Goal: Task Accomplishment & Management: Manage account settings

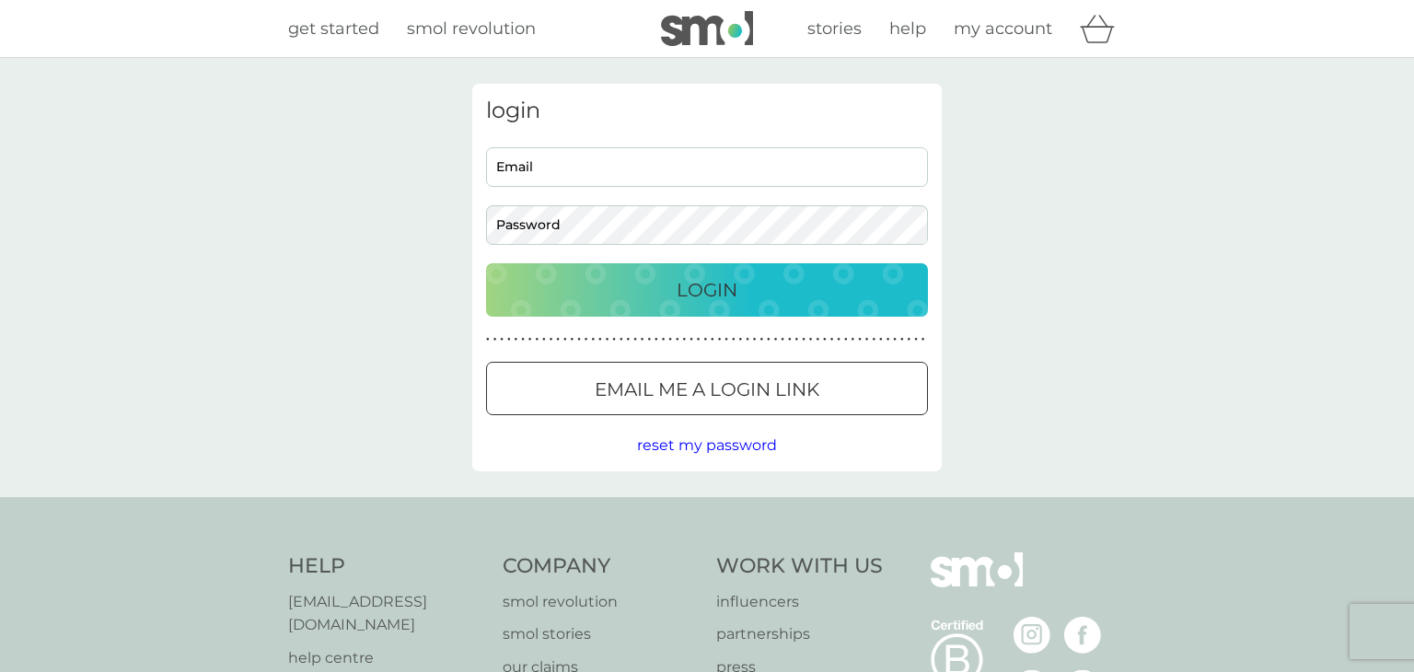
click at [732, 144] on div "login Email Password Login ● ● ● ● ● ● ● ● ● ● ● ● ● ● ● ● ● ● ● ● ● ● ● ● ● ● …" at bounding box center [706, 277] width 469 height 387
click at [664, 191] on div "Email Password" at bounding box center [708, 196] width 456 height 98
click at [676, 168] on input "Email" at bounding box center [707, 167] width 442 height 40
type input "miss.n.goode@gmail.com"
click at [626, 408] on button "Email me a login link" at bounding box center [707, 388] width 442 height 53
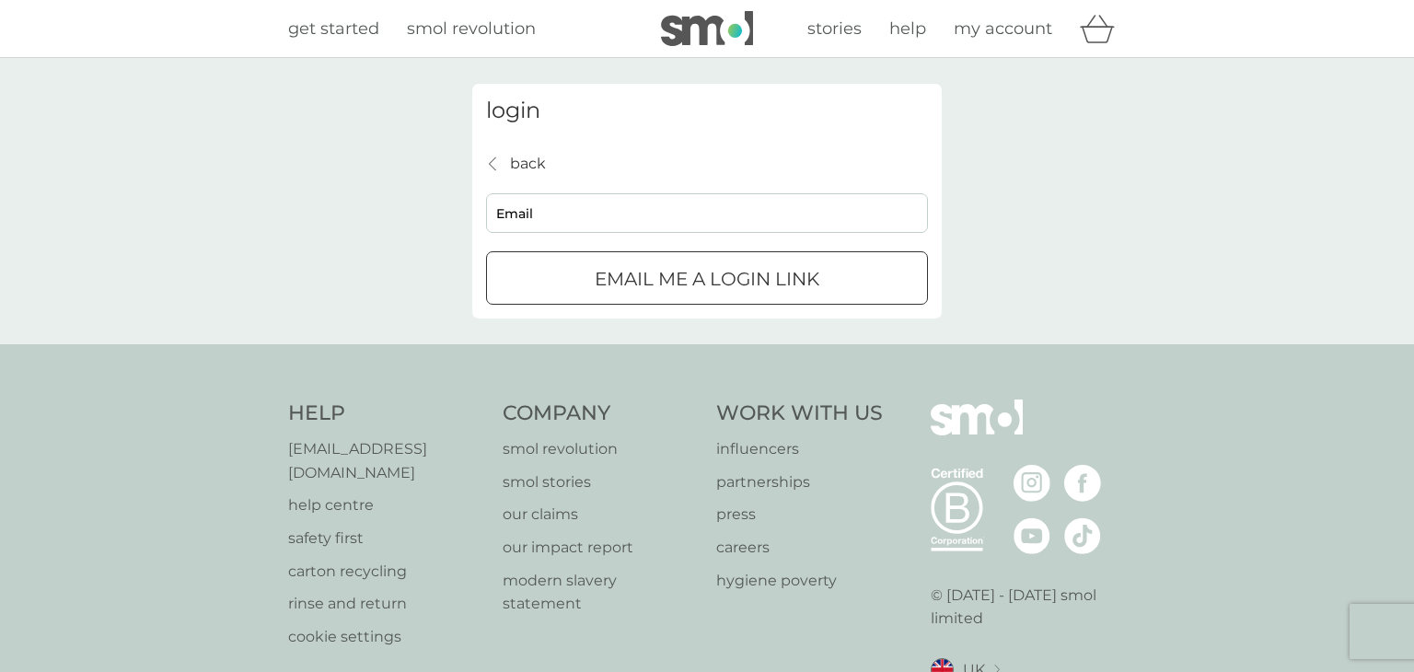
click at [614, 214] on input "Email" at bounding box center [707, 213] width 442 height 40
type input "miss.n.goode@gmail.com"
click at [592, 274] on div "Email me a login link" at bounding box center [707, 278] width 440 height 29
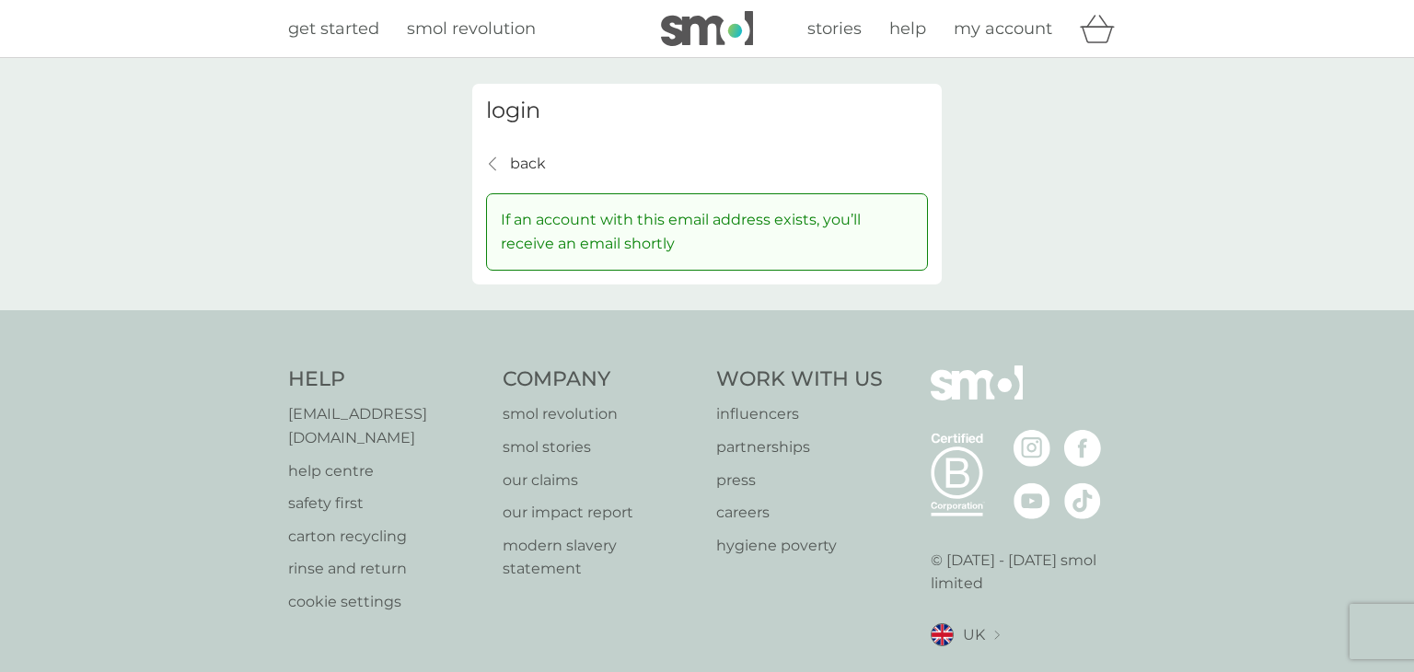
click at [995, 33] on span "my account" at bounding box center [1002, 28] width 98 height 20
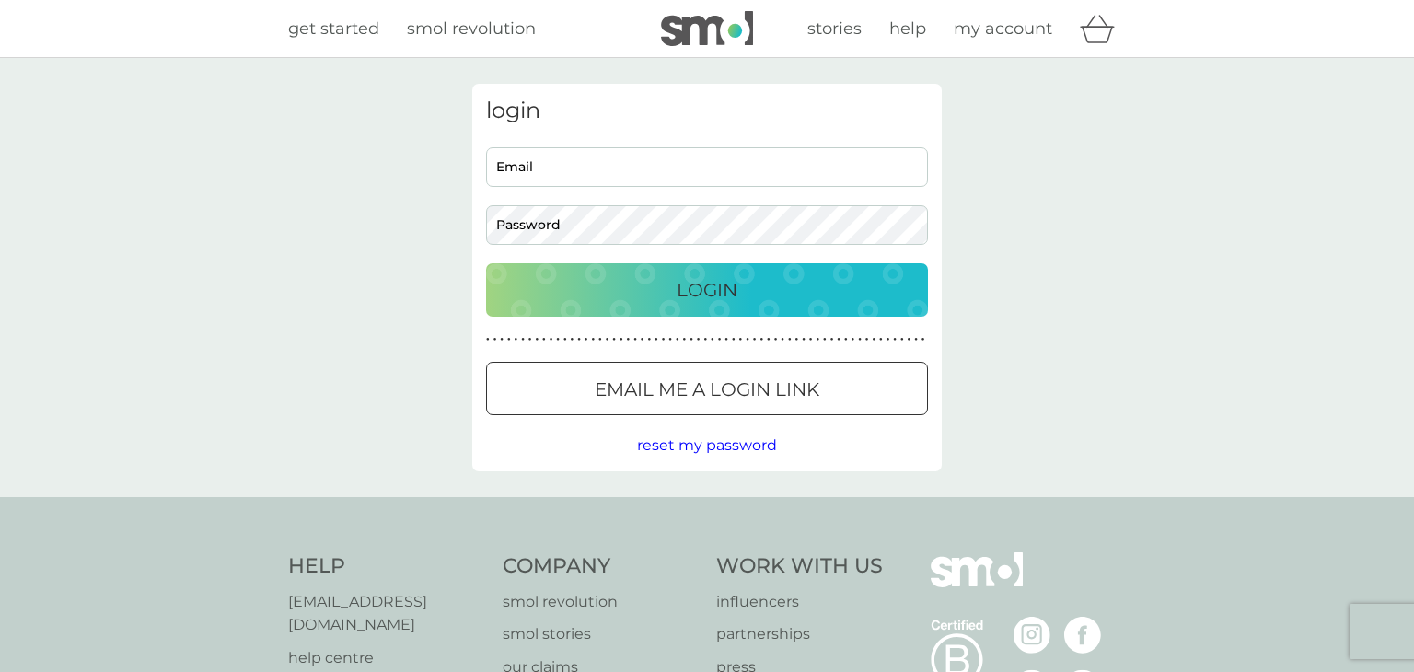
click at [634, 402] on p "Email me a login link" at bounding box center [707, 389] width 225 height 29
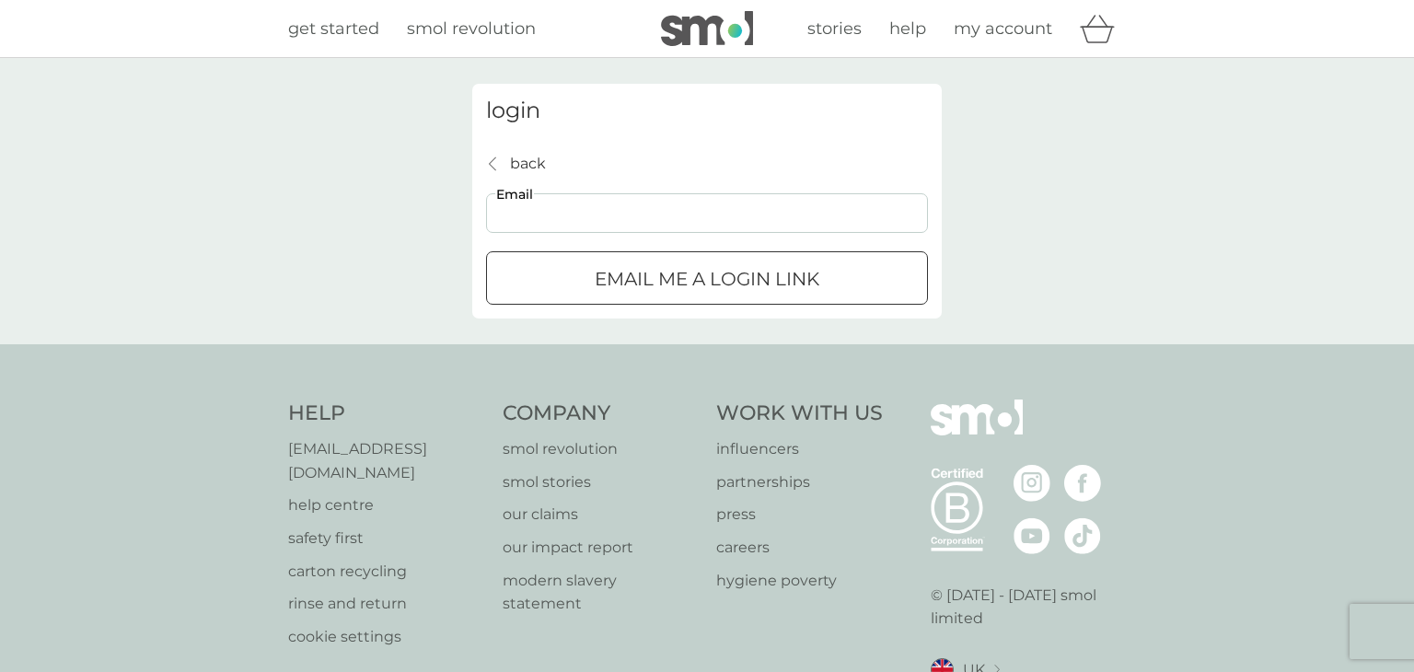
click at [653, 220] on input "Email" at bounding box center [707, 213] width 442 height 40
type input "miss.n.goode@gmail.com"
click at [722, 273] on div "submit" at bounding box center [707, 279] width 66 height 19
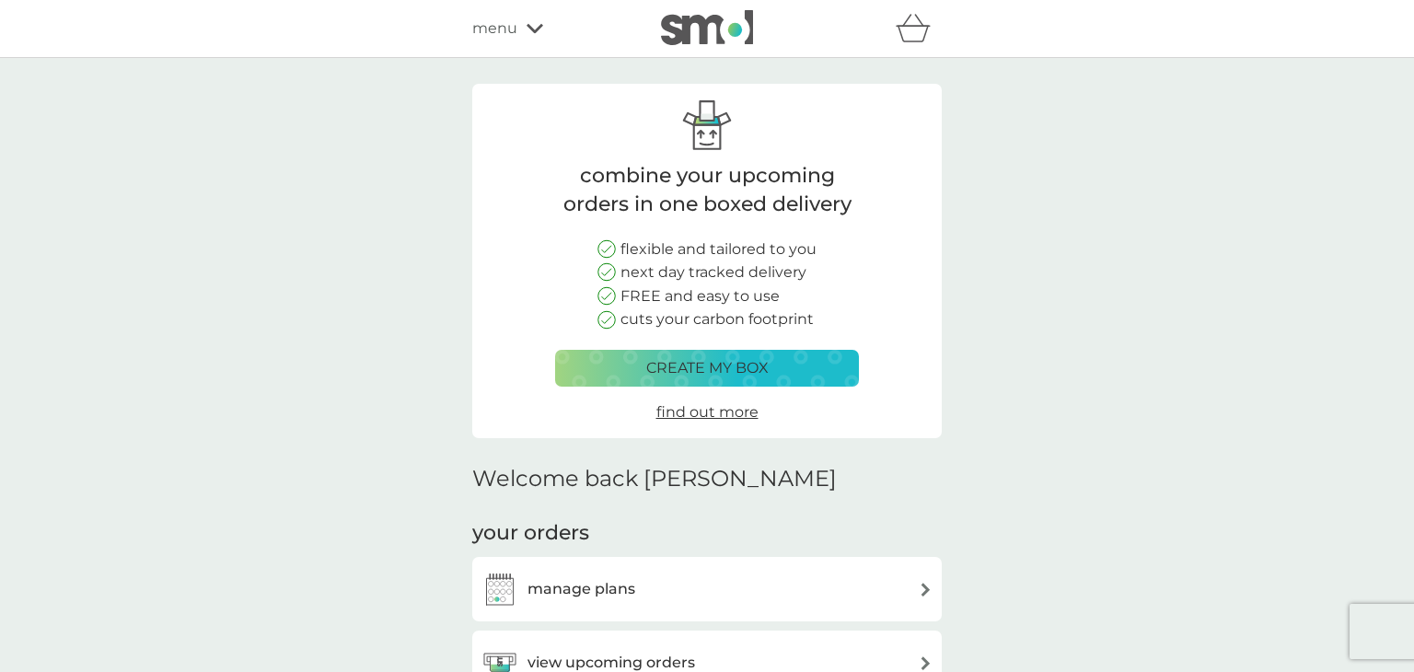
click at [775, 613] on div "manage plans" at bounding box center [706, 589] width 469 height 64
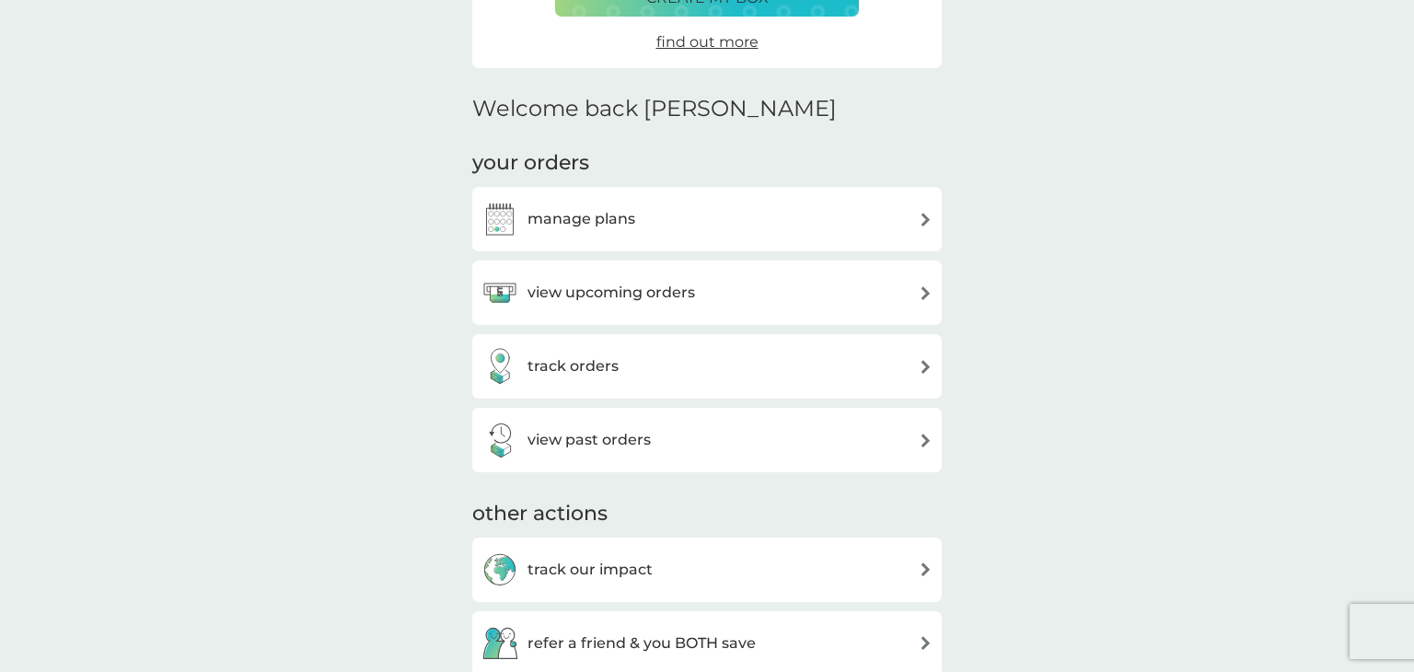
scroll to position [357, 0]
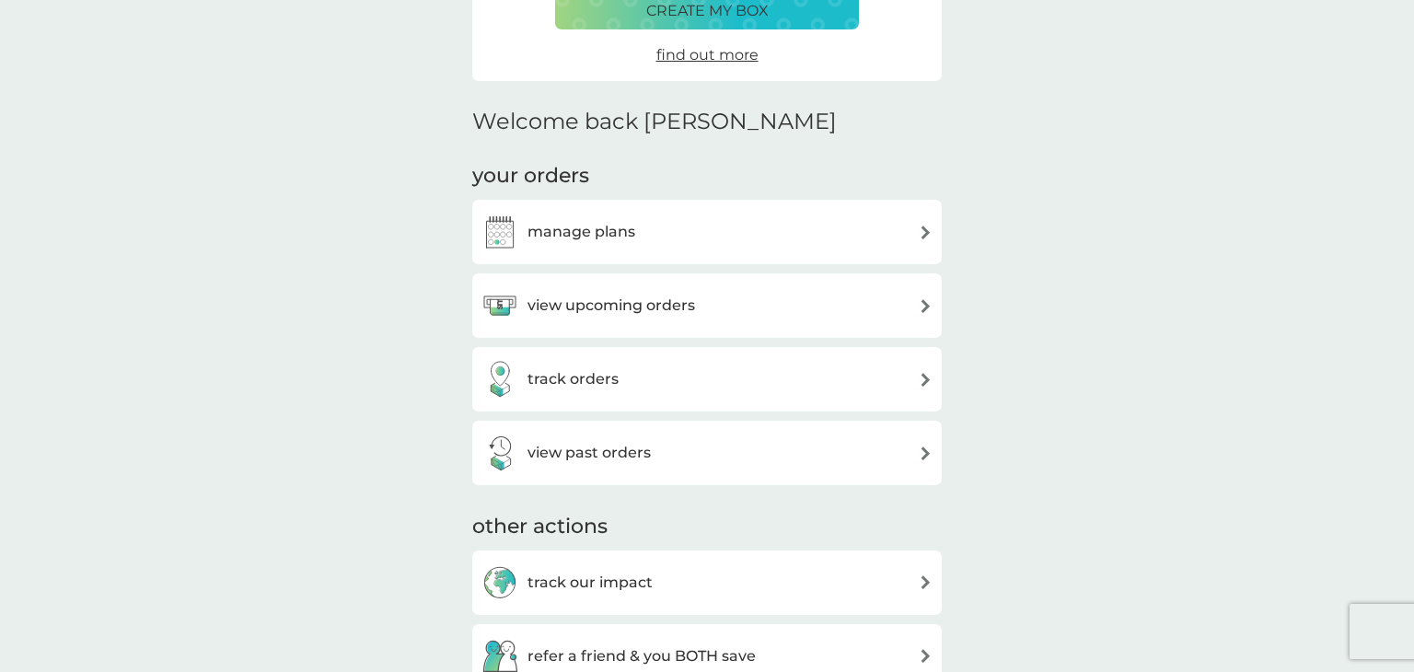
click at [893, 296] on div "view upcoming orders" at bounding box center [706, 305] width 451 height 37
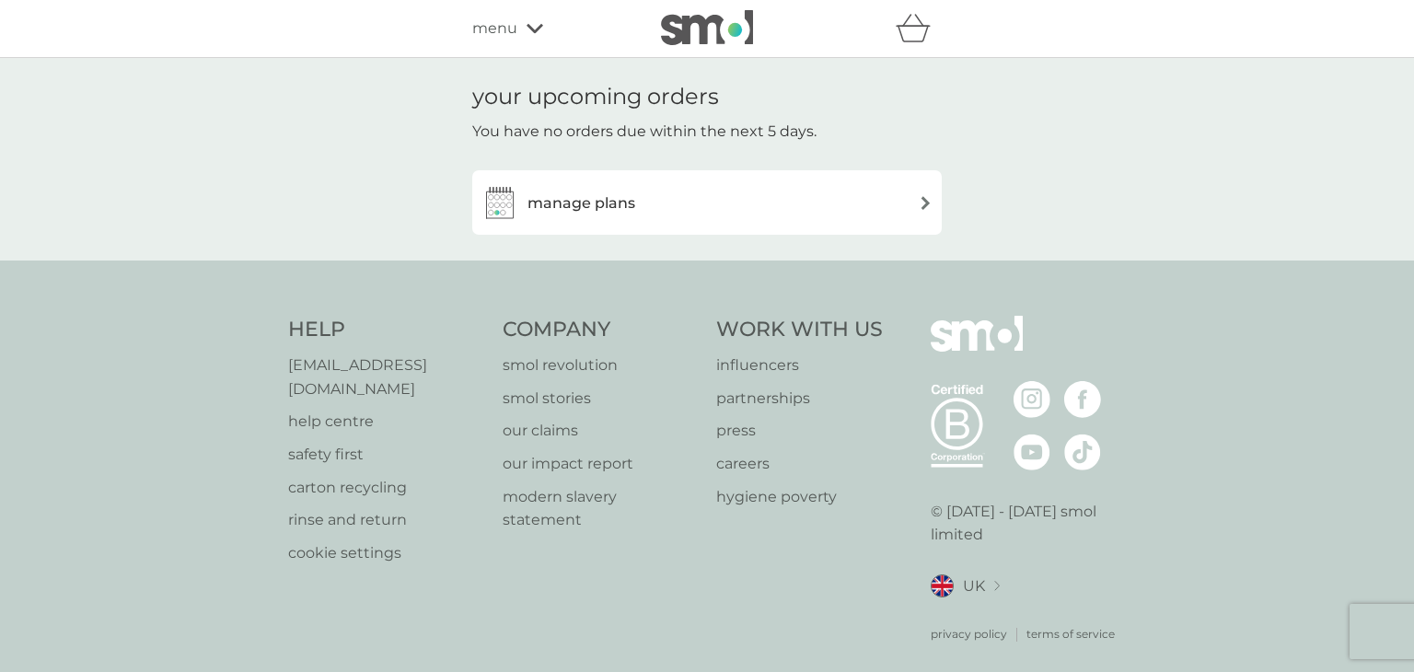
click at [825, 205] on div "manage plans" at bounding box center [706, 202] width 451 height 37
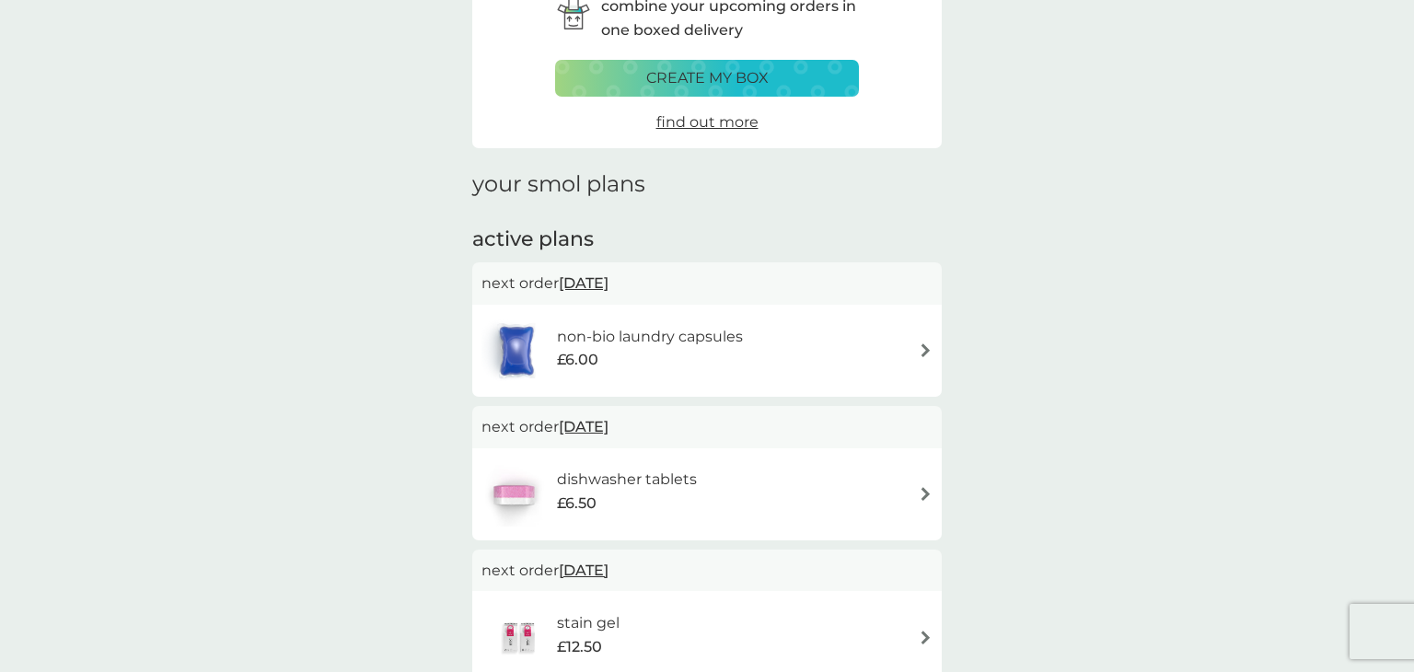
scroll to position [140, 0]
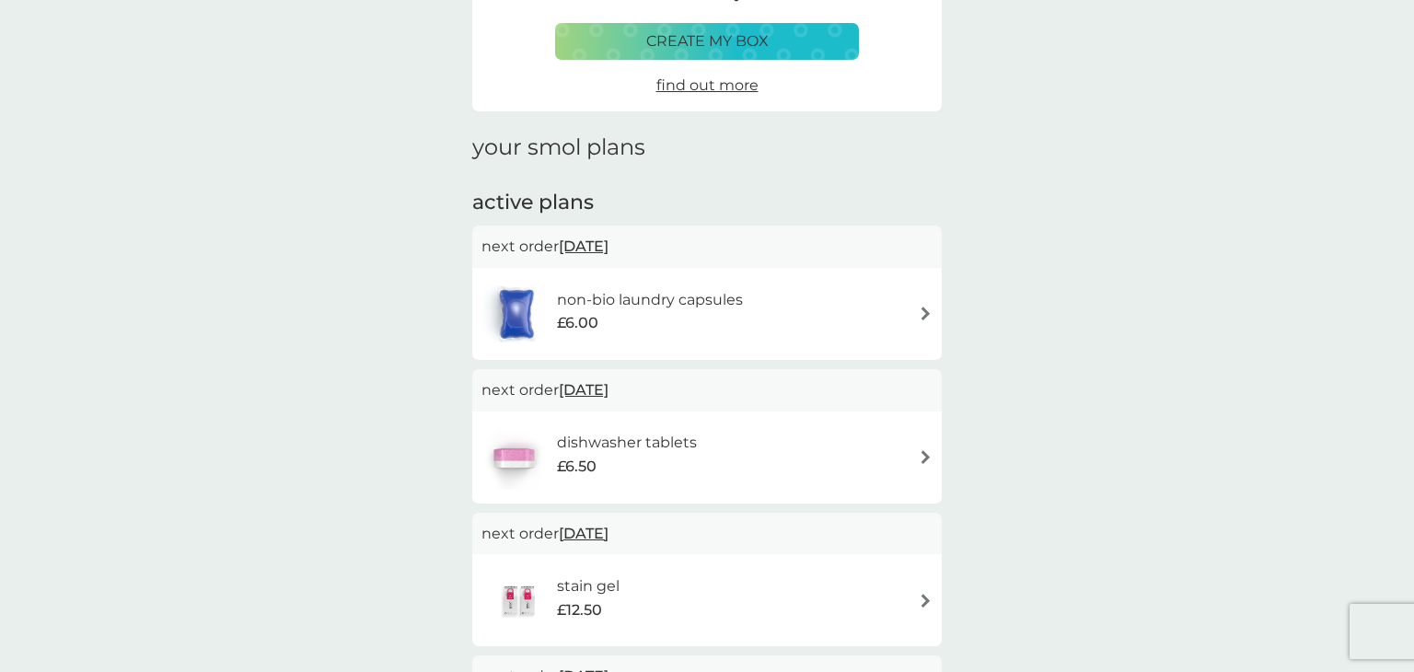
click at [931, 451] on img at bounding box center [926, 457] width 14 height 14
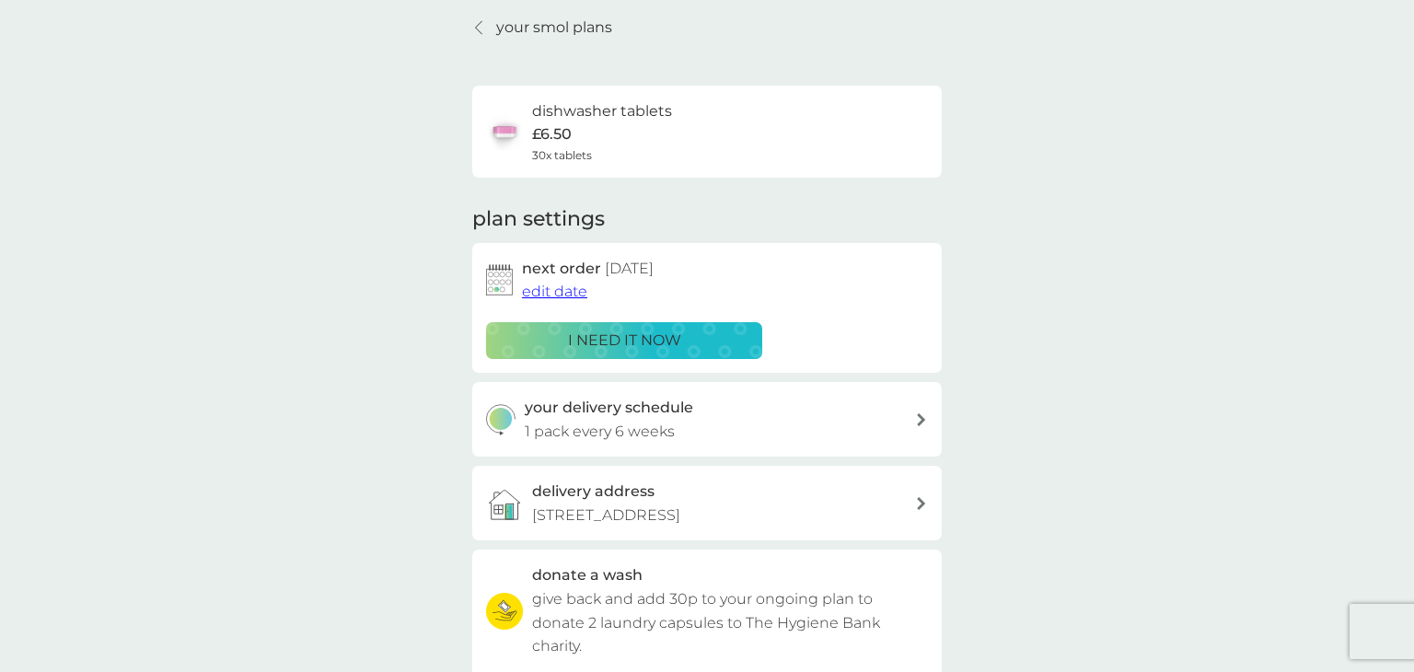
scroll to position [44, 0]
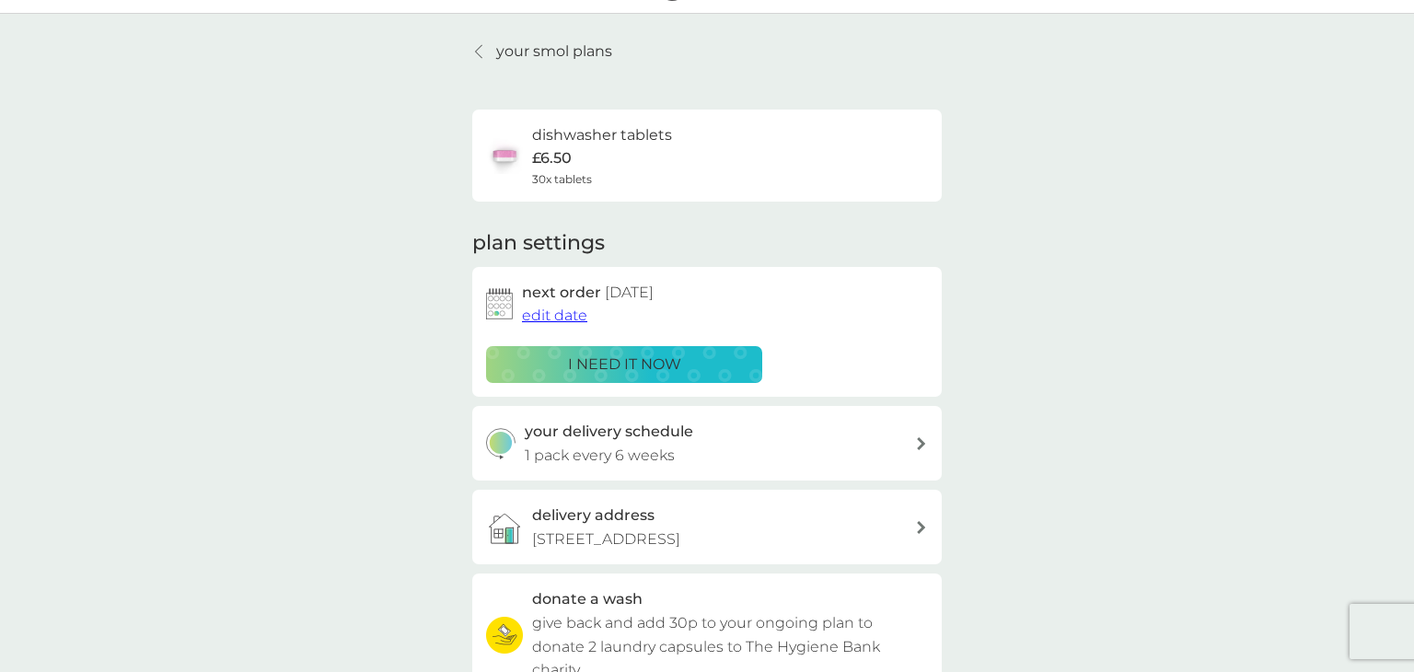
click at [486, 62] on link "your smol plans" at bounding box center [542, 52] width 140 height 24
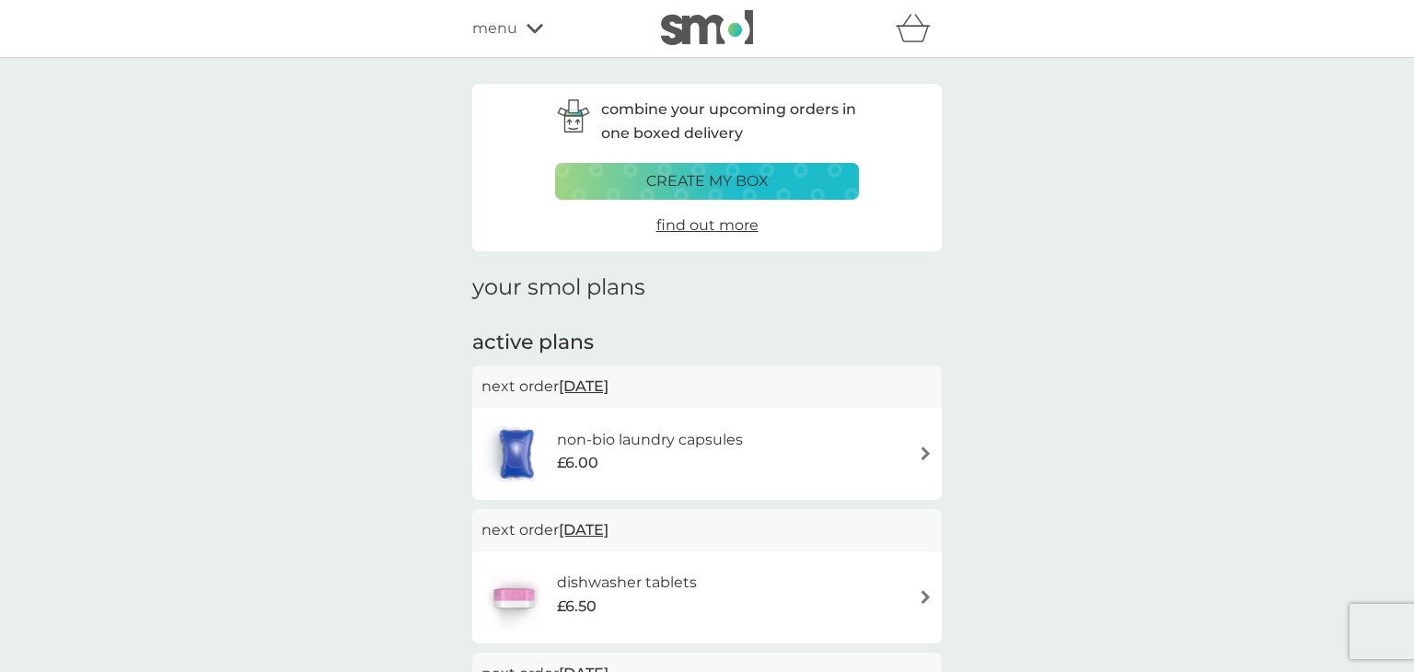
click at [1161, 423] on div "combine your upcoming orders in one boxed delivery create my box find out more …" at bounding box center [707, 659] width 1414 height 1202
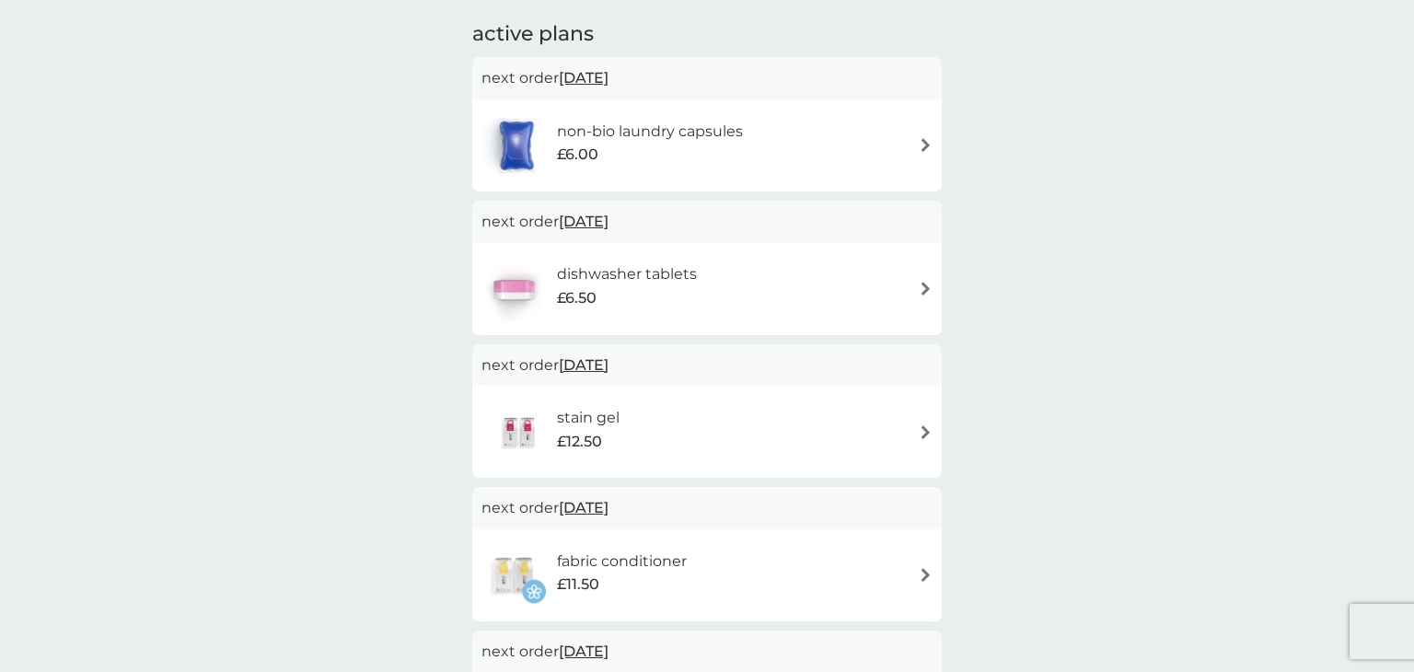
scroll to position [258, 0]
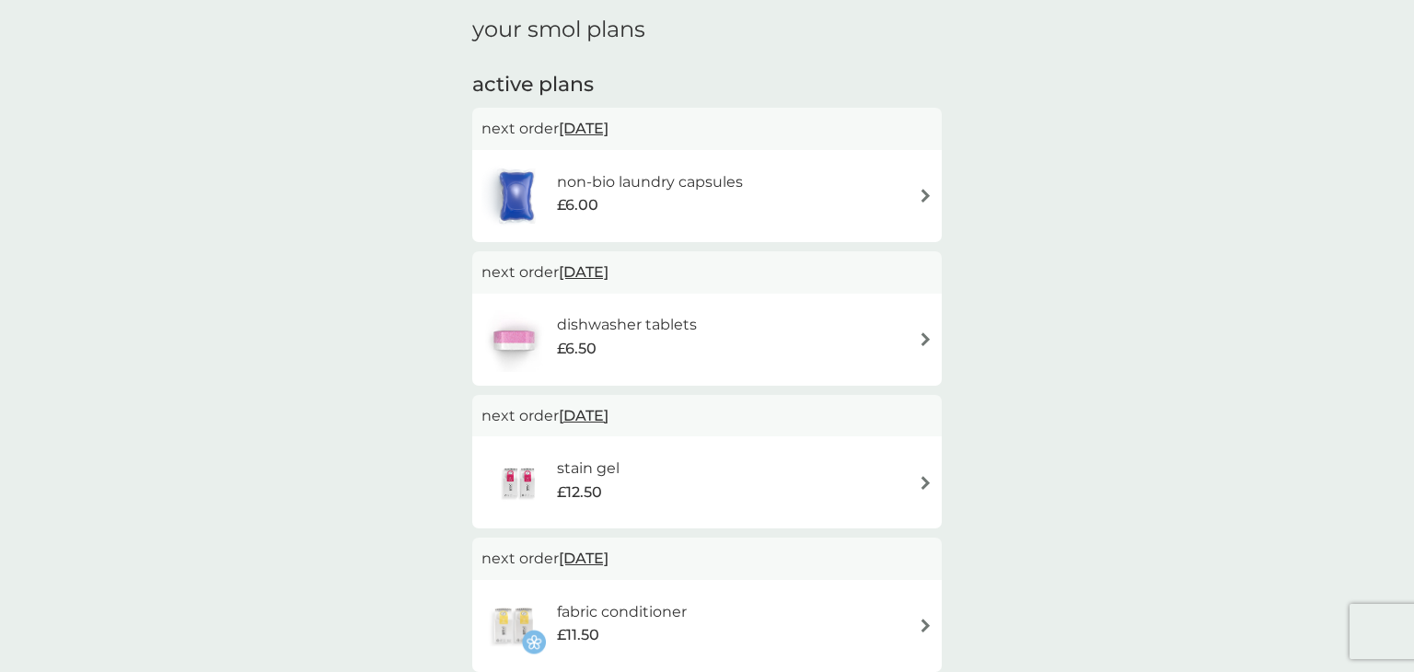
click at [923, 342] on img at bounding box center [926, 339] width 14 height 14
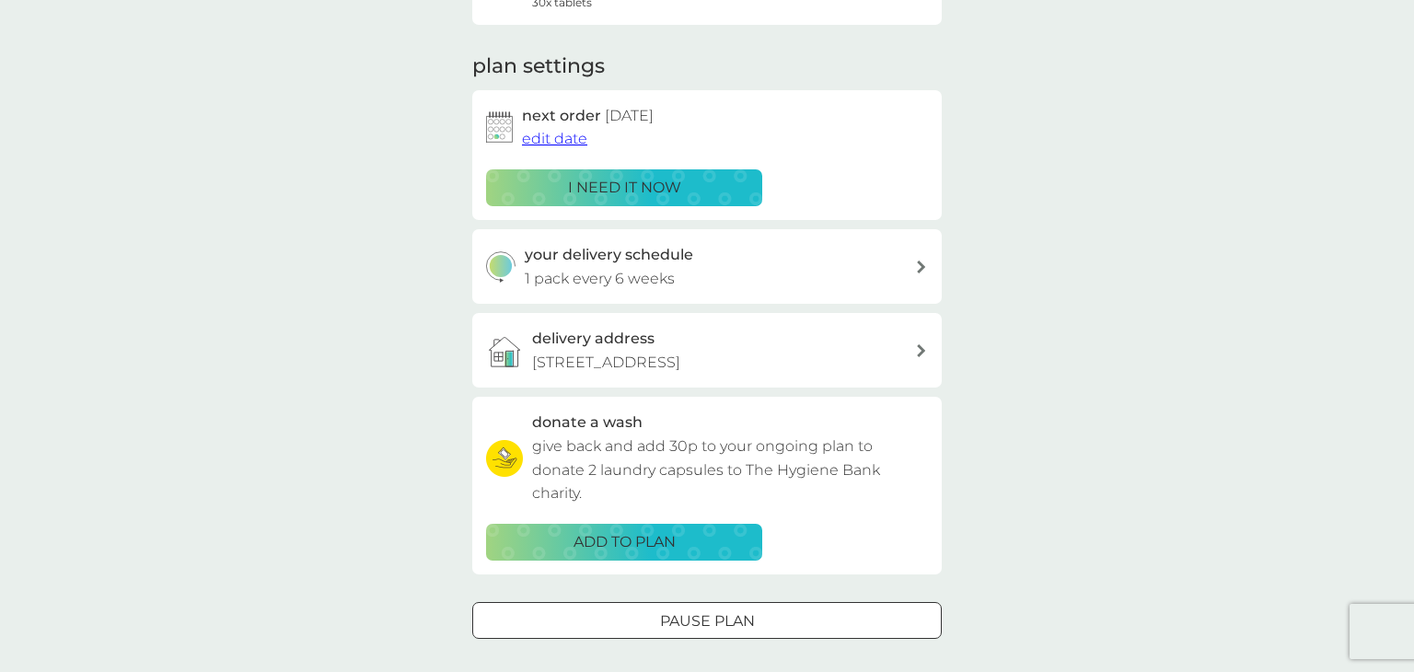
scroll to position [258, 0]
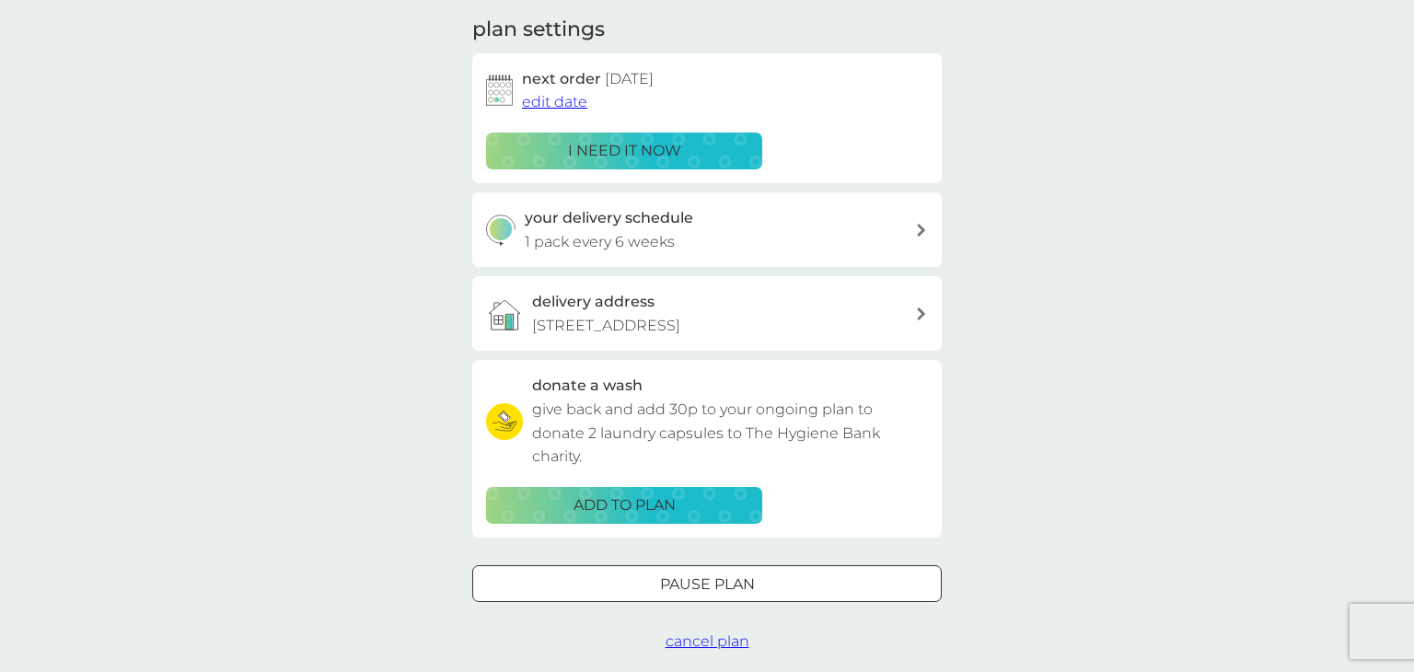
click at [692, 642] on span "cancel plan" at bounding box center [707, 640] width 84 height 17
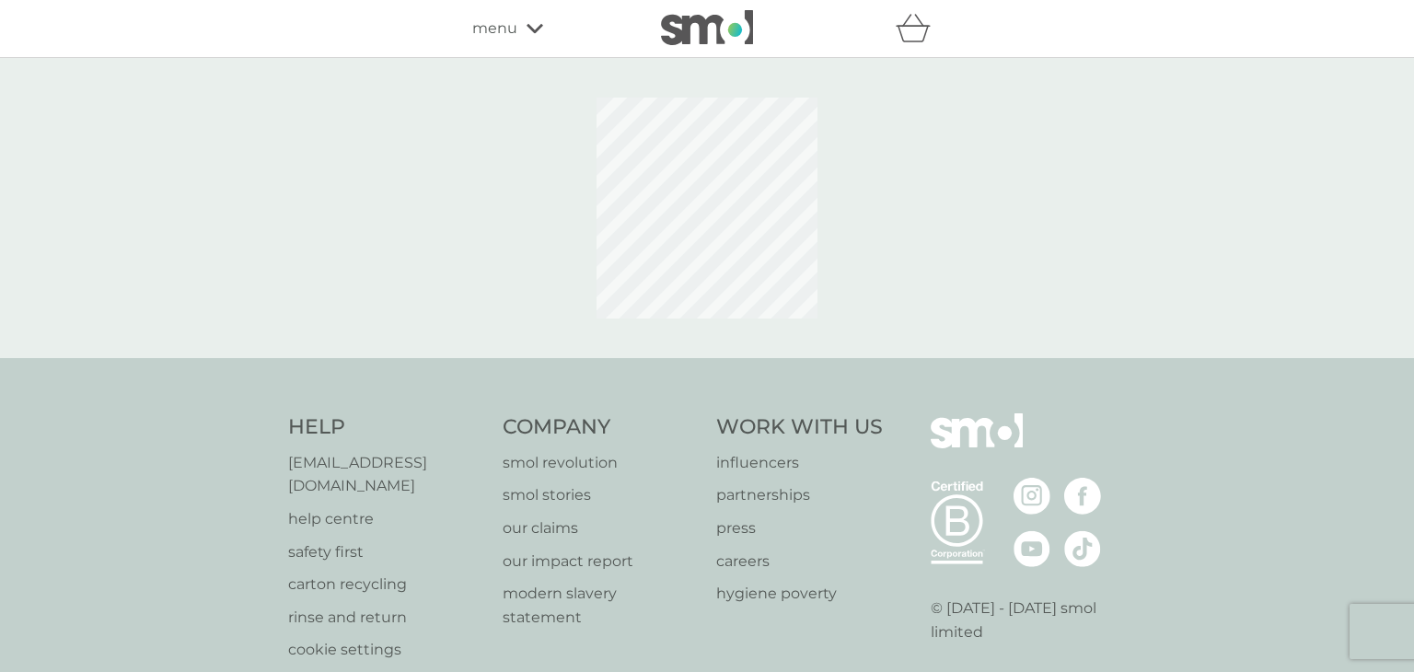
click at [1046, 306] on div at bounding box center [707, 208] width 1414 height 300
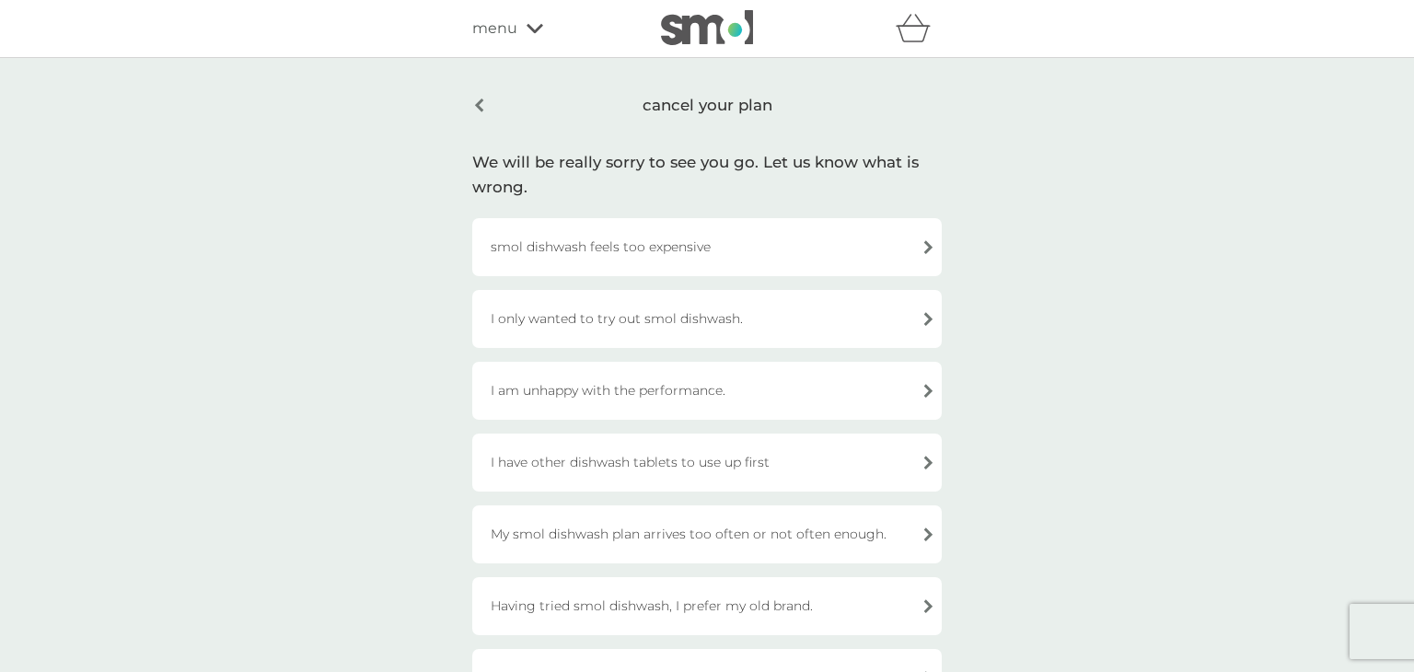
click at [479, 107] on div "cancel your plan" at bounding box center [706, 105] width 469 height 43
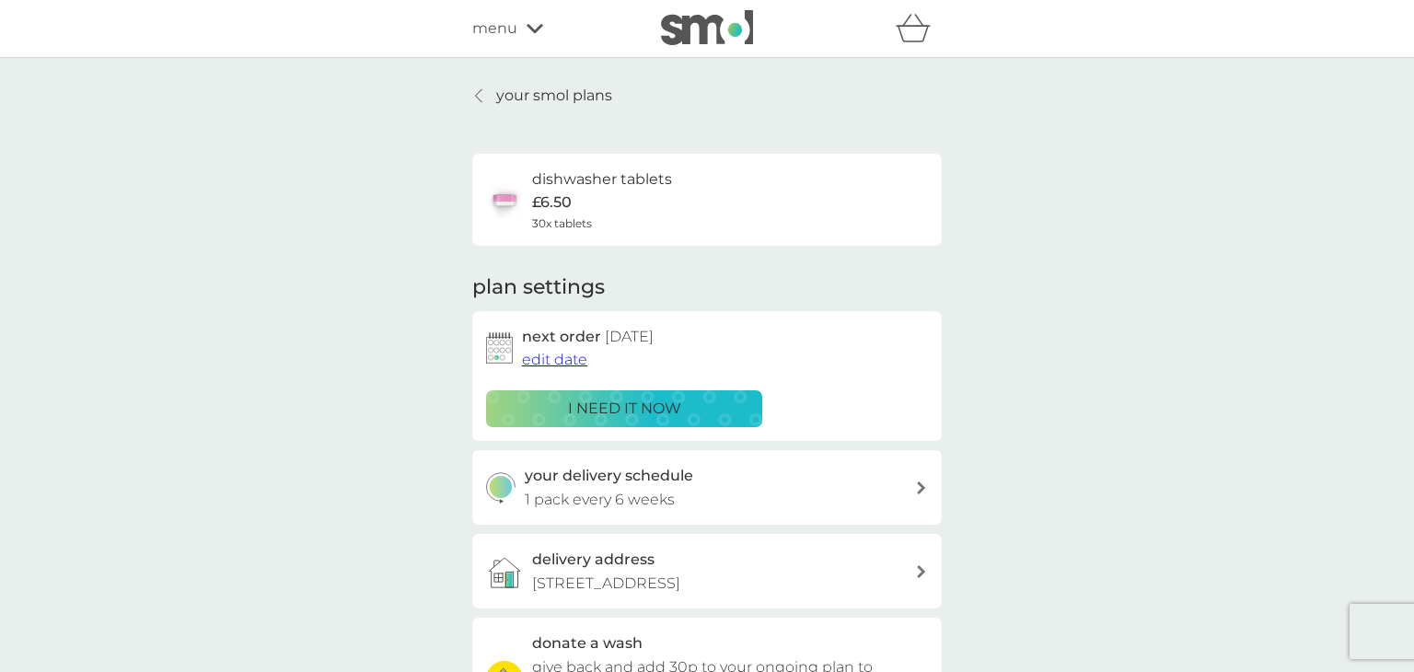
scroll to position [258, 0]
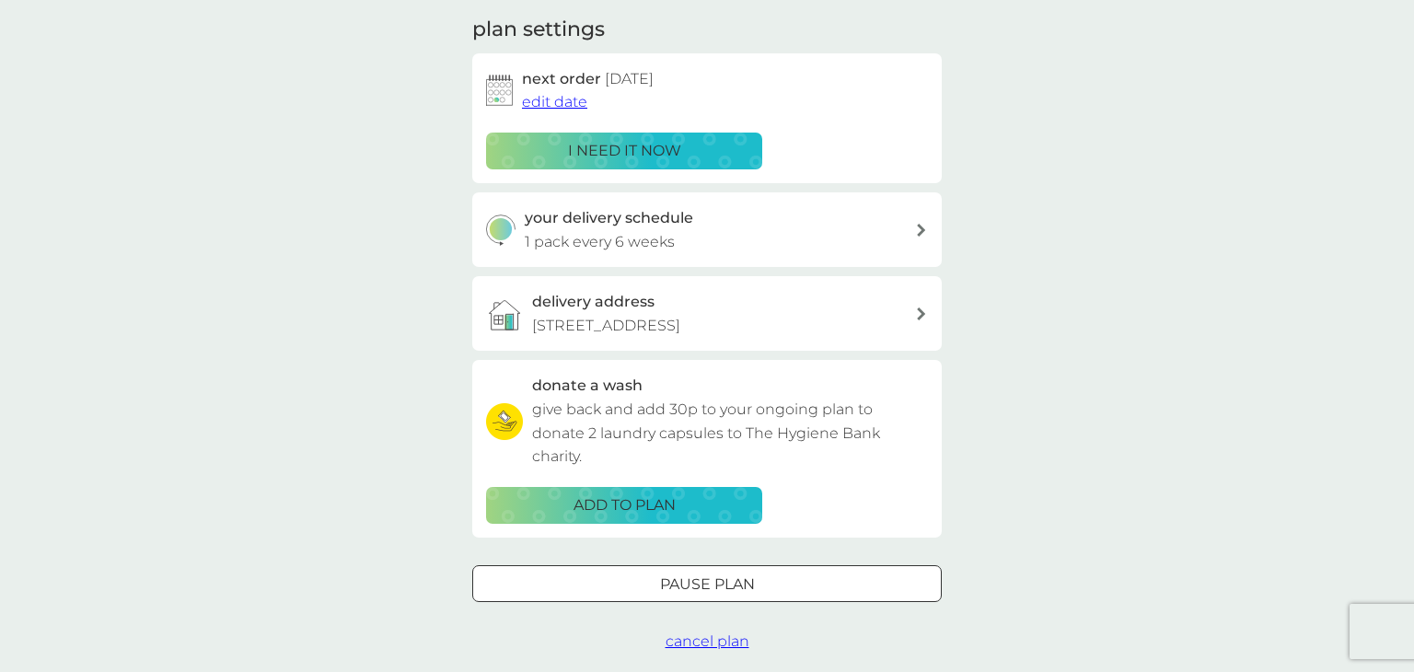
click at [498, 227] on img at bounding box center [500, 229] width 29 height 31
select select "42"
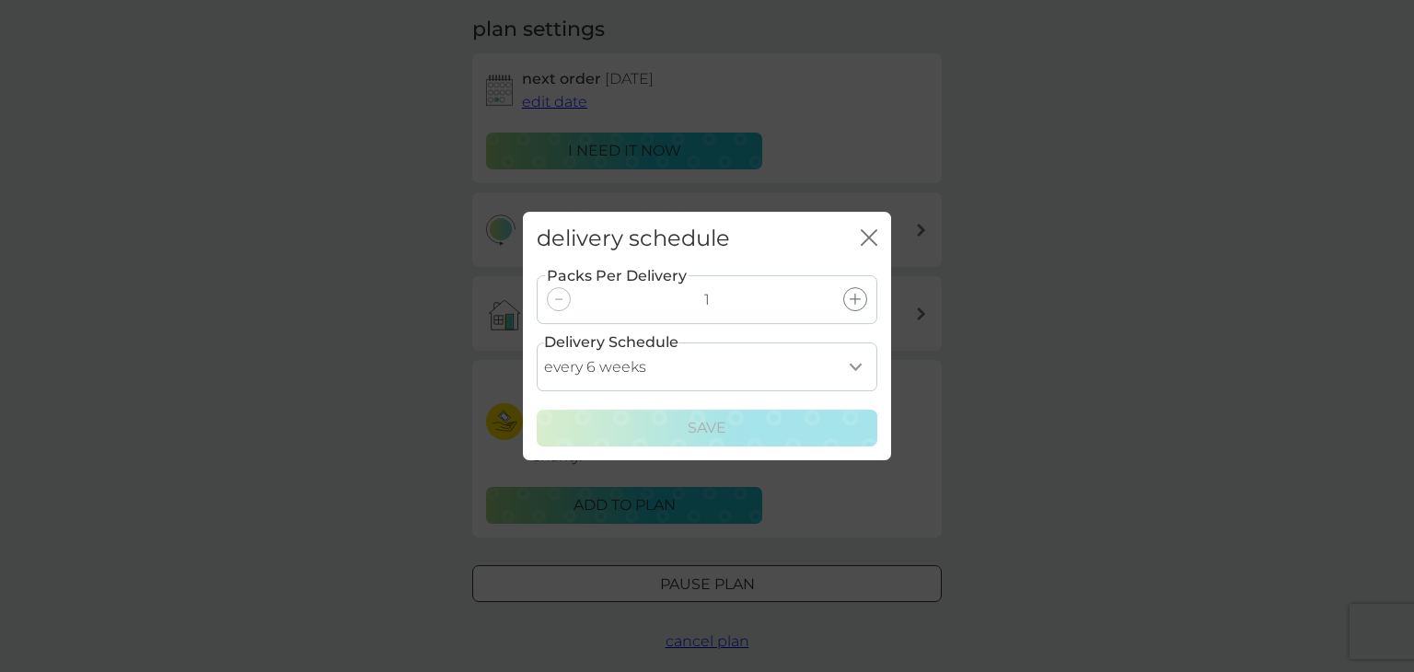
click at [560, 296] on div at bounding box center [559, 299] width 24 height 24
click at [720, 300] on div "Packs Per Delivery 1" at bounding box center [707, 299] width 341 height 49
click at [711, 296] on div "Packs Per Delivery 1" at bounding box center [707, 299] width 341 height 49
click at [849, 368] on select "every 1 week every 2 weeks every 3 weeks every 4 weeks every 5 weeks every 6 we…" at bounding box center [707, 366] width 341 height 49
click at [1043, 314] on div "delivery schedule close Packs Per Delivery 1 Delivery Schedule every 1 week eve…" at bounding box center [707, 336] width 1414 height 672
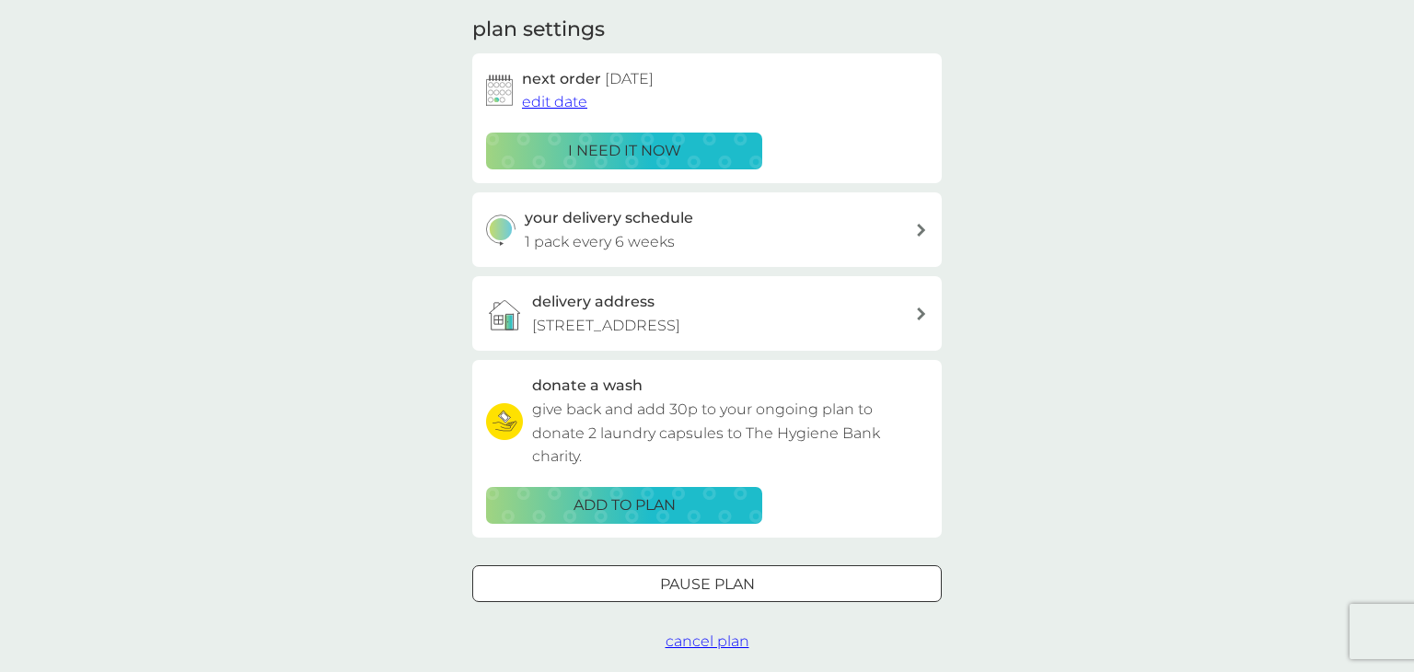
click at [909, 224] on div "your delivery schedule 1 pack every 6 weeks" at bounding box center [720, 229] width 391 height 47
select select "42"
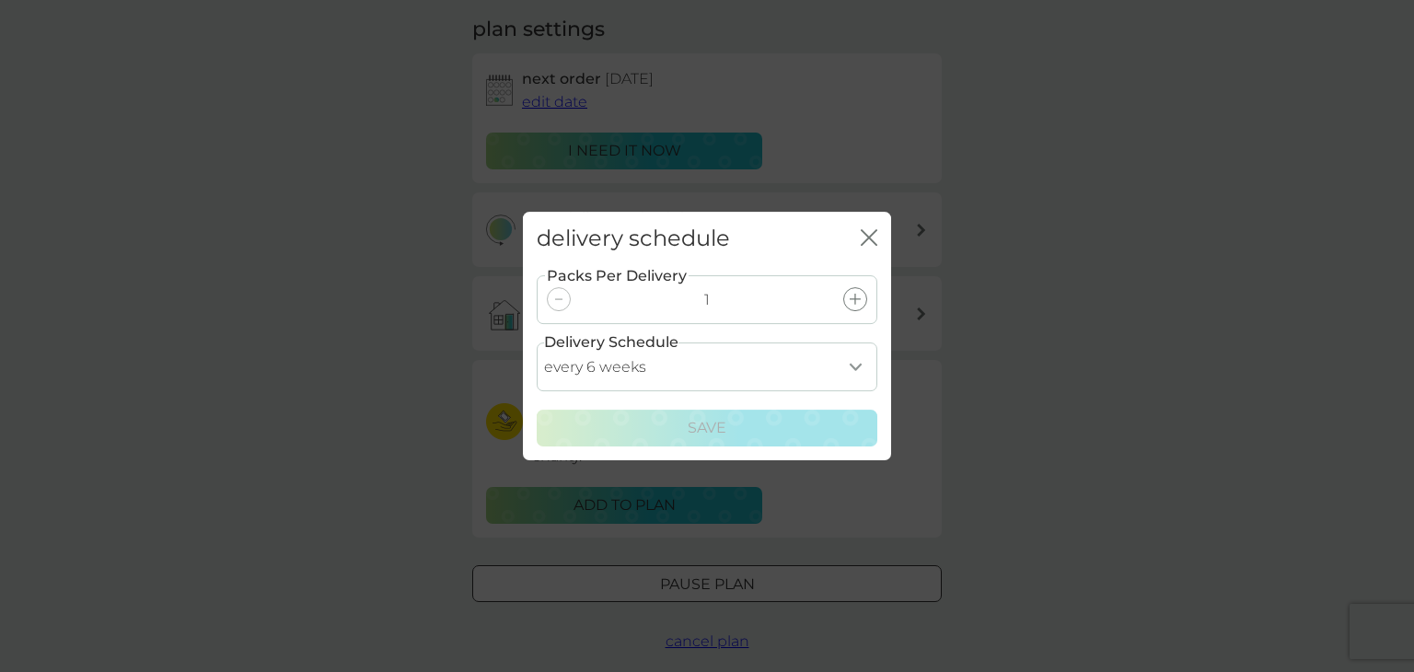
click at [557, 302] on div at bounding box center [559, 299] width 24 height 24
click at [712, 298] on div "Packs Per Delivery 1" at bounding box center [707, 299] width 341 height 49
click at [873, 230] on icon "close" at bounding box center [869, 237] width 17 height 17
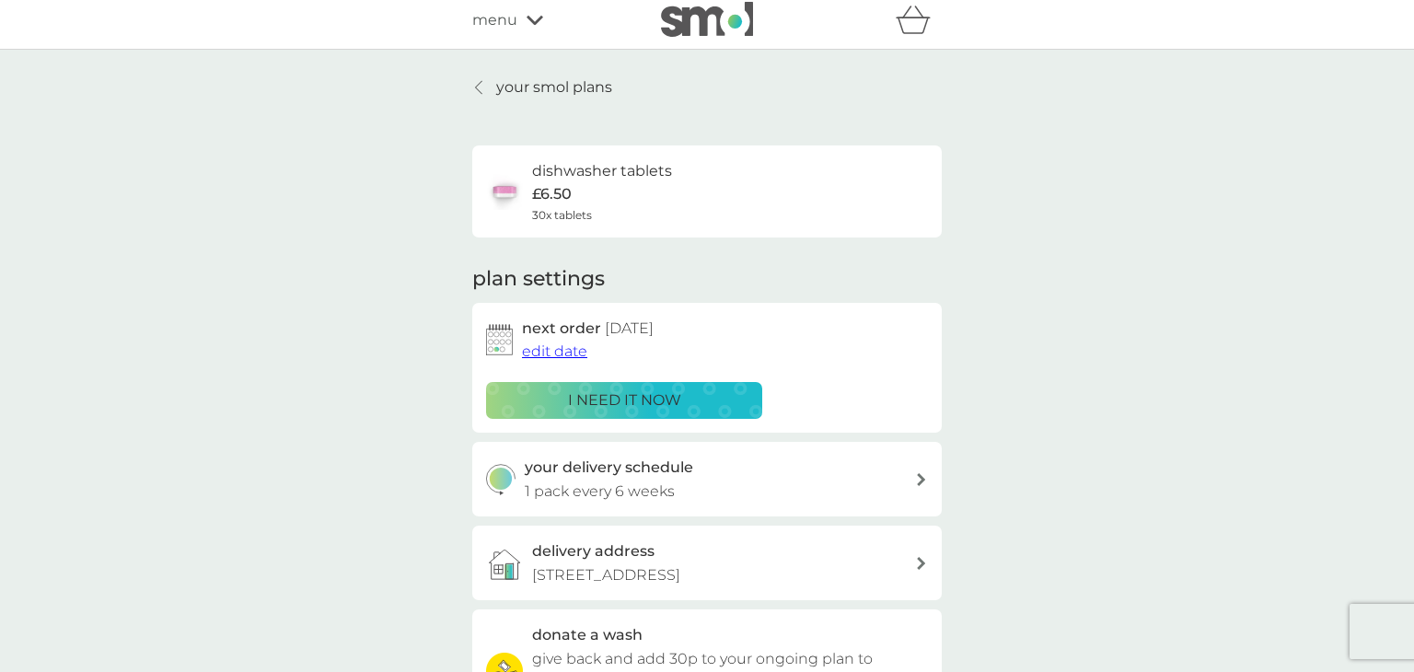
scroll to position [0, 0]
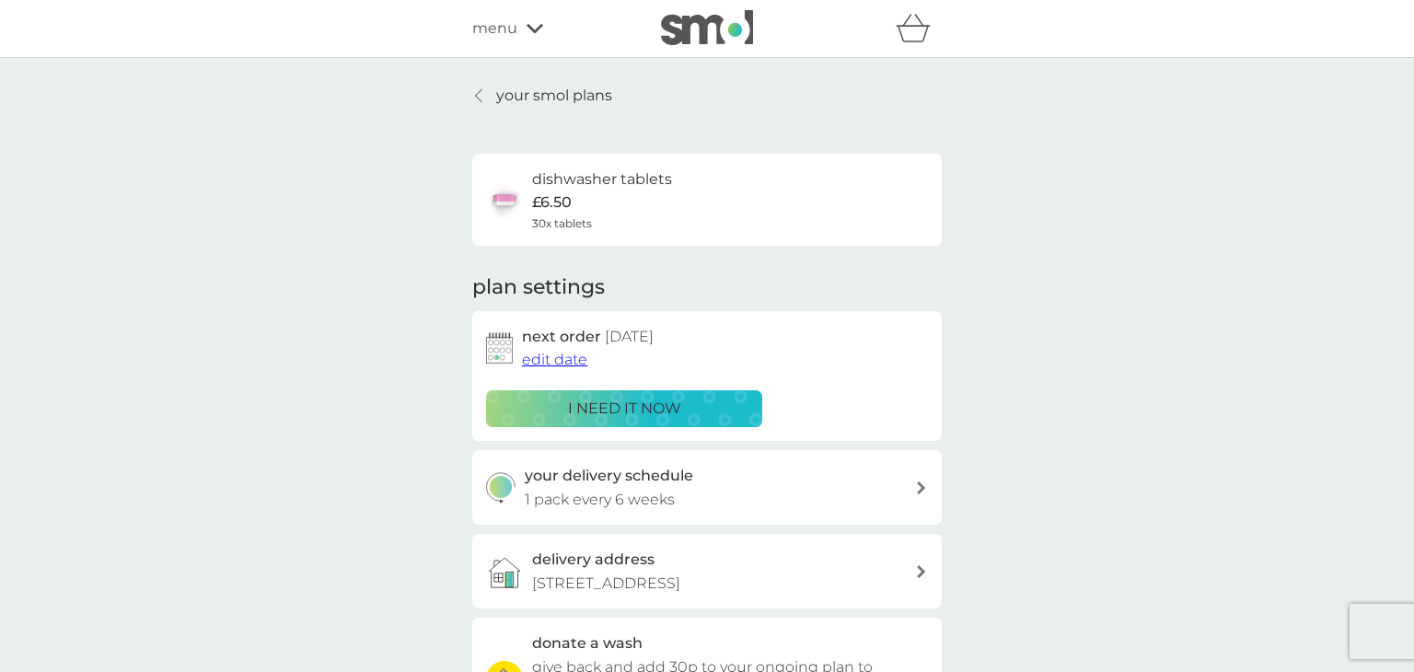
click at [499, 88] on p "your smol plans" at bounding box center [554, 96] width 116 height 24
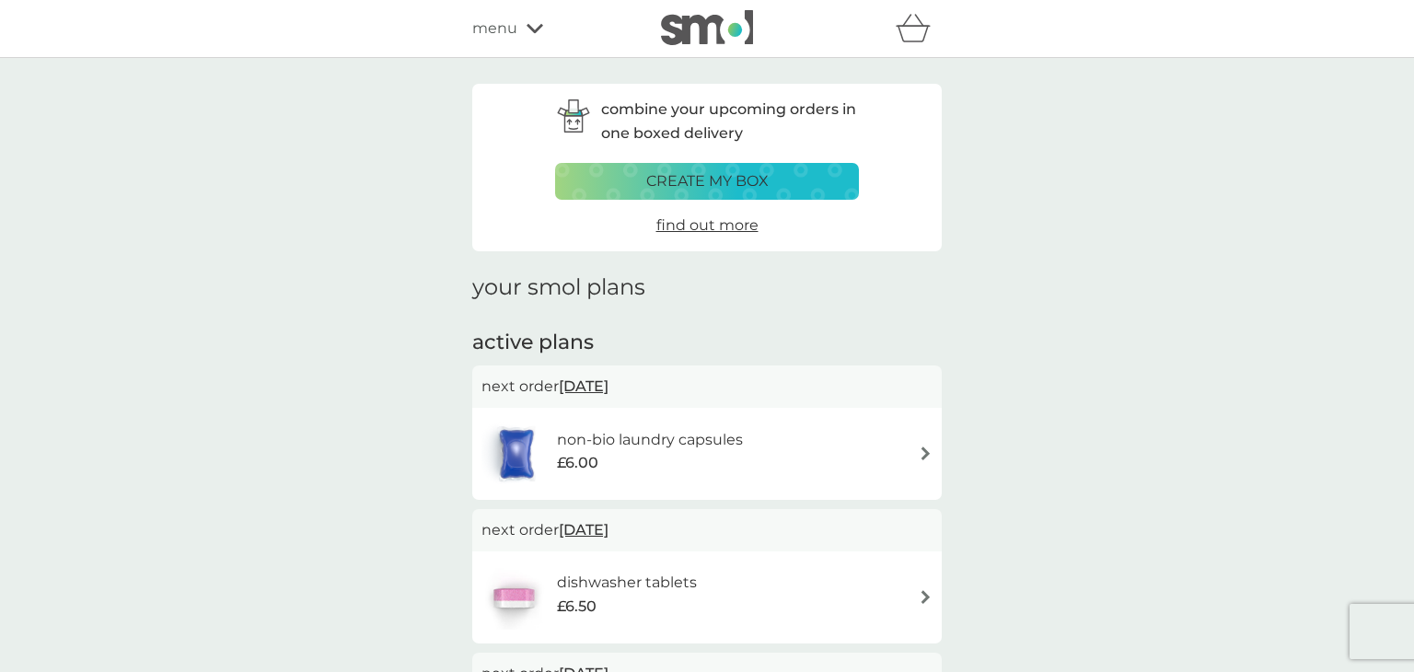
click at [668, 164] on button "create my box" at bounding box center [707, 181] width 304 height 37
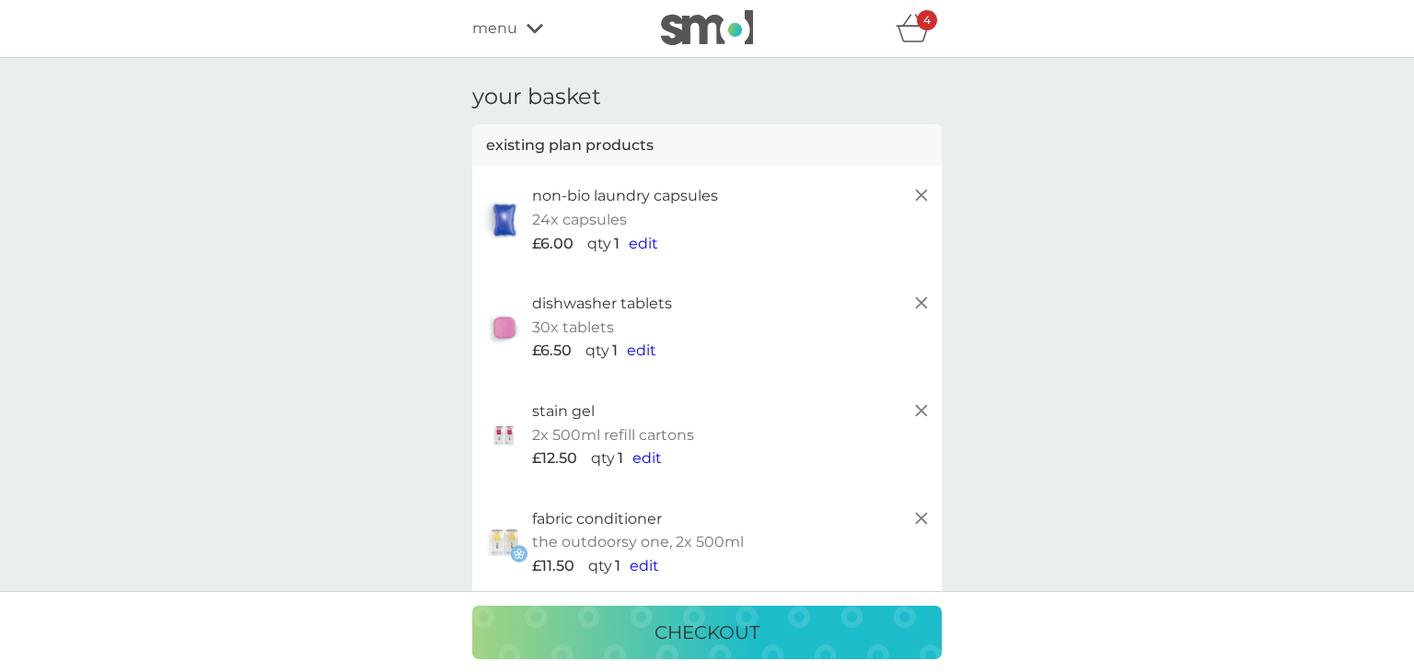
click at [925, 299] on line at bounding box center [921, 302] width 11 height 11
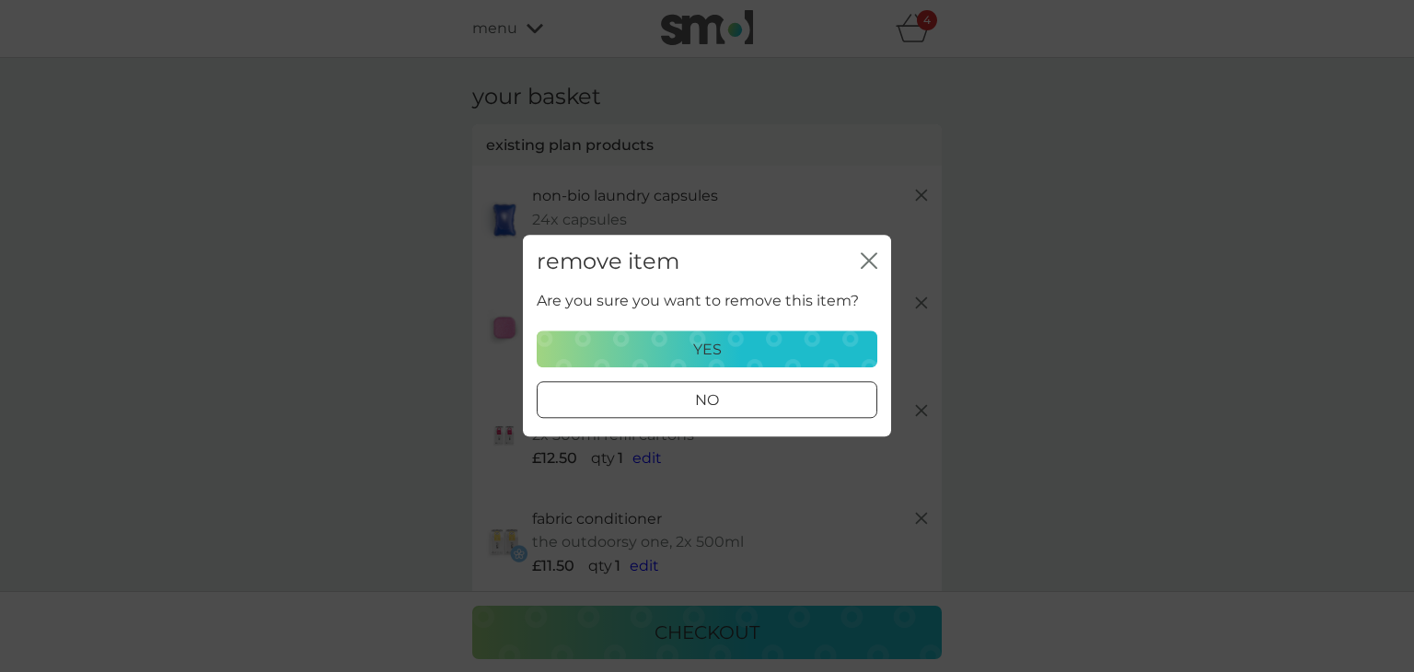
click at [695, 354] on p "yes" at bounding box center [707, 350] width 29 height 24
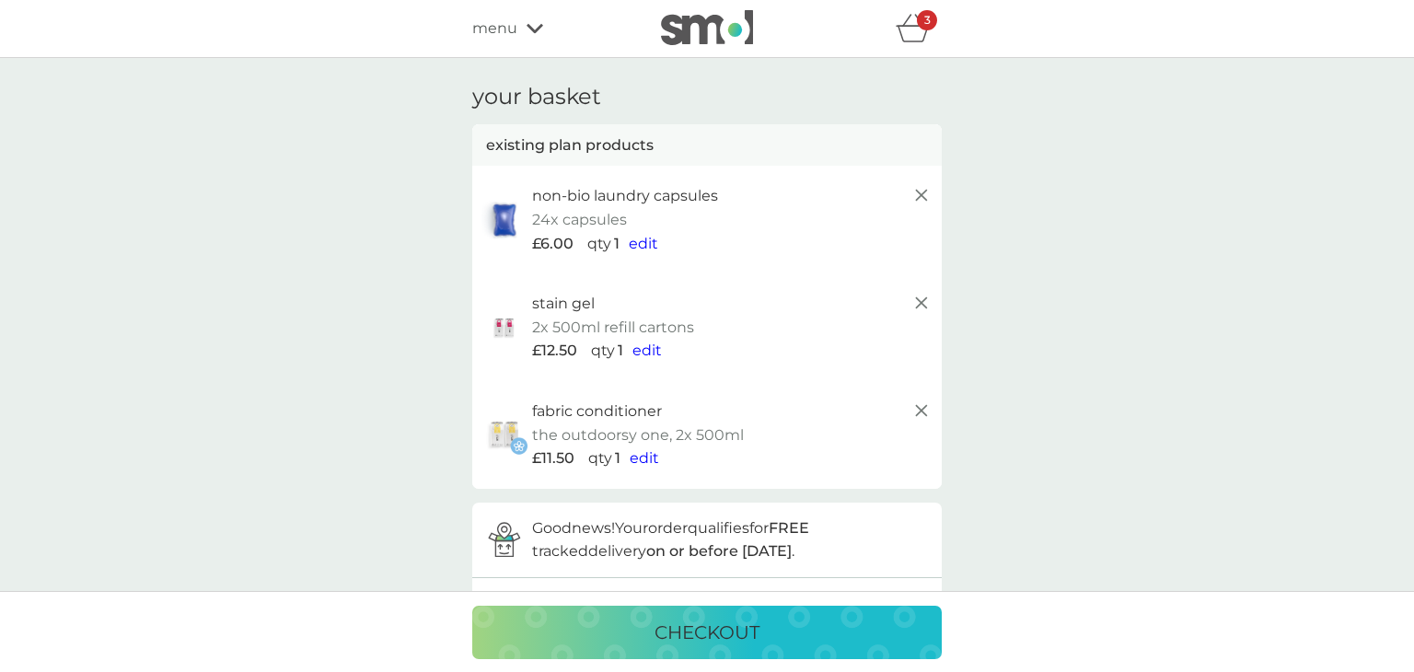
click at [923, 299] on icon at bounding box center [921, 303] width 22 height 22
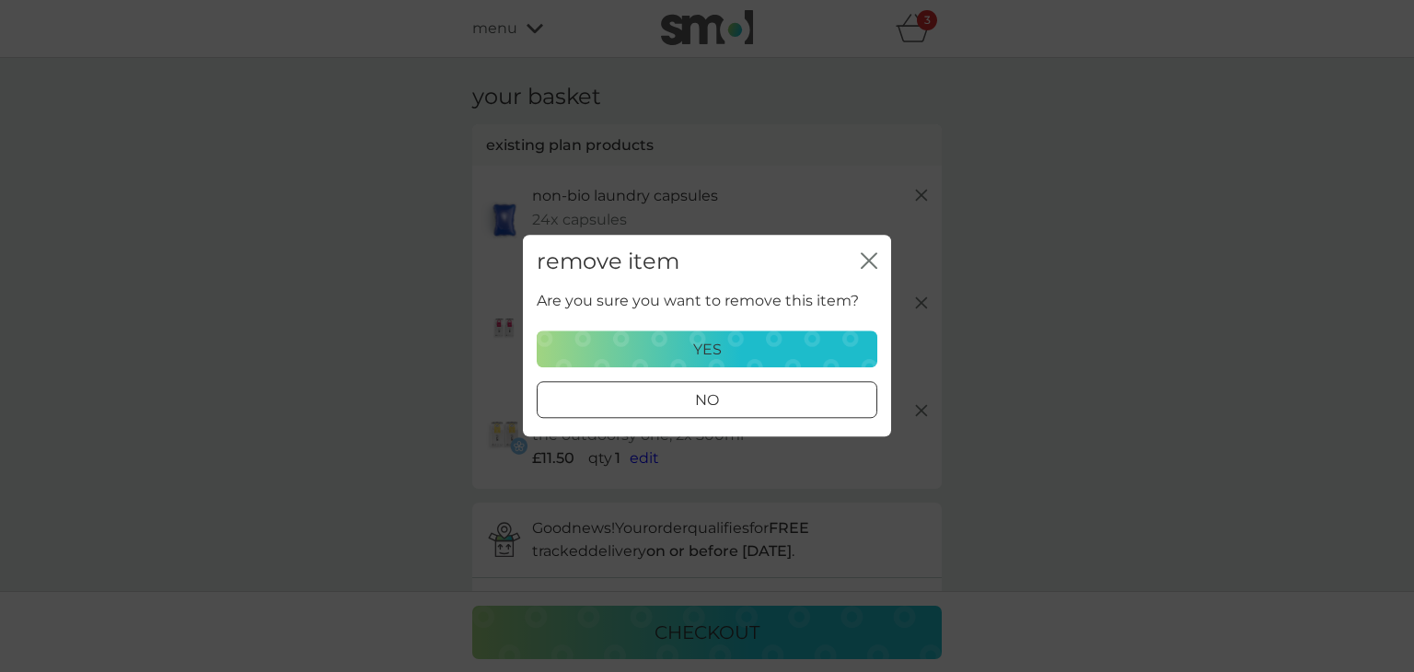
click at [723, 329] on div "Are you sure you want to remove this item? yes no" at bounding box center [707, 354] width 341 height 130
click at [716, 341] on p "yes" at bounding box center [707, 350] width 29 height 24
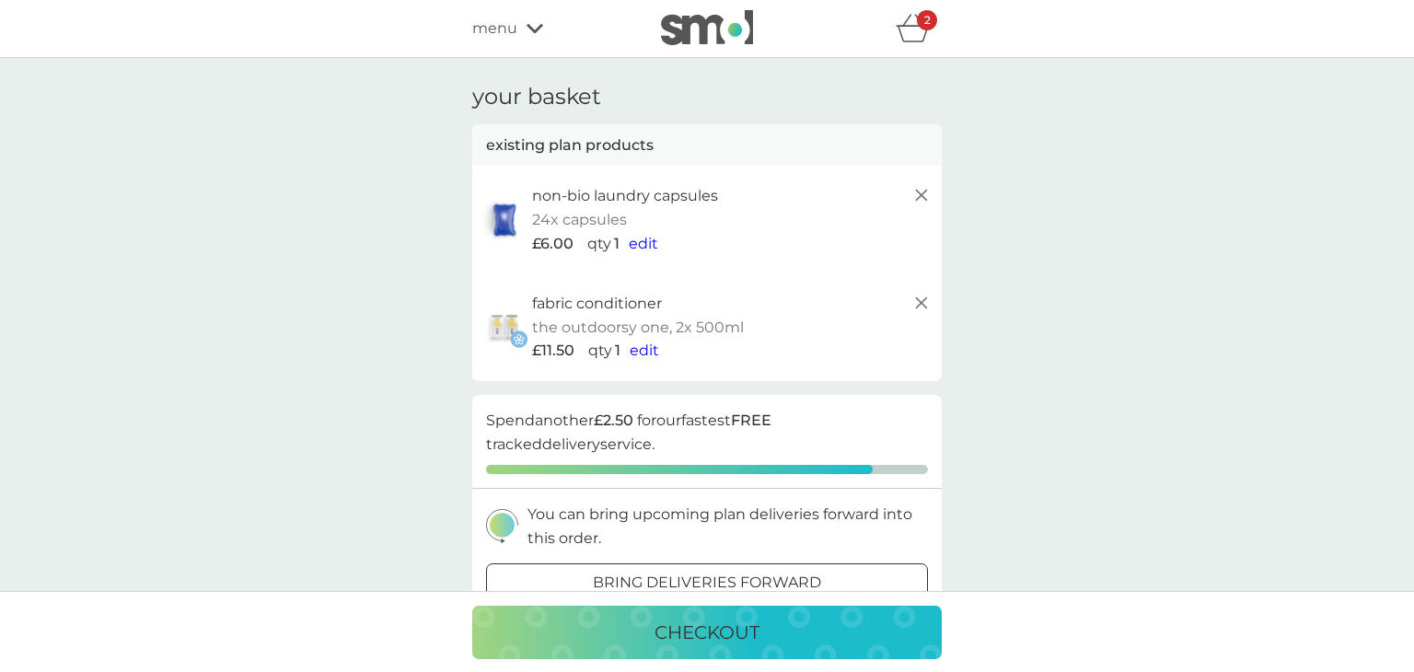
click at [645, 347] on span "edit" at bounding box center [644, 349] width 29 height 17
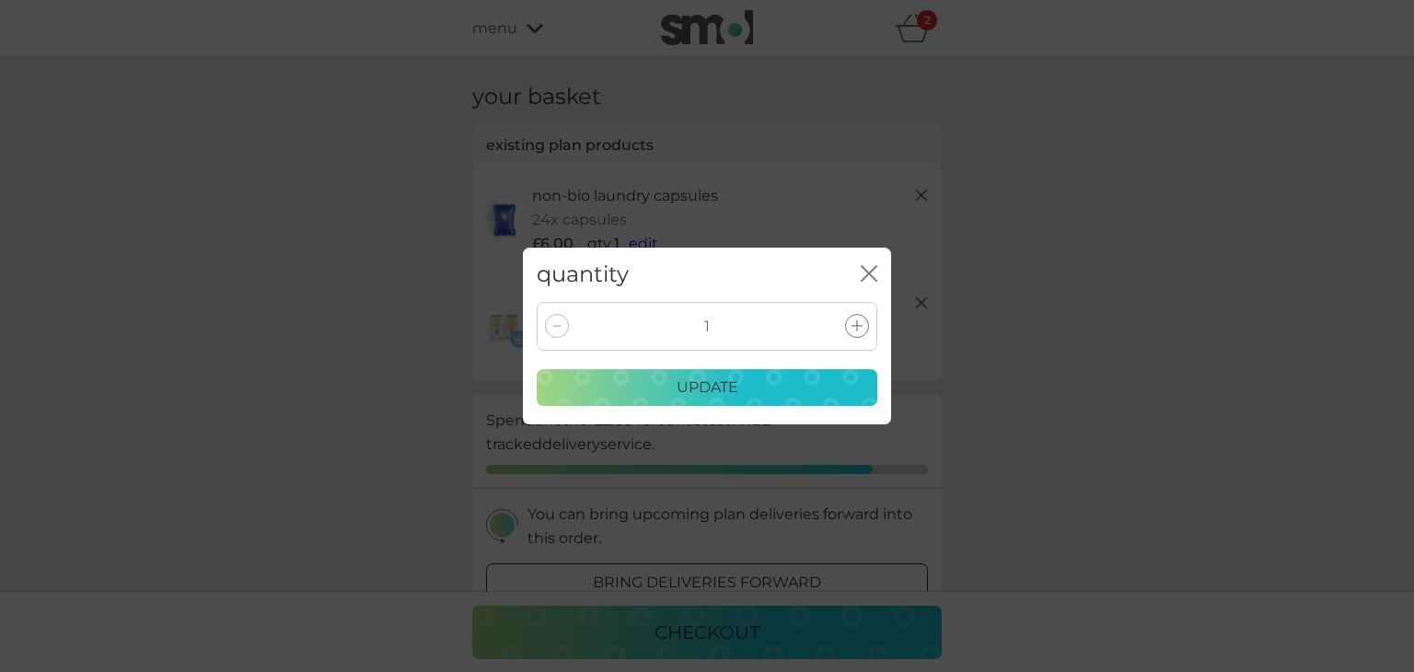
click at [875, 266] on icon "close" at bounding box center [872, 273] width 7 height 15
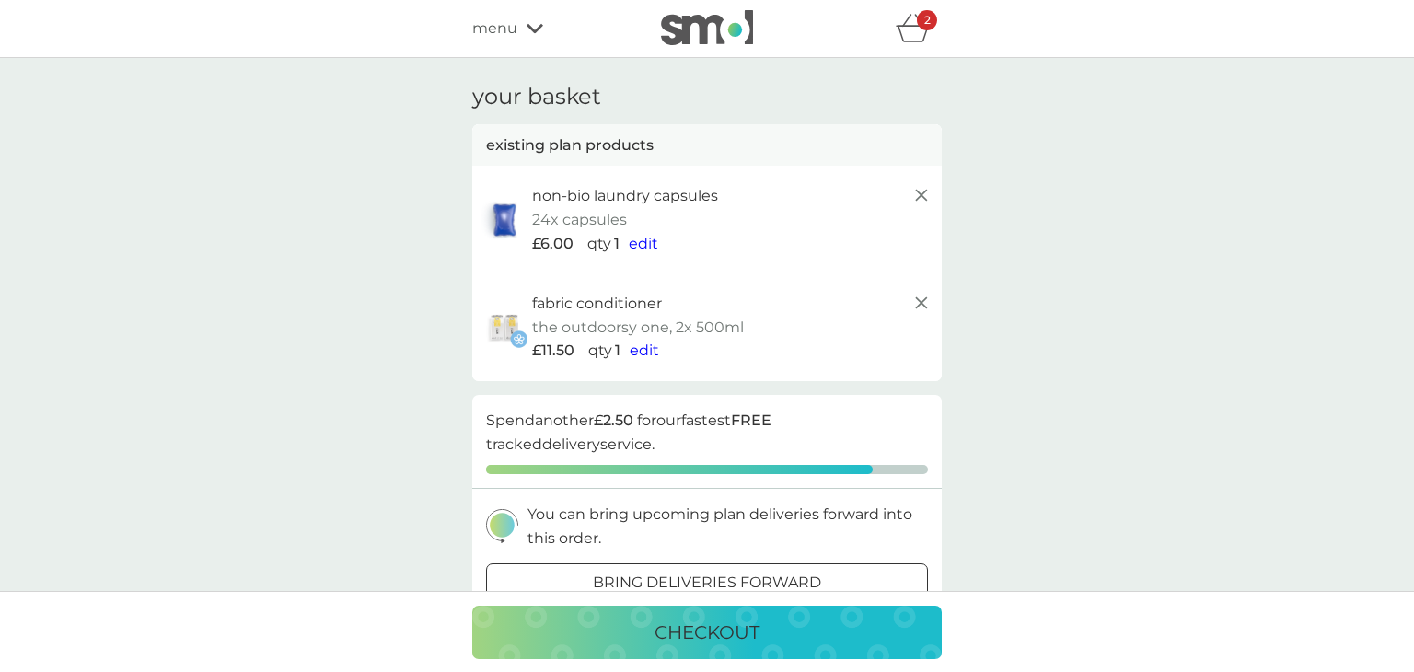
click at [489, 25] on span "menu" at bounding box center [494, 29] width 45 height 24
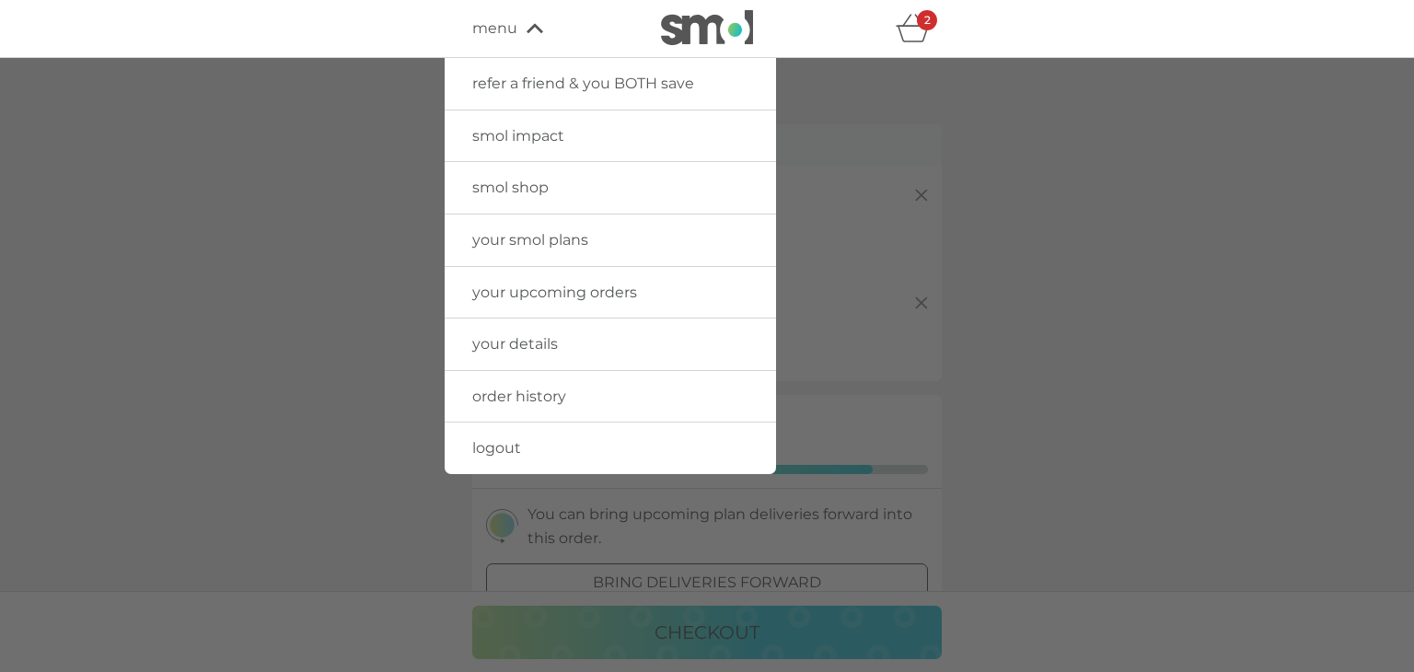
click at [521, 246] on span "your smol plans" at bounding box center [530, 239] width 116 height 17
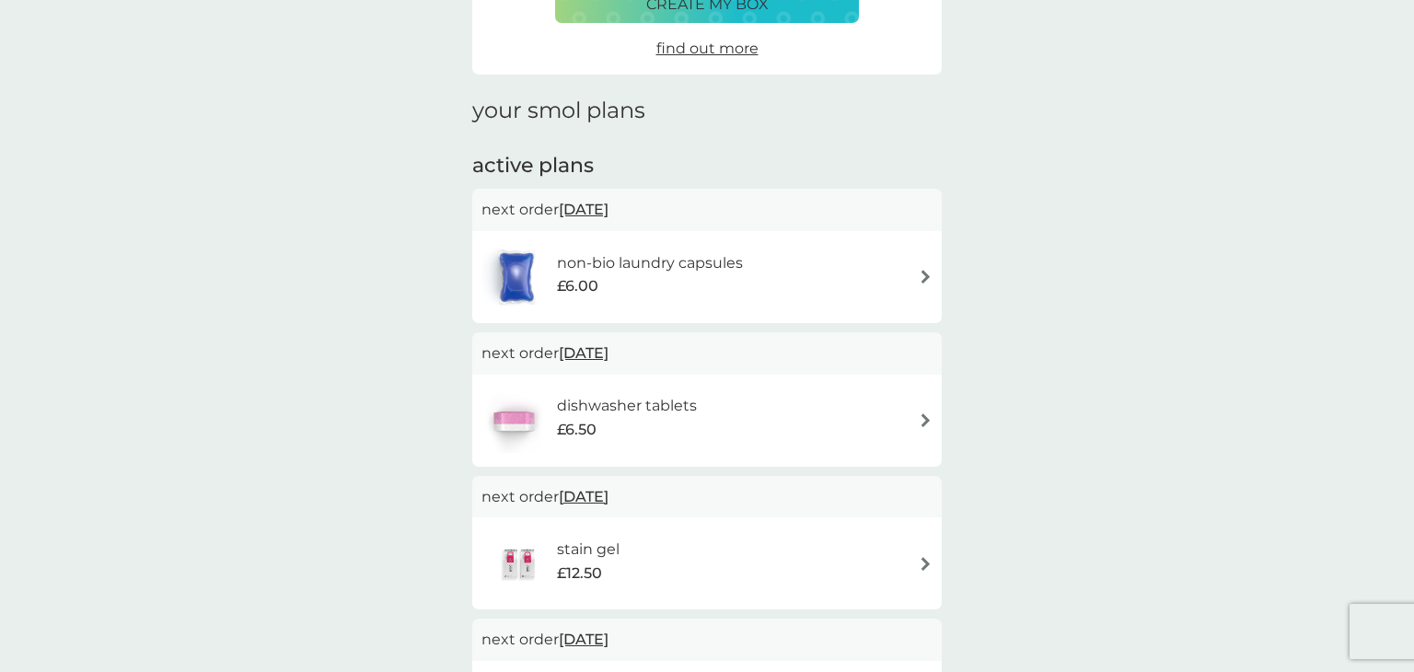
scroll to position [221, 0]
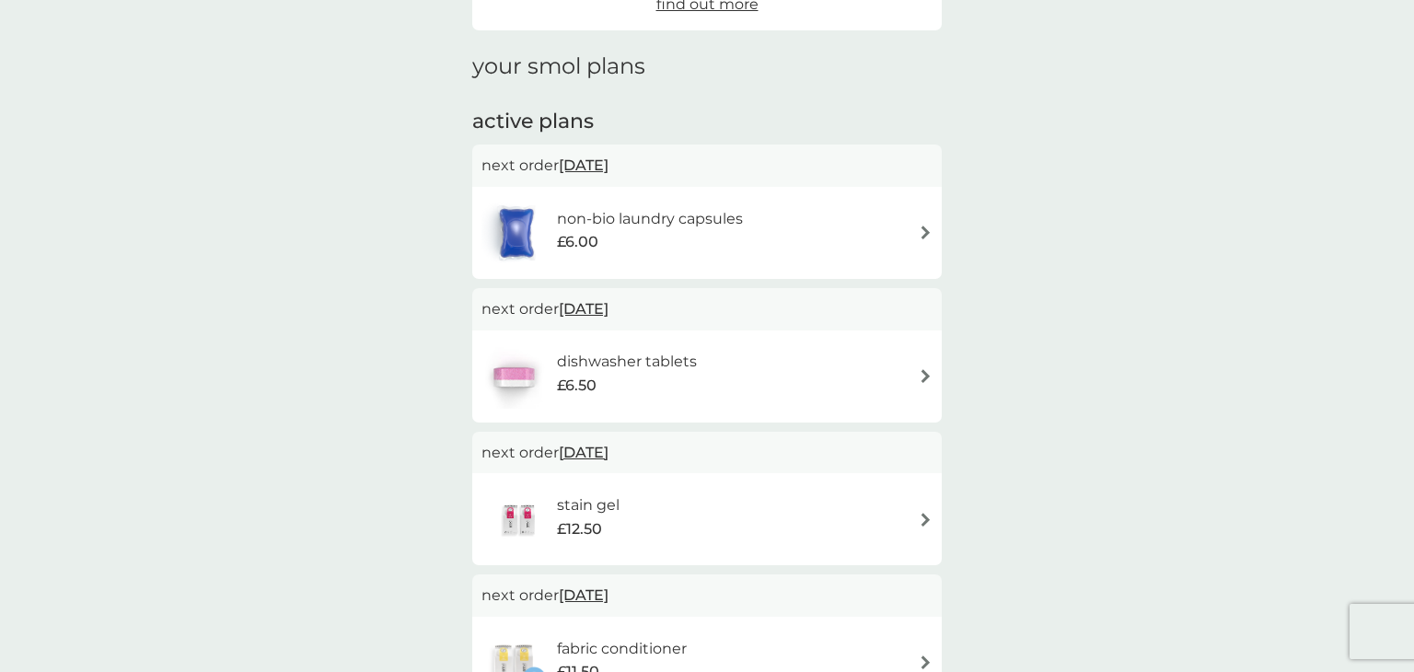
click at [919, 372] on img at bounding box center [926, 376] width 14 height 14
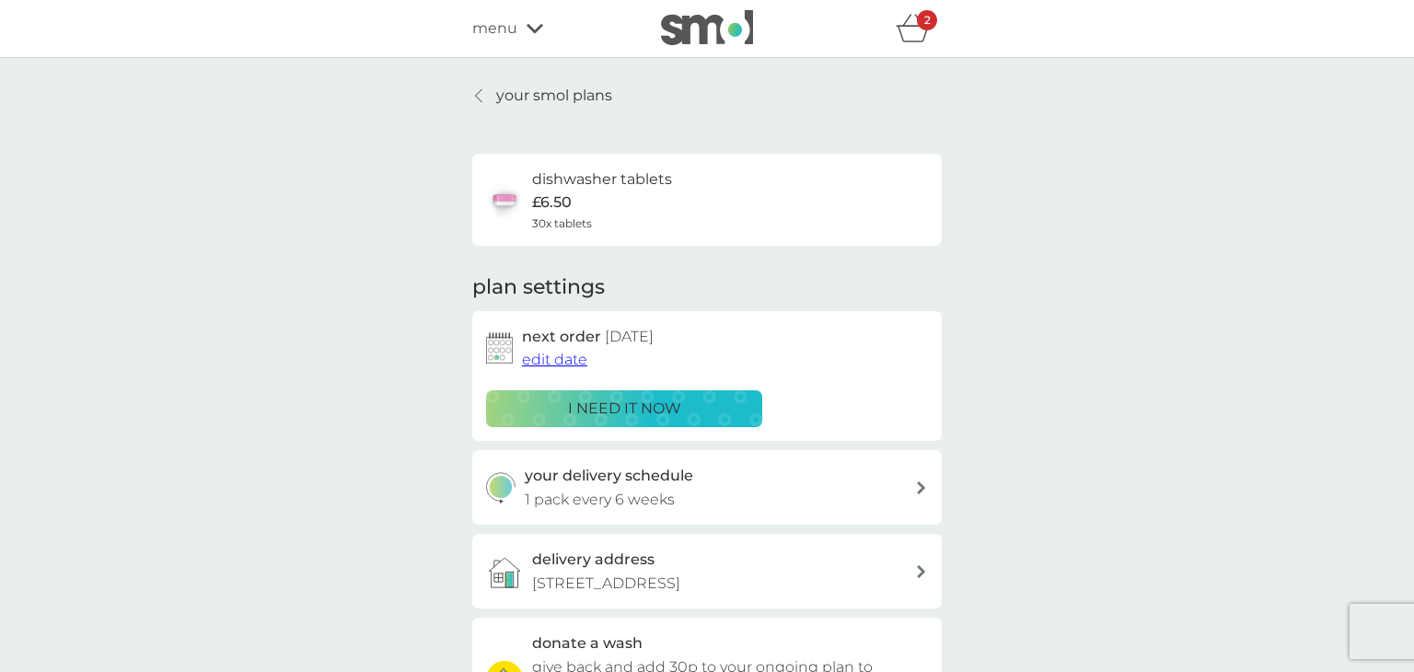
click at [1074, 342] on div "your smol plans dishwasher tablets £6.50 30x tablets plan settings next order […" at bounding box center [707, 497] width 1414 height 878
click at [488, 97] on link "your smol plans" at bounding box center [542, 96] width 140 height 24
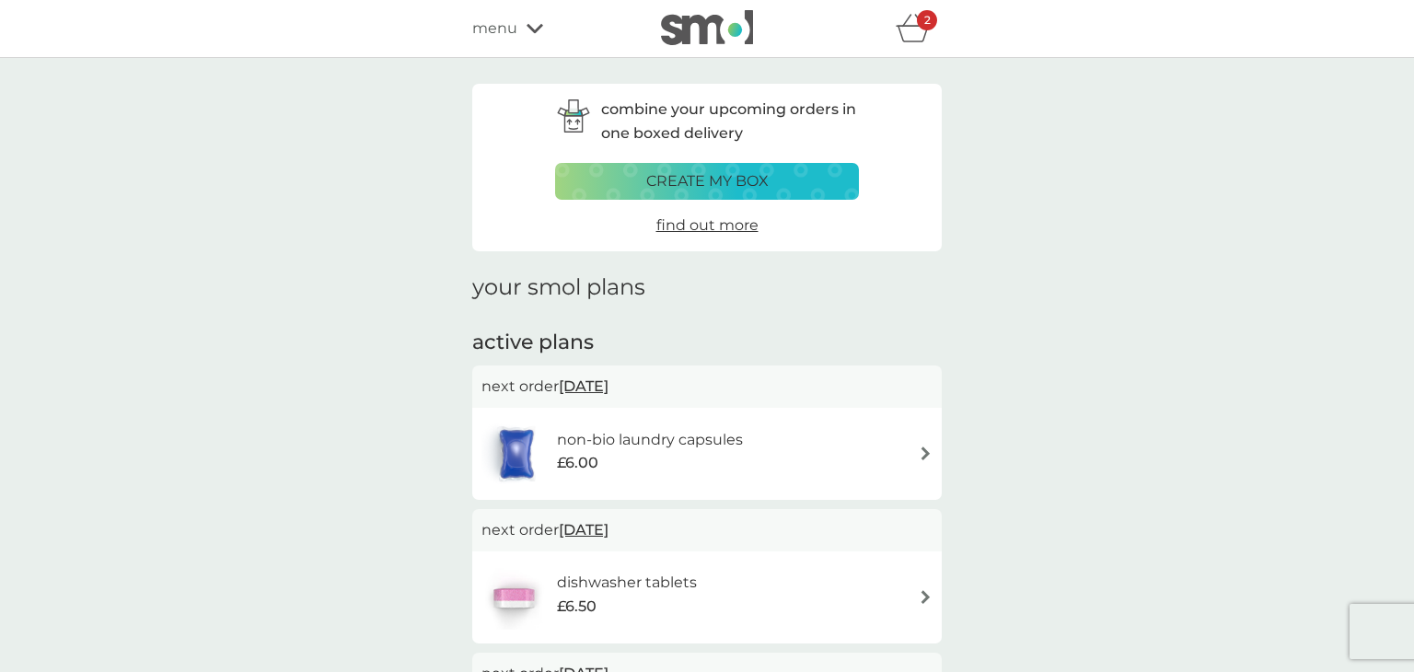
click at [768, 187] on div "create my box" at bounding box center [707, 181] width 280 height 24
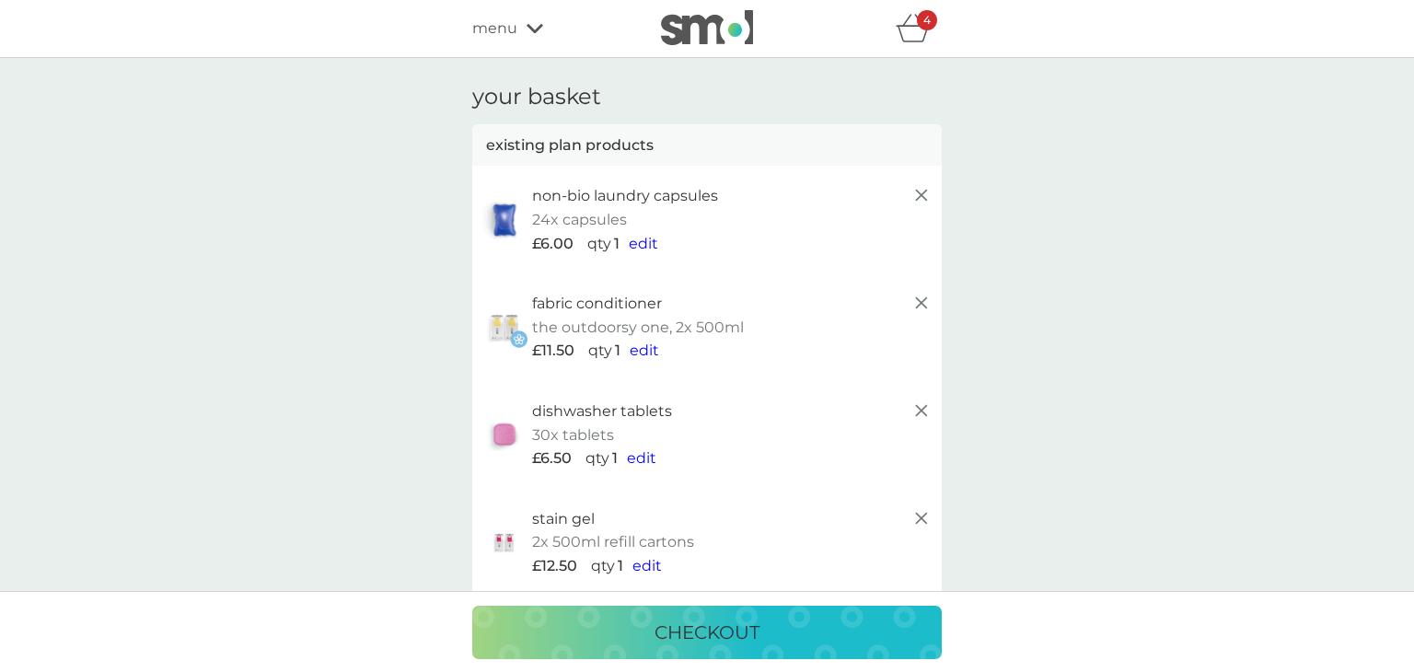
click at [921, 194] on line at bounding box center [921, 195] width 11 height 11
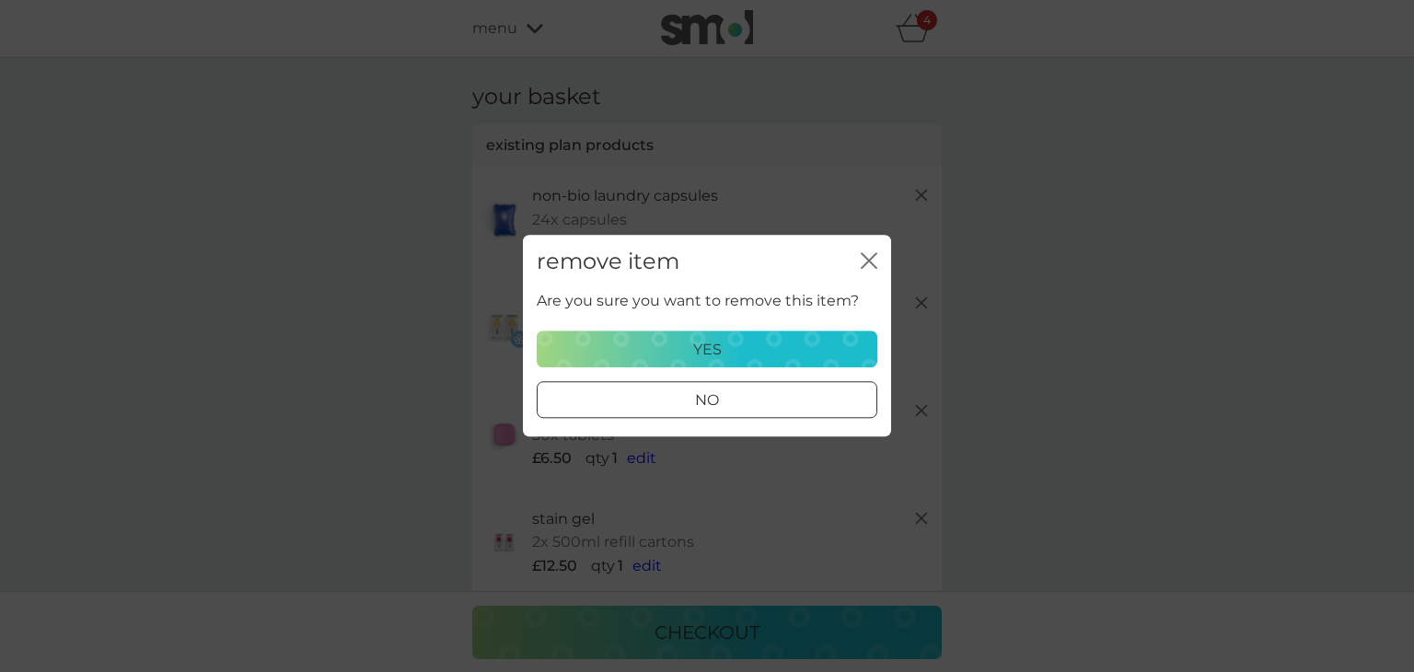
click at [761, 344] on div "yes" at bounding box center [707, 350] width 317 height 24
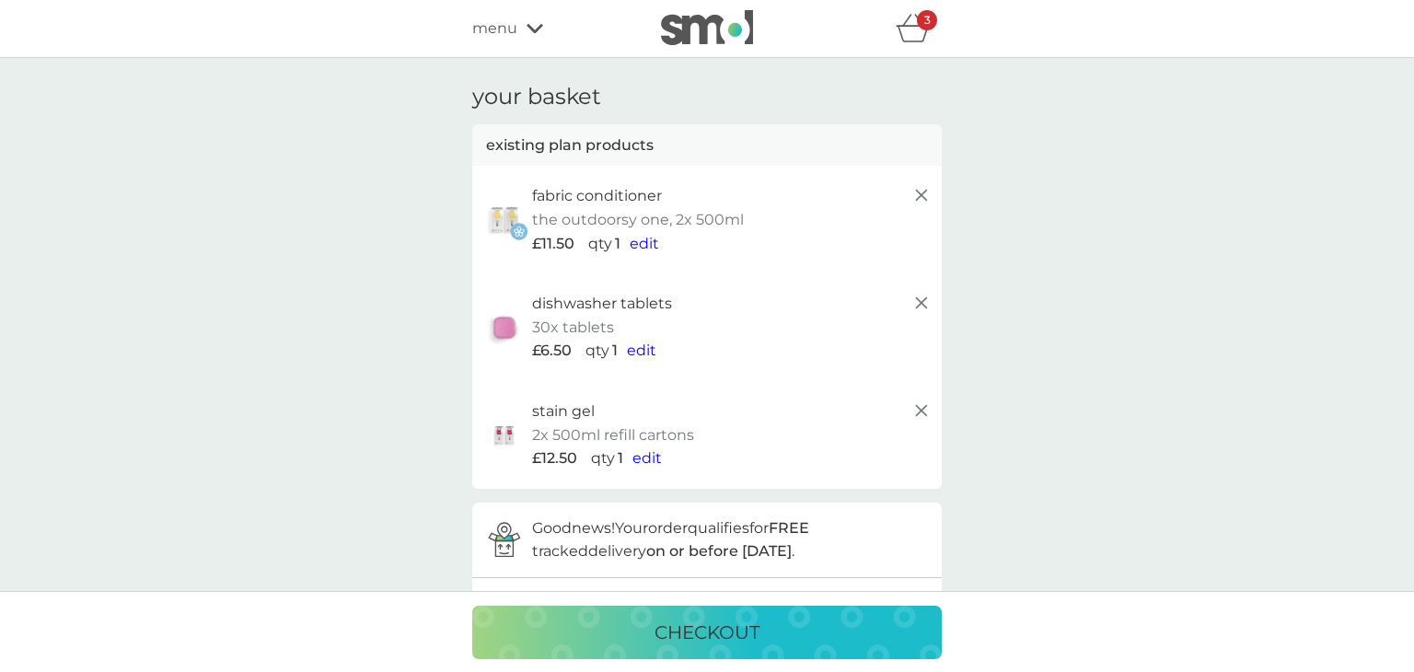
click at [924, 408] on icon at bounding box center [921, 410] width 22 height 22
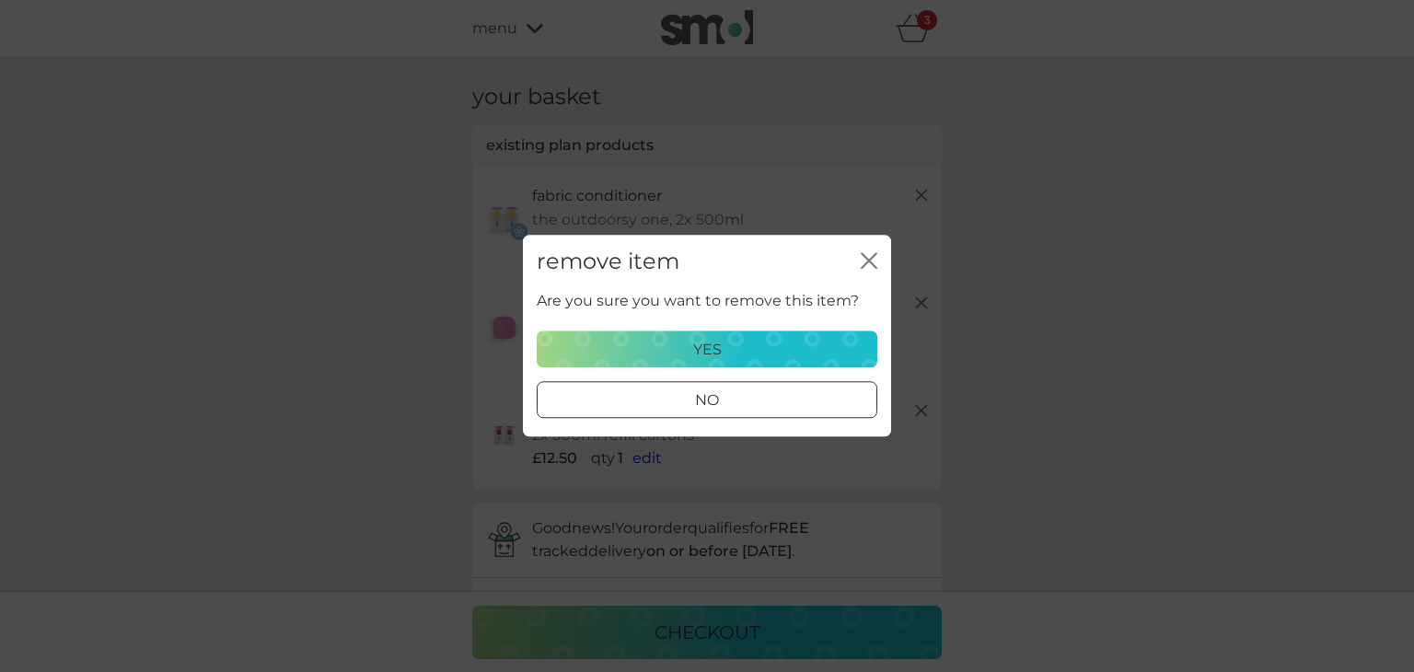
click at [763, 342] on div "yes" at bounding box center [707, 350] width 317 height 24
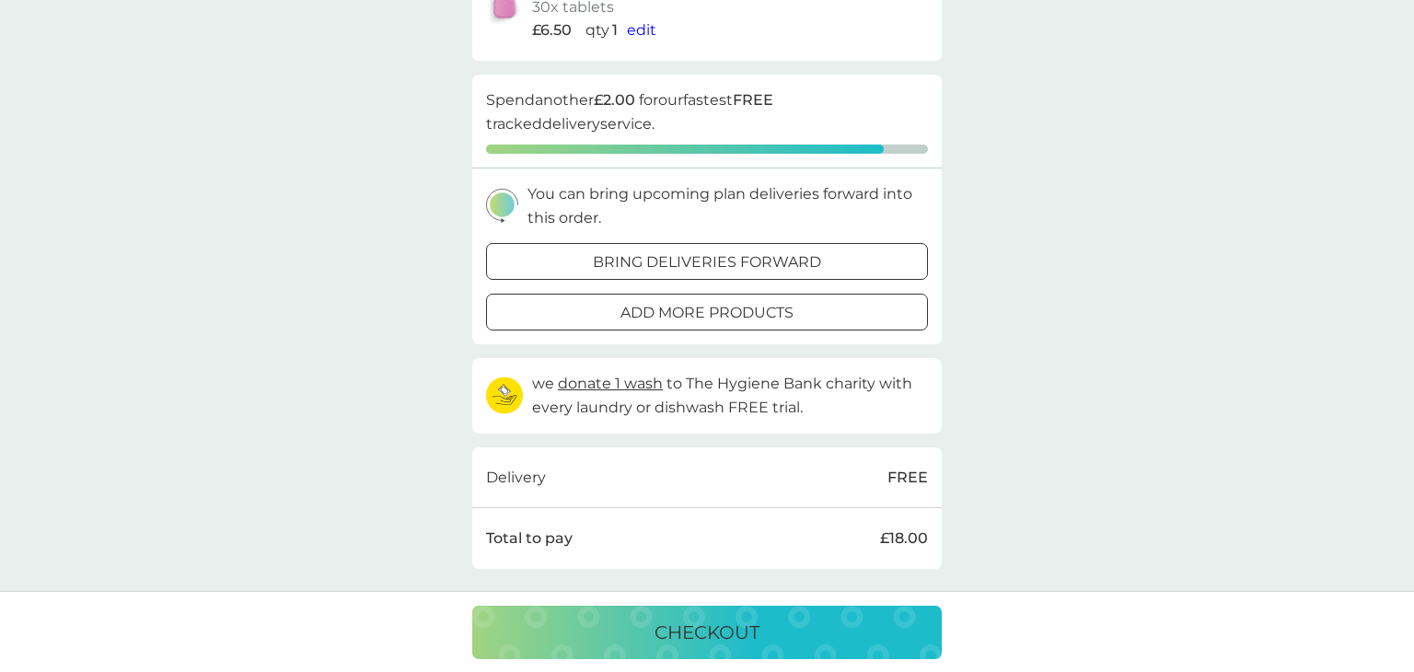
scroll to position [331, 0]
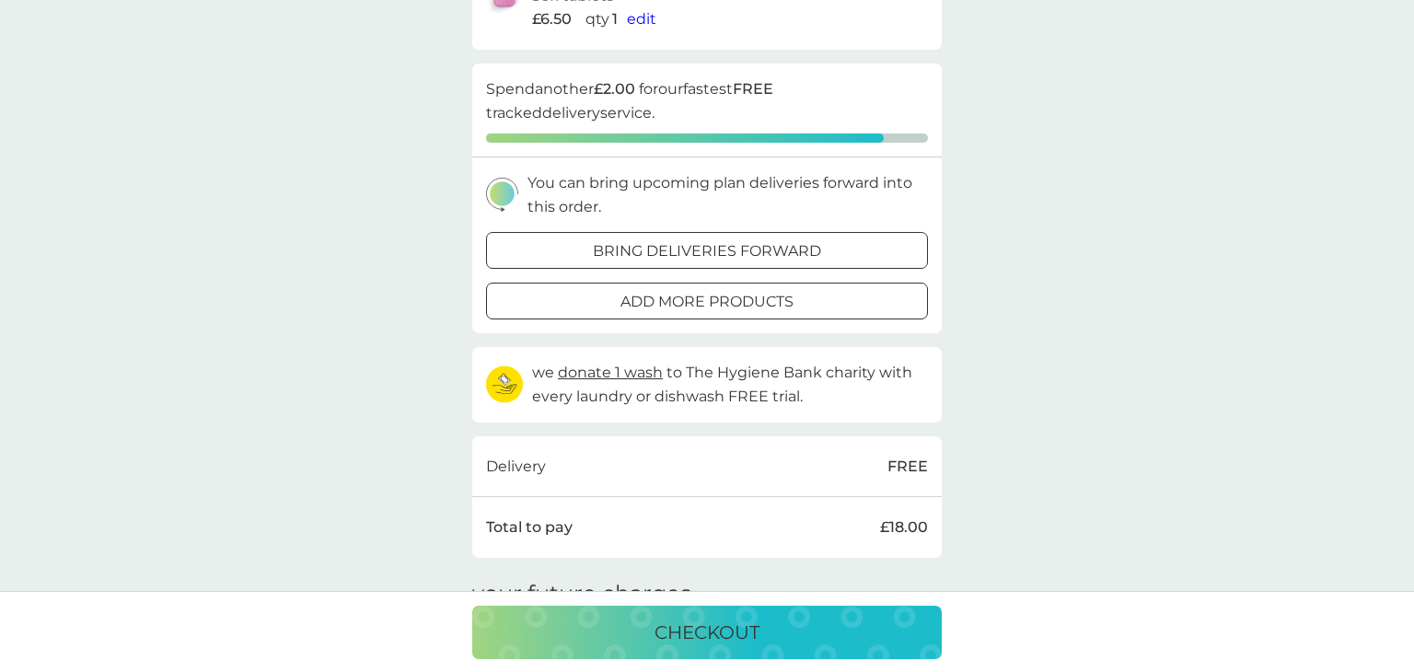
click at [716, 303] on div at bounding box center [707, 302] width 66 height 19
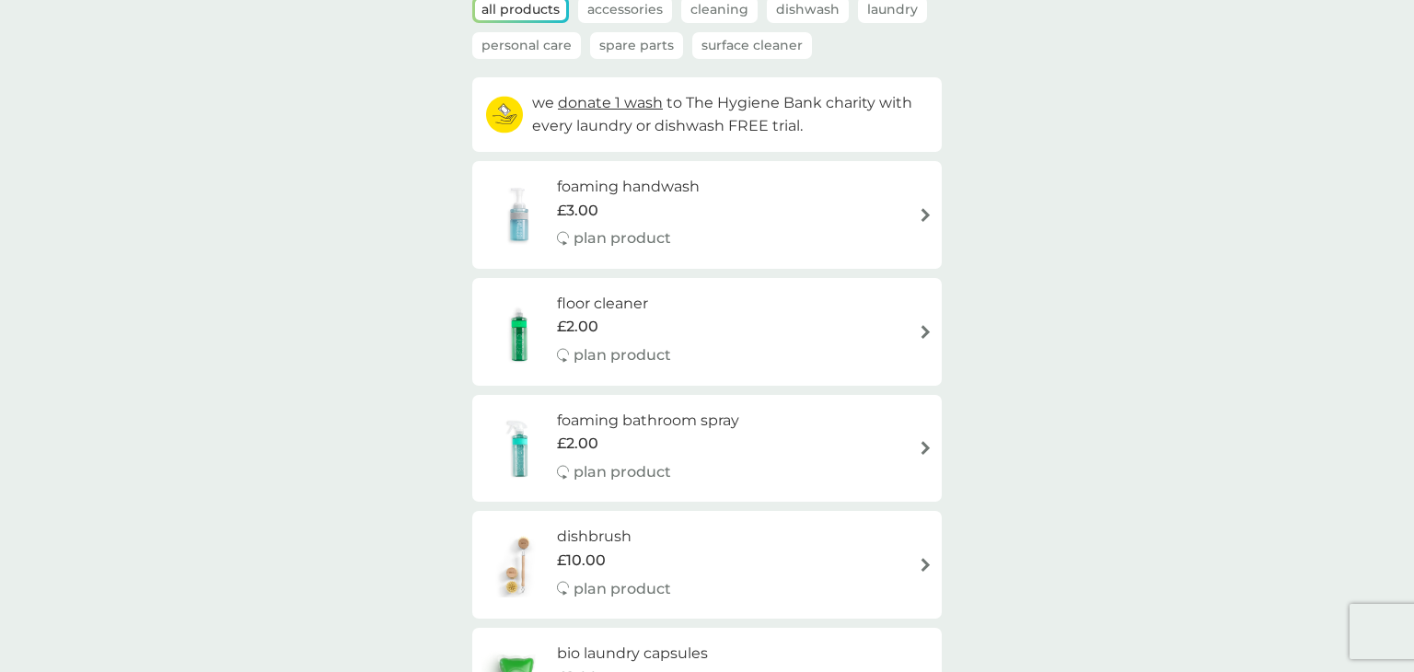
scroll to position [147, 0]
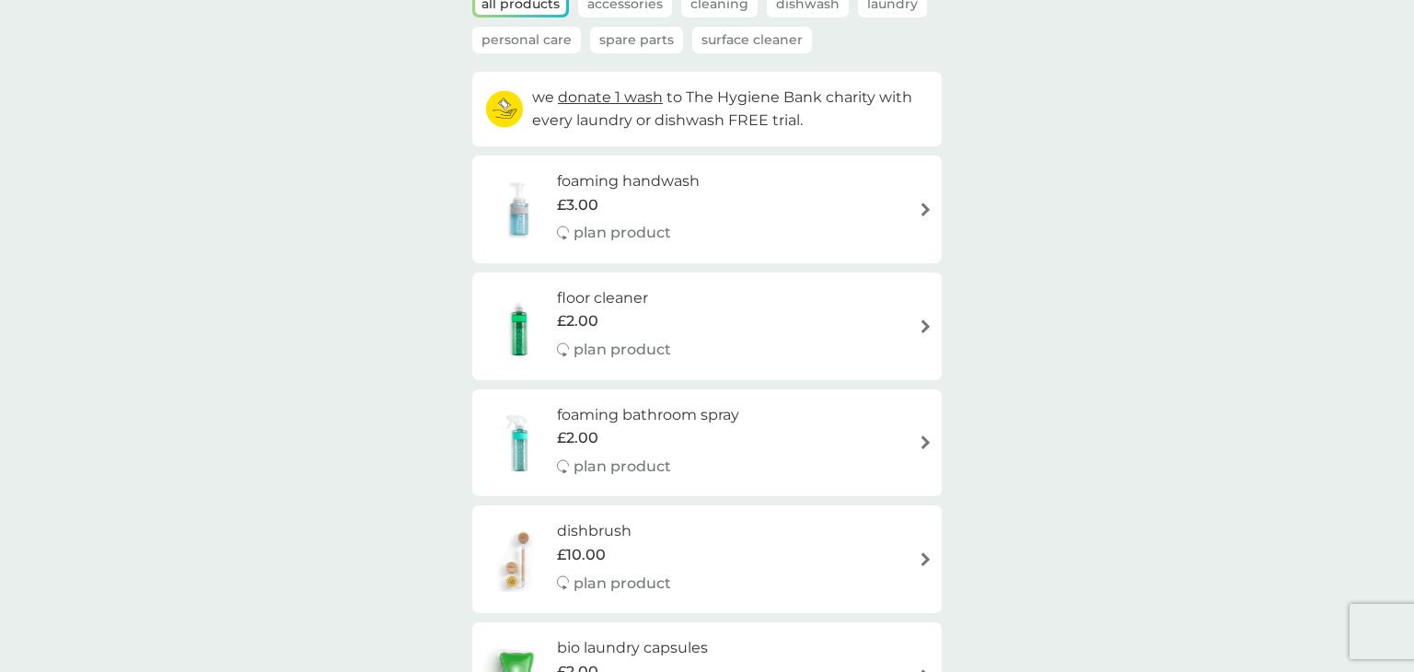
click at [926, 440] on img at bounding box center [926, 442] width 14 height 14
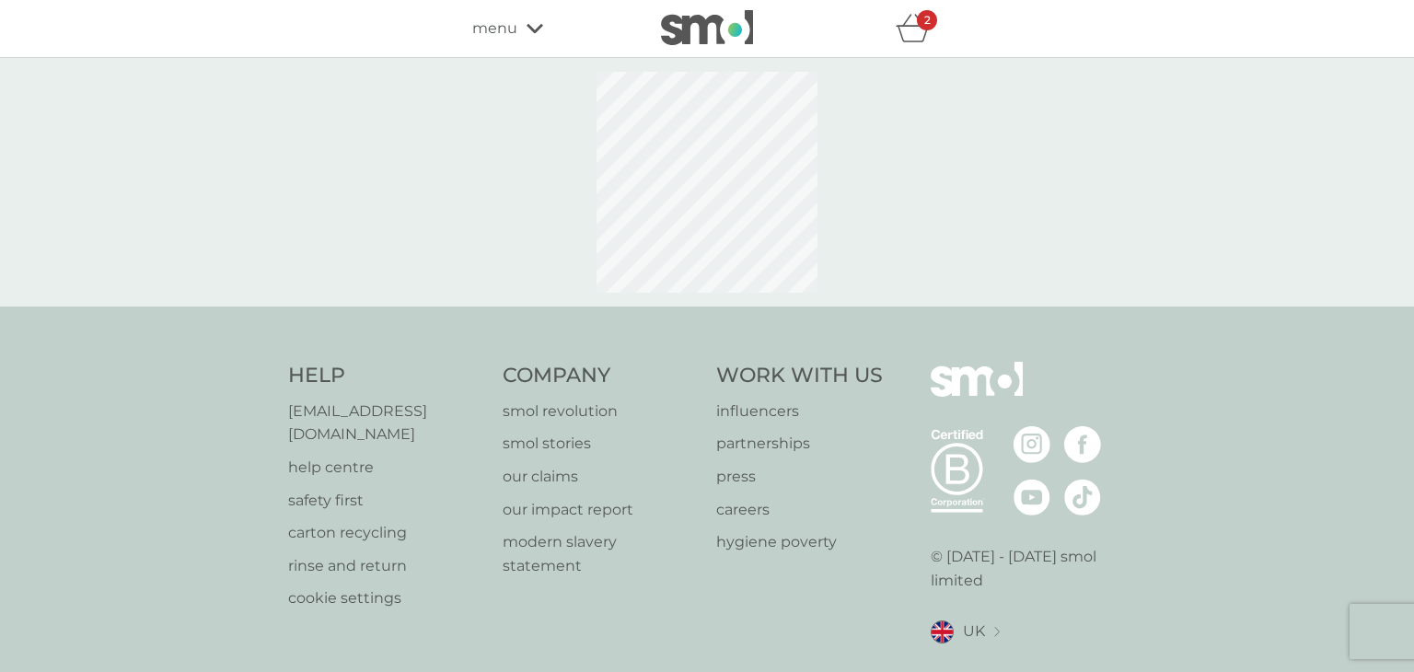
select select "182"
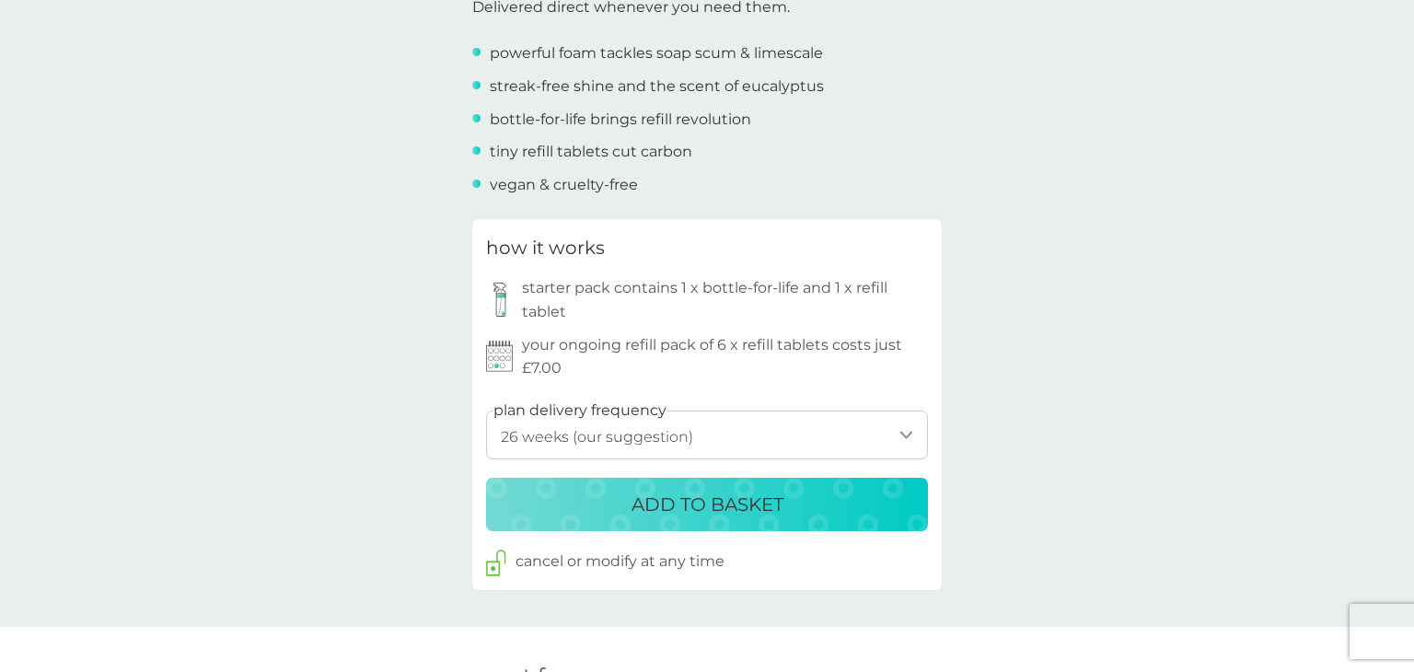
scroll to position [736, 0]
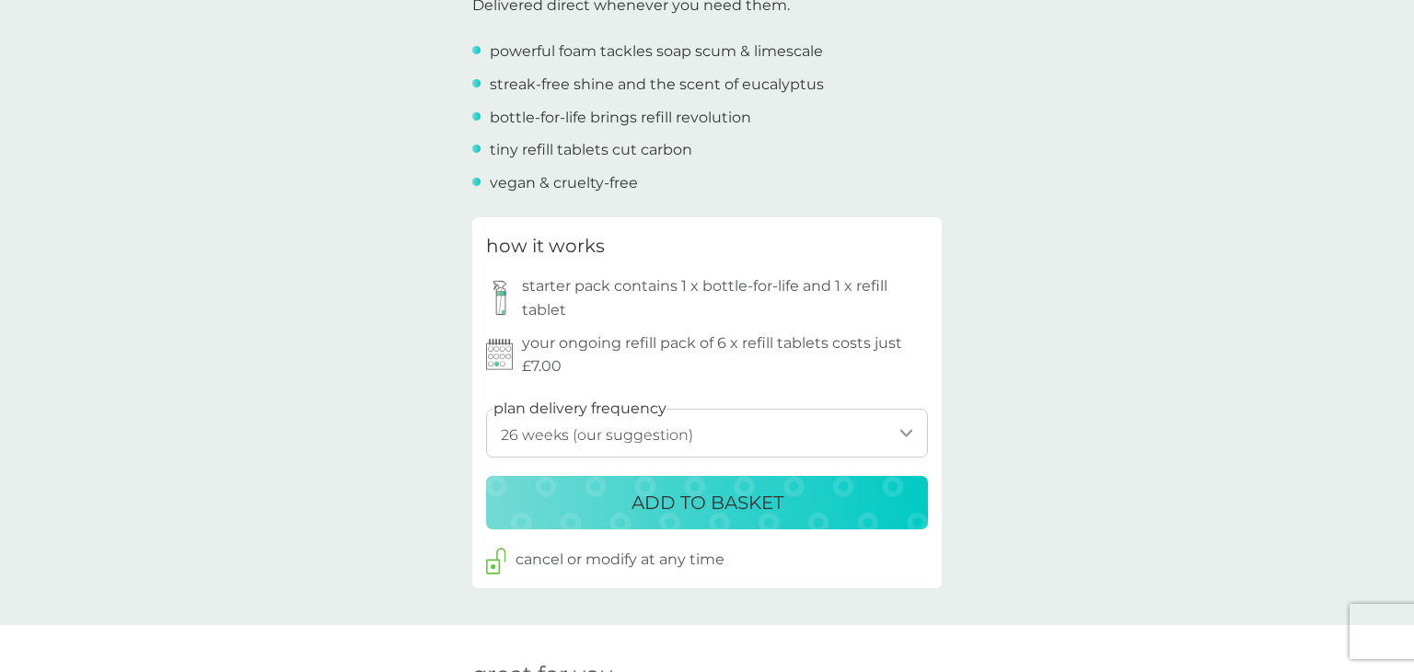
click at [745, 499] on p "ADD TO BASKET" at bounding box center [707, 502] width 152 height 29
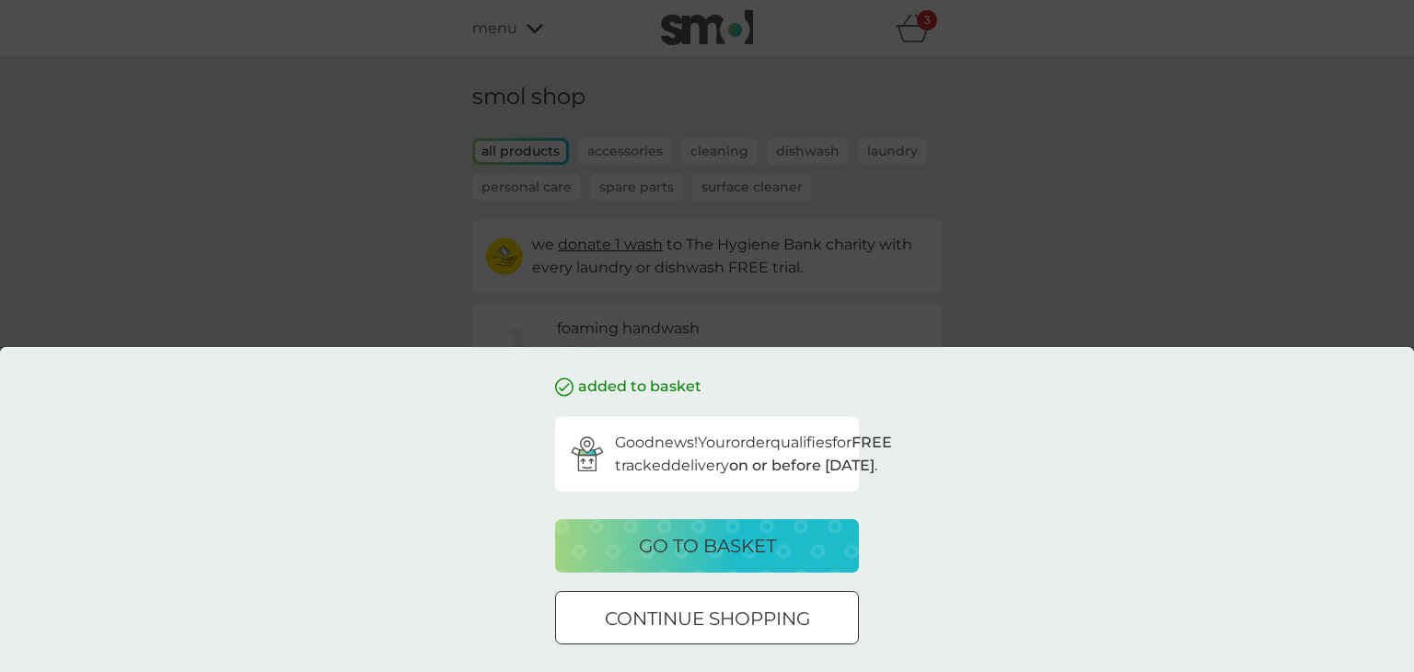
click at [704, 619] on div at bounding box center [707, 618] width 66 height 19
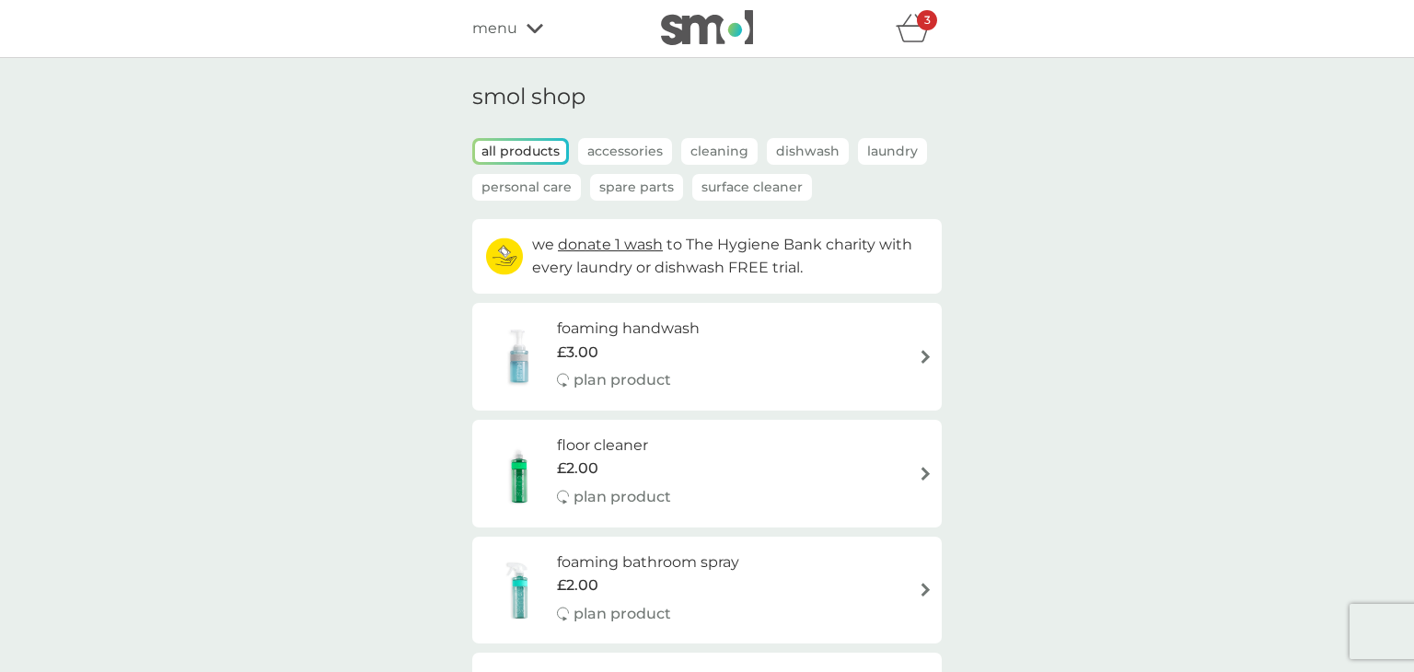
click at [884, 145] on p "Laundry" at bounding box center [892, 151] width 69 height 27
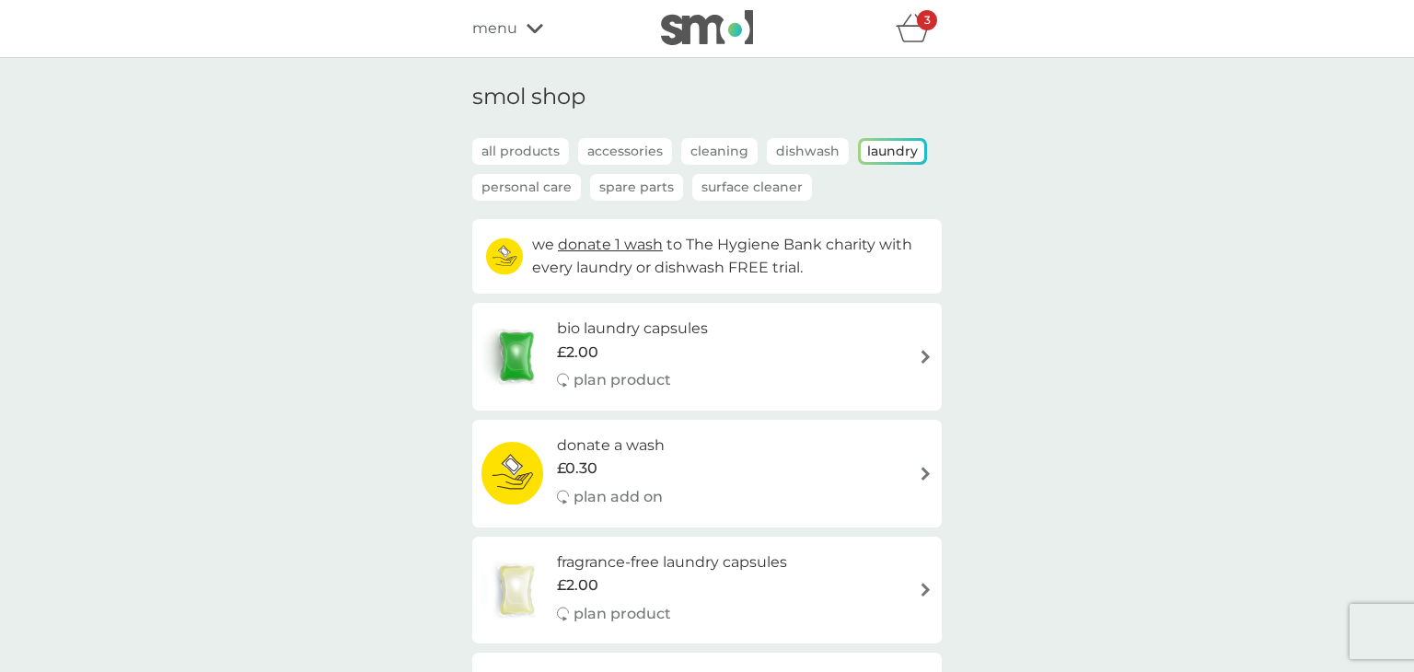
click at [926, 30] on icon "basket" at bounding box center [912, 34] width 31 height 17
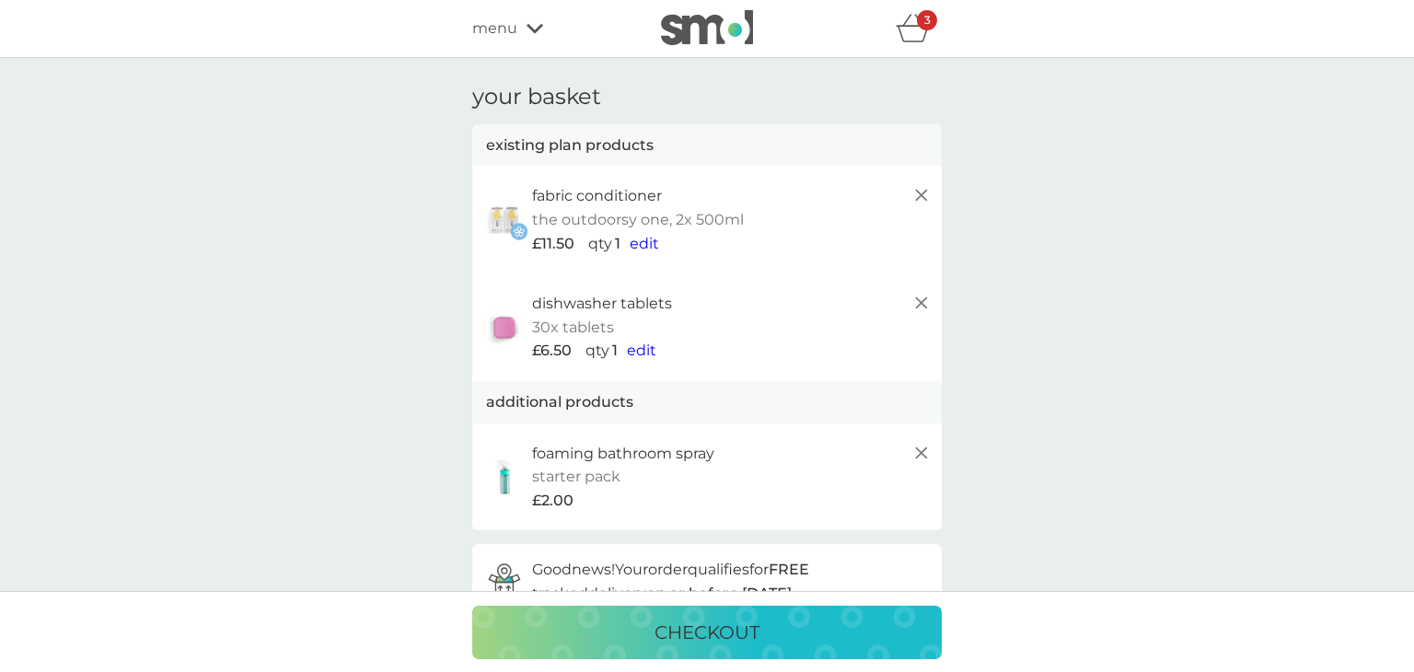
click at [505, 40] on span "menu" at bounding box center [494, 29] width 45 height 24
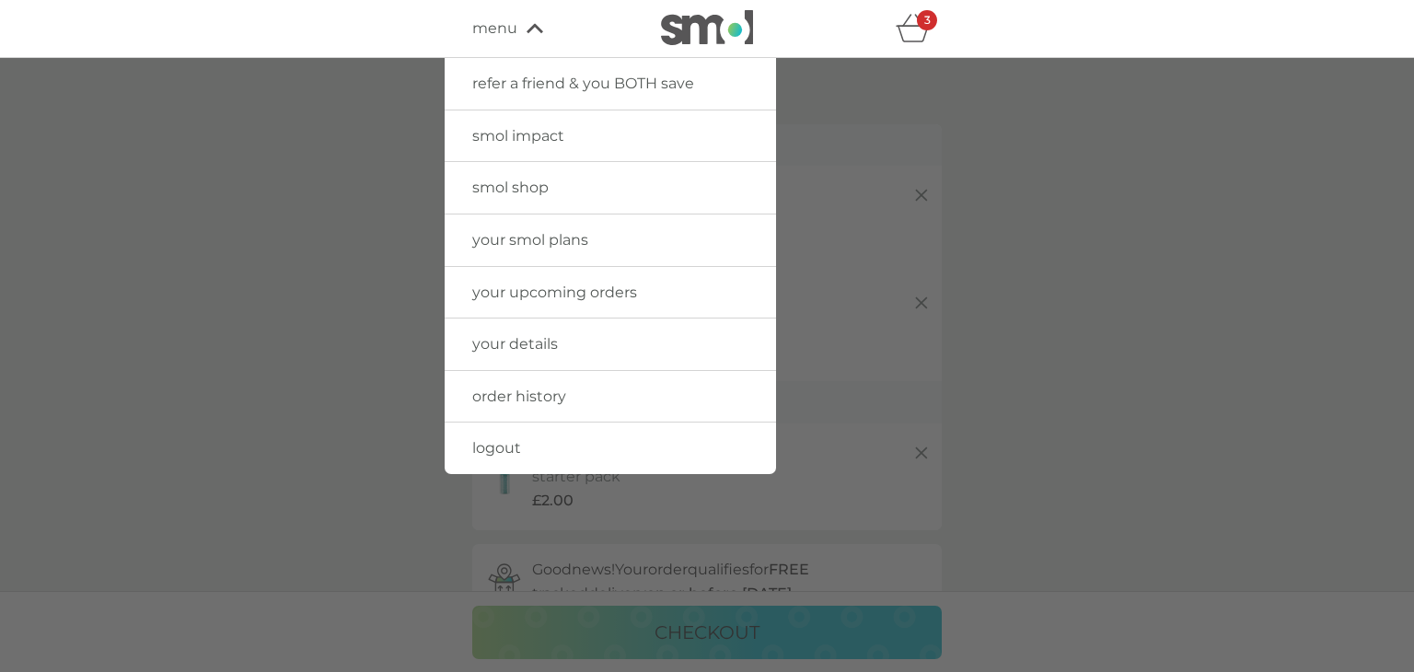
click at [232, 477] on div at bounding box center [707, 394] width 1414 height 672
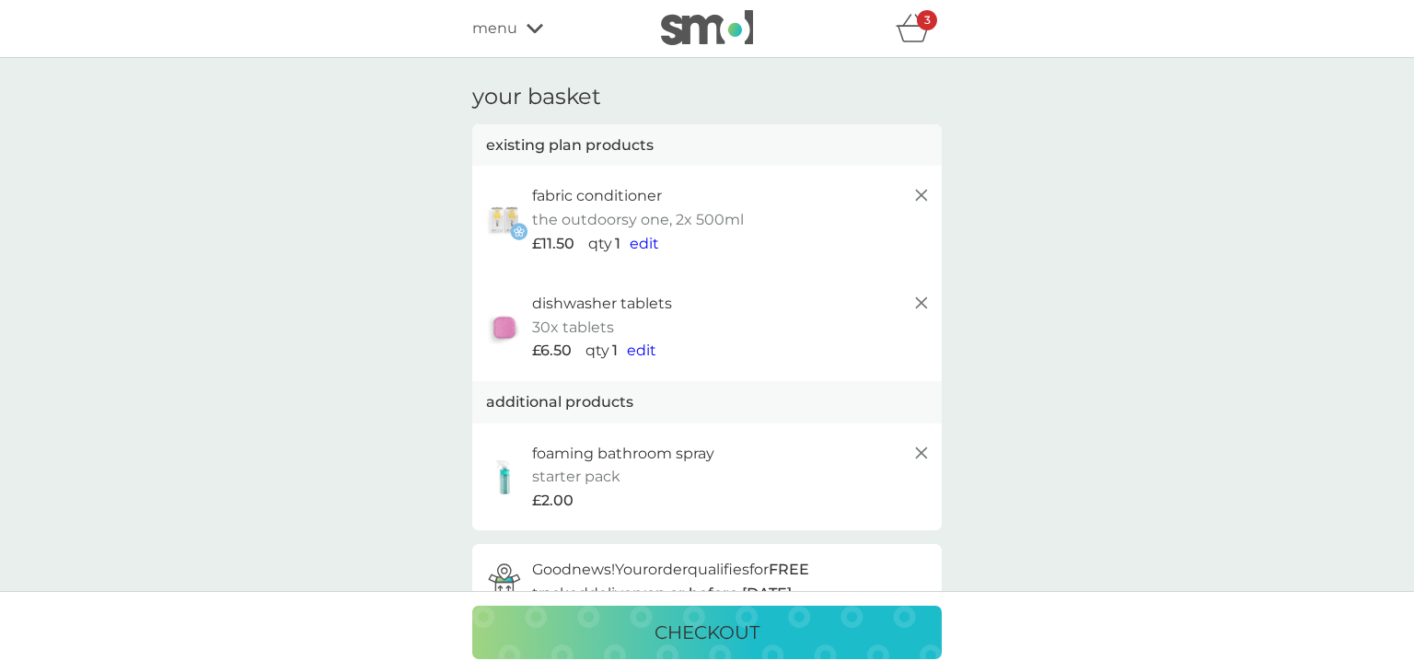
click at [709, 39] on img at bounding box center [707, 27] width 92 height 35
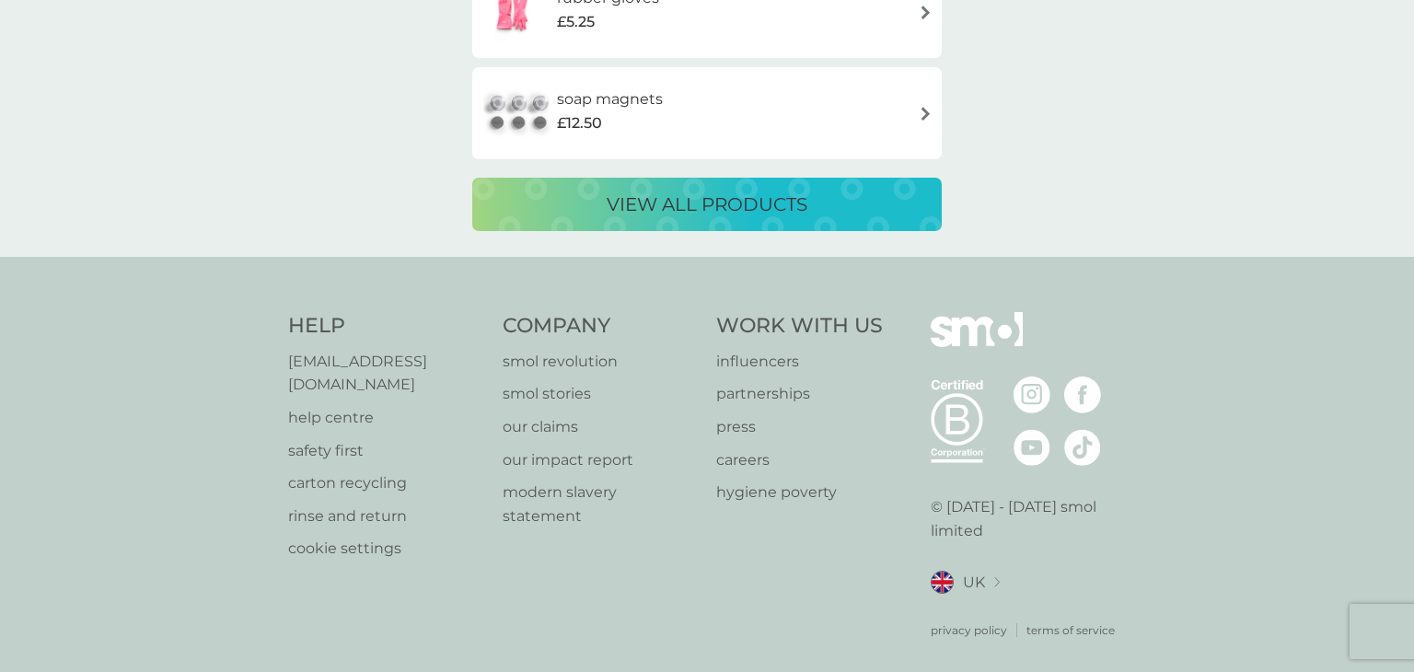
scroll to position [3484, 0]
click at [360, 350] on p "[EMAIL_ADDRESS][DOMAIN_NAME]" at bounding box center [386, 372] width 196 height 47
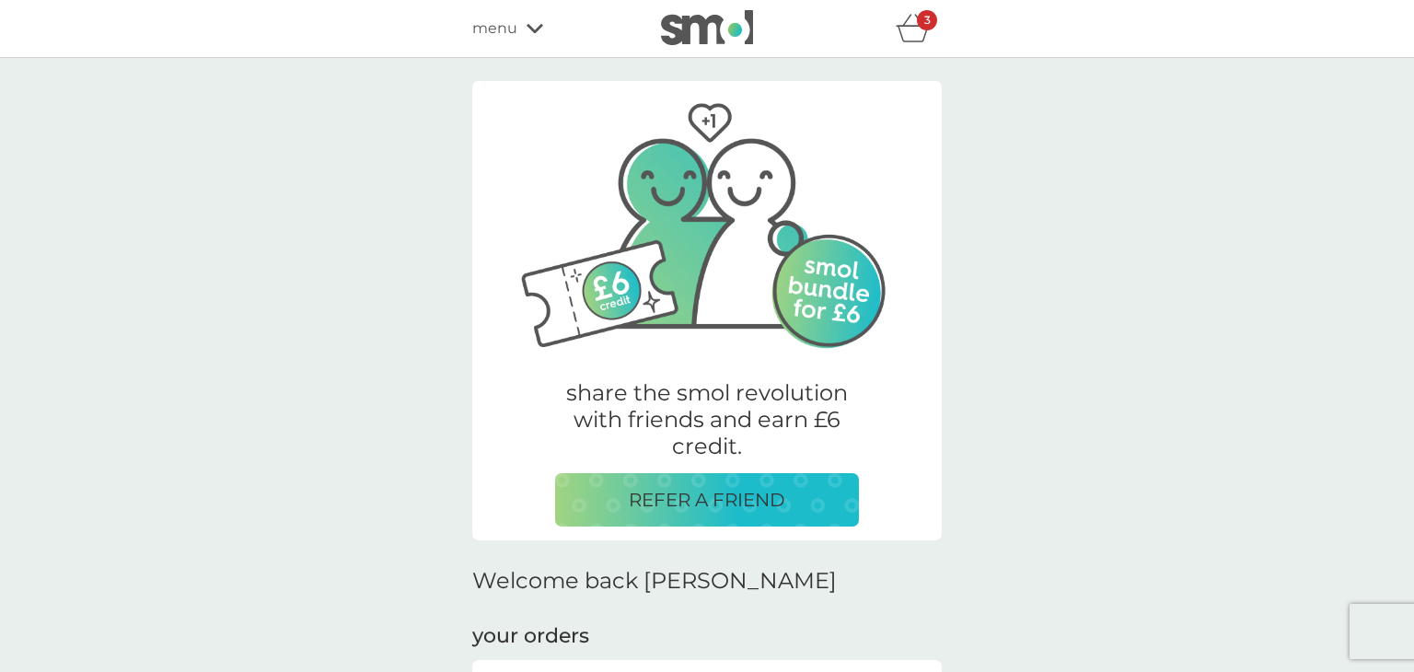
click at [929, 20] on p "3" at bounding box center [927, 20] width 6 height 0
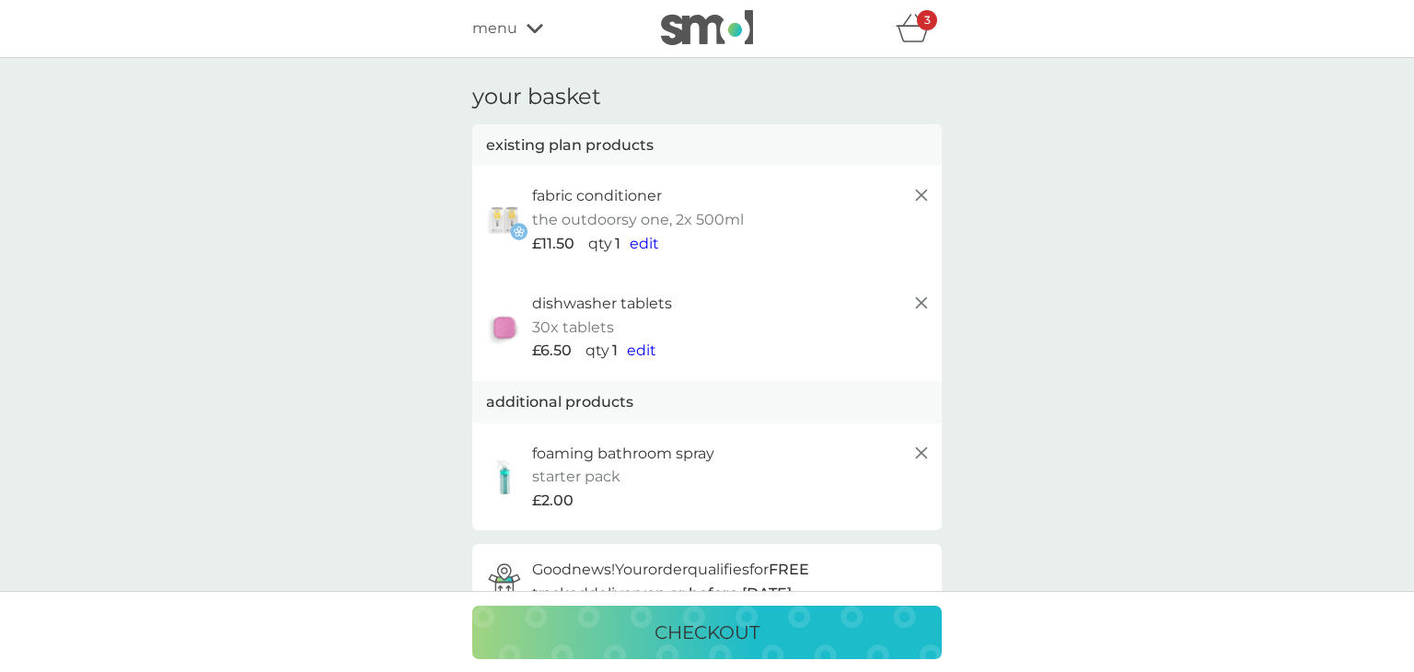
click at [910, 295] on icon at bounding box center [921, 303] width 22 height 22
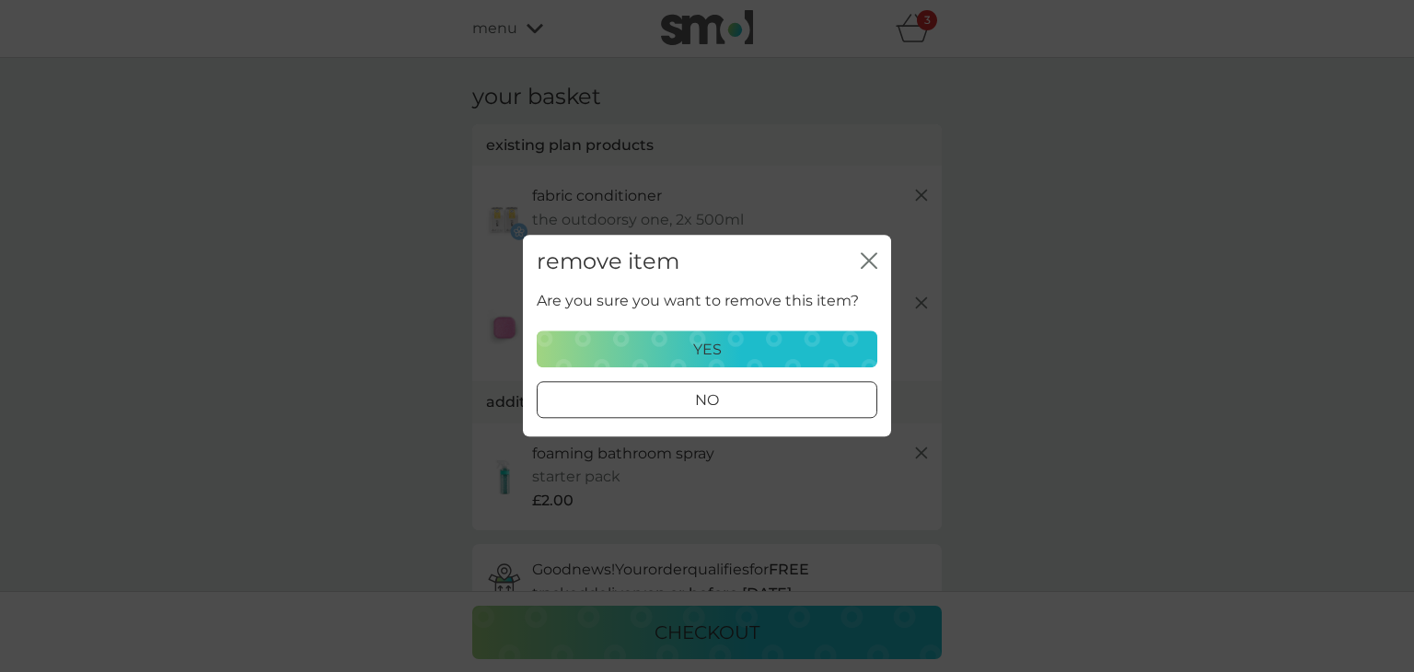
click at [735, 347] on div "yes" at bounding box center [707, 350] width 317 height 24
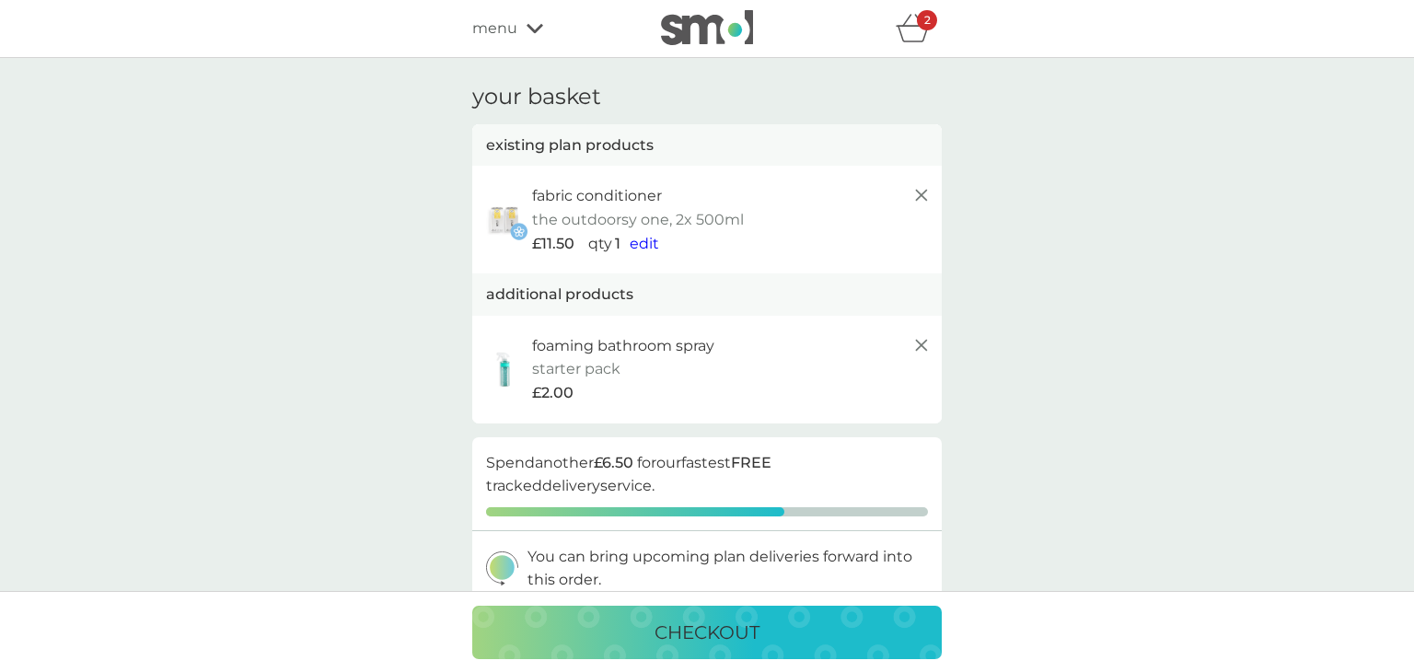
click at [561, 376] on p "starter pack" at bounding box center [576, 369] width 88 height 24
click at [506, 361] on img at bounding box center [504, 370] width 46 height 40
click at [513, 13] on div "refer a friend & you BOTH save smol impact smol shop your smol plans your upcom…" at bounding box center [706, 28] width 469 height 37
click at [510, 18] on span "menu" at bounding box center [494, 29] width 45 height 24
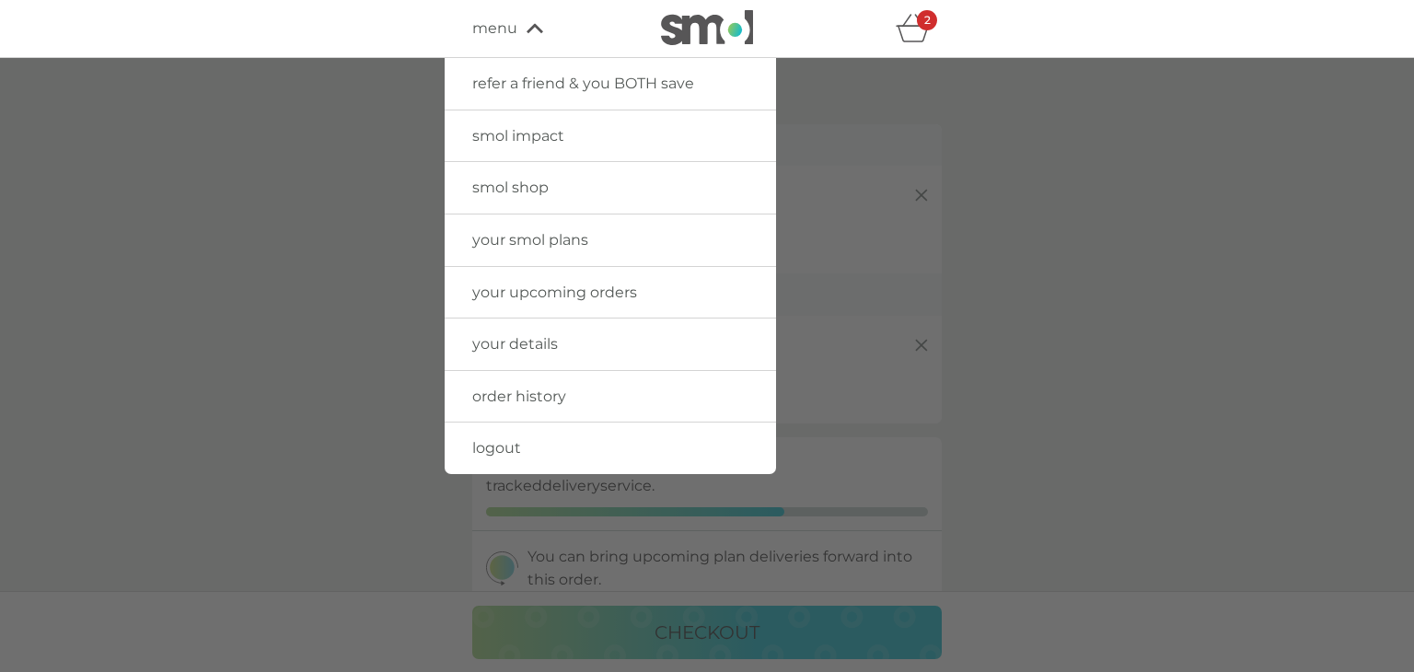
click at [485, 193] on span "smol shop" at bounding box center [510, 187] width 76 height 17
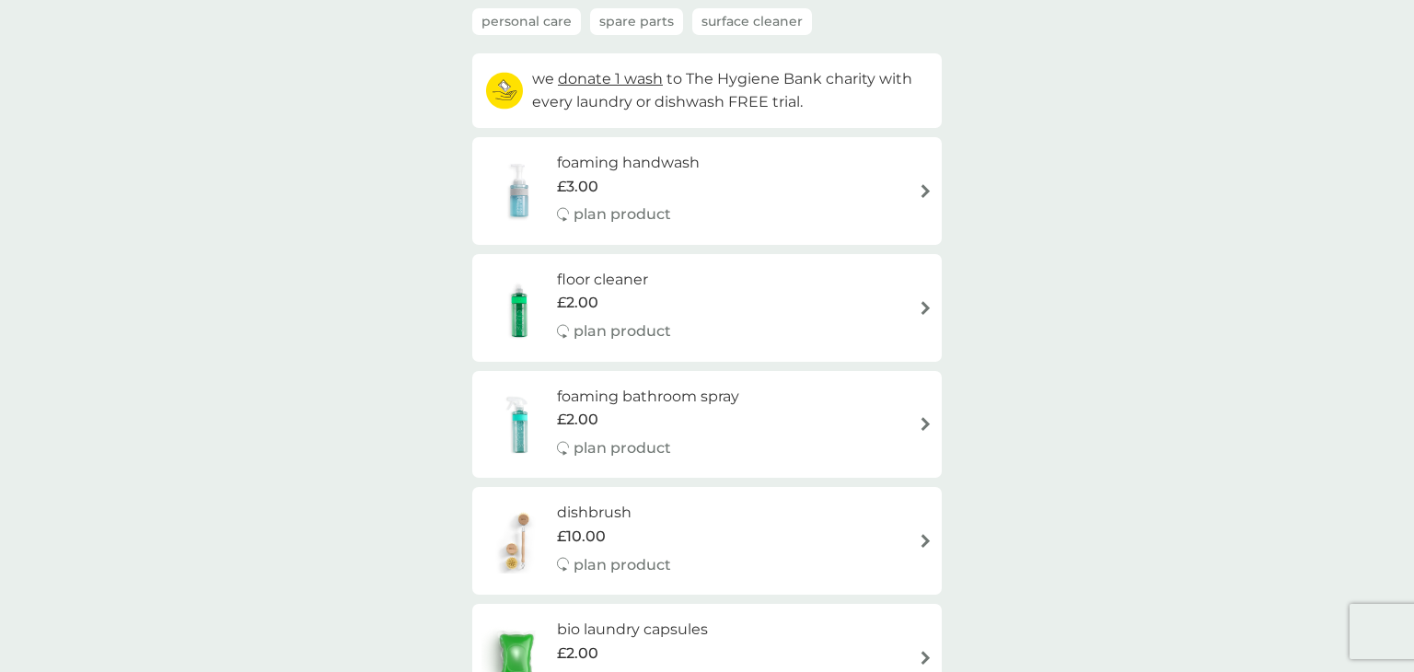
scroll to position [184, 0]
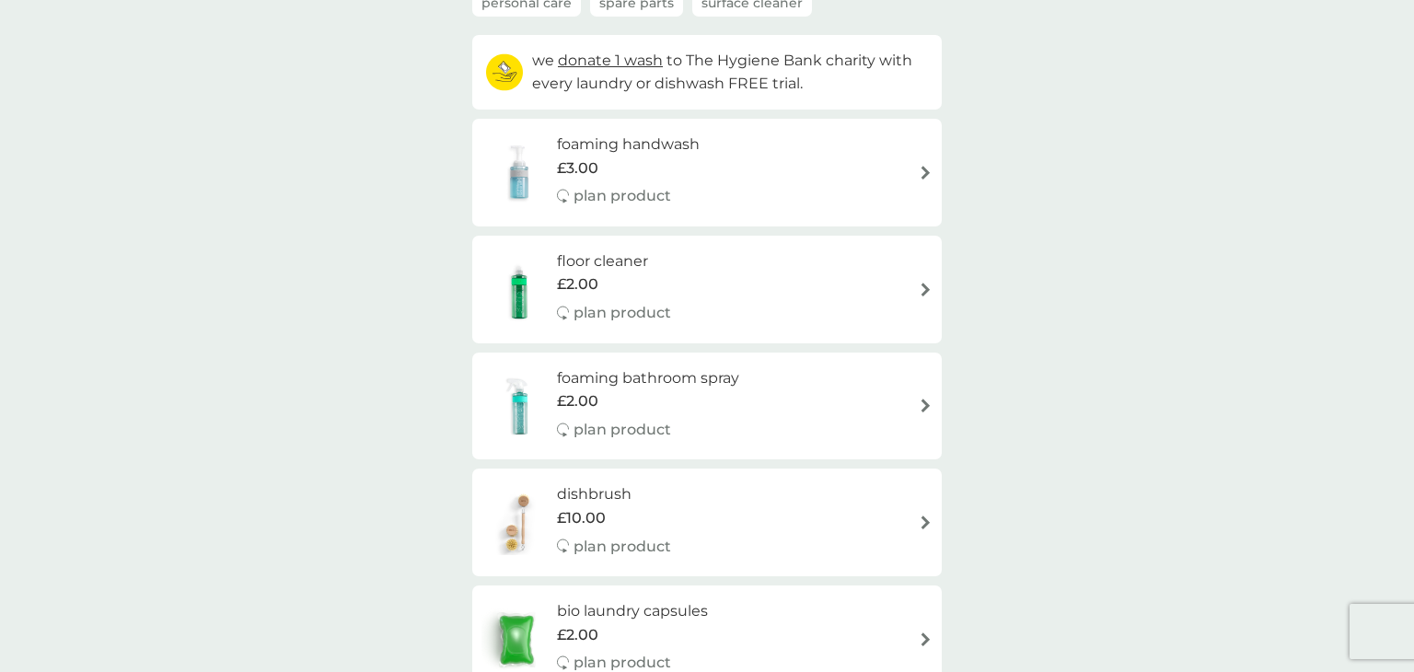
click at [917, 403] on div "foaming bathroom spray £2.00 plan product" at bounding box center [706, 406] width 451 height 80
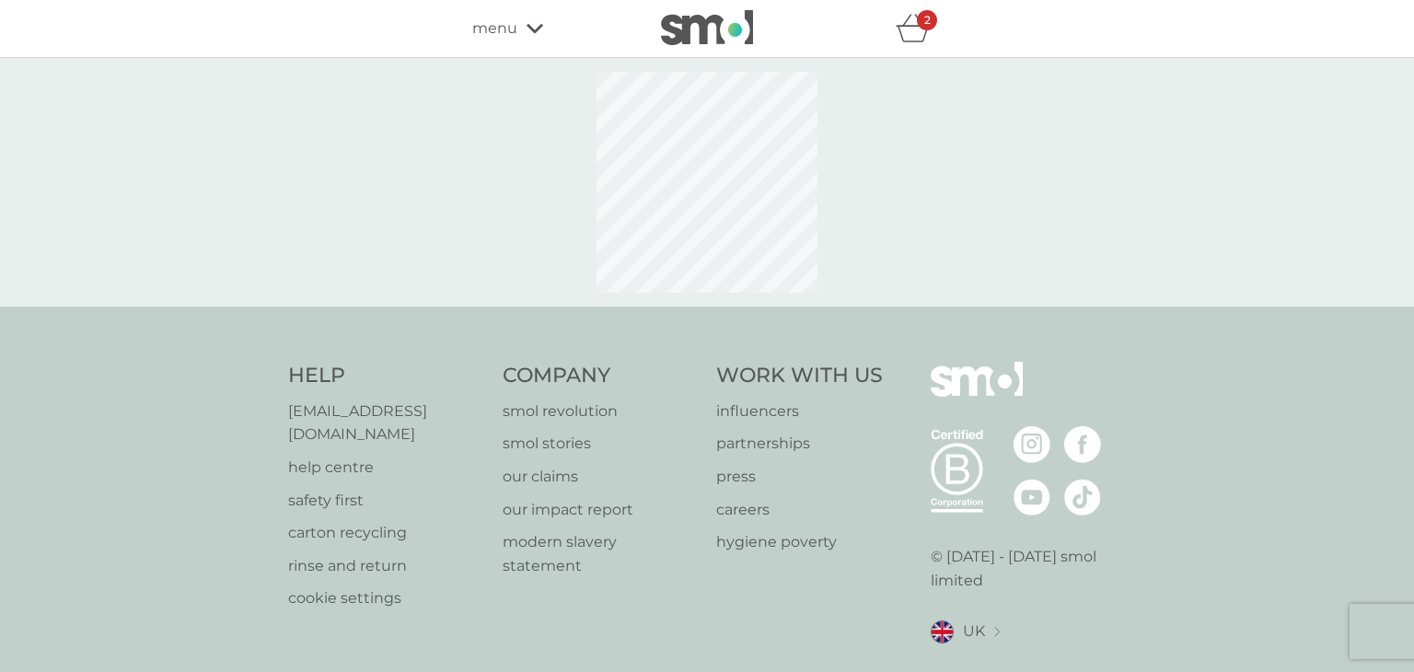
select select "182"
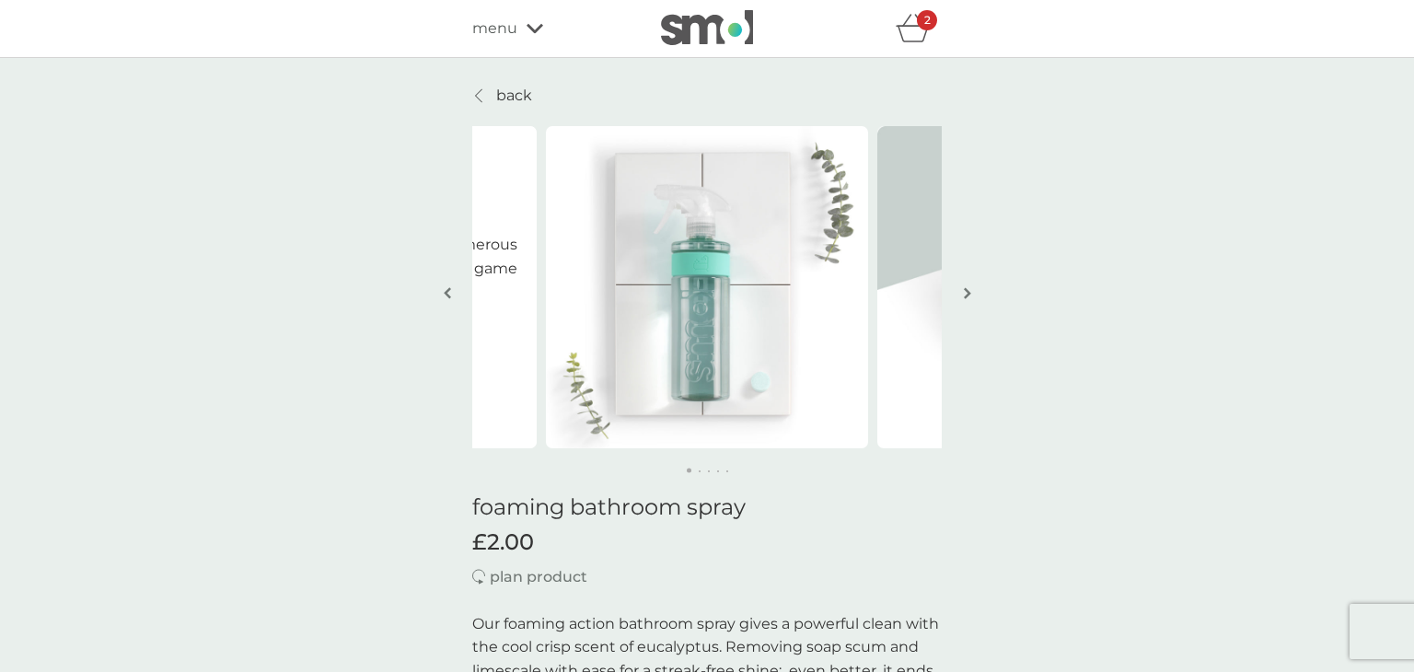
click at [916, 17] on icon "basket" at bounding box center [913, 28] width 35 height 29
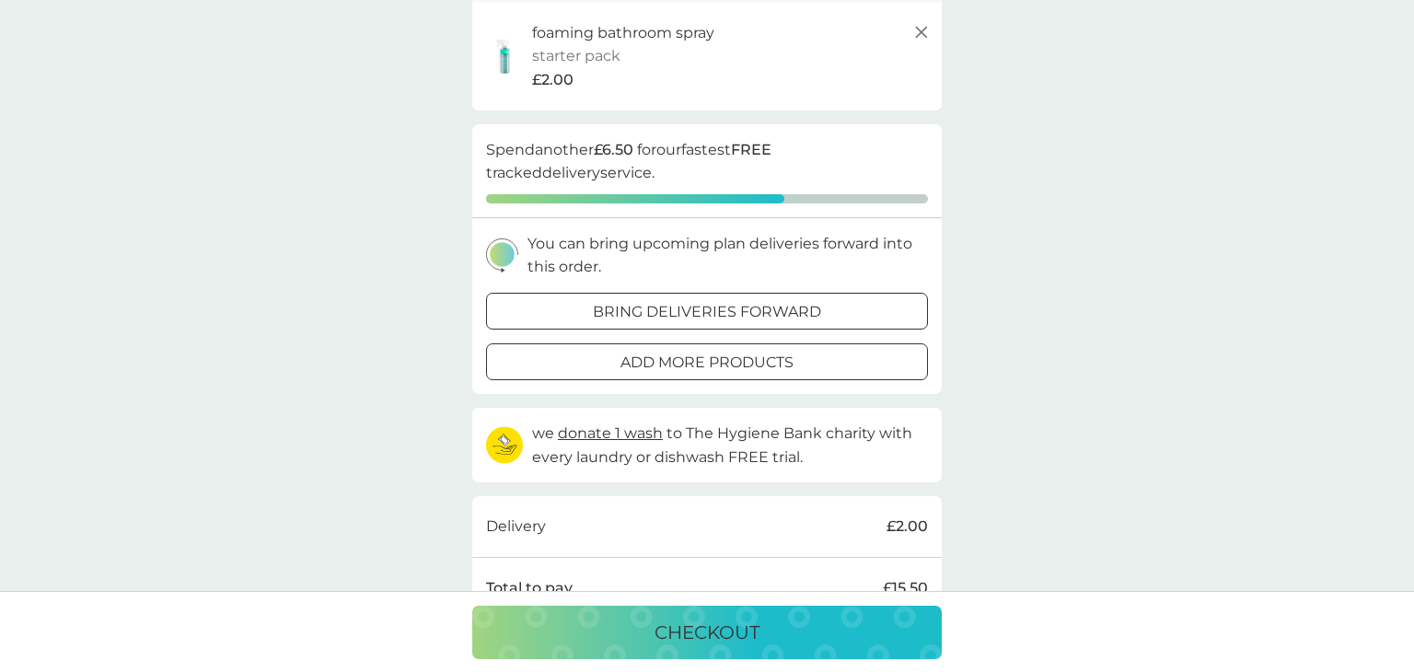
scroll to position [331, 0]
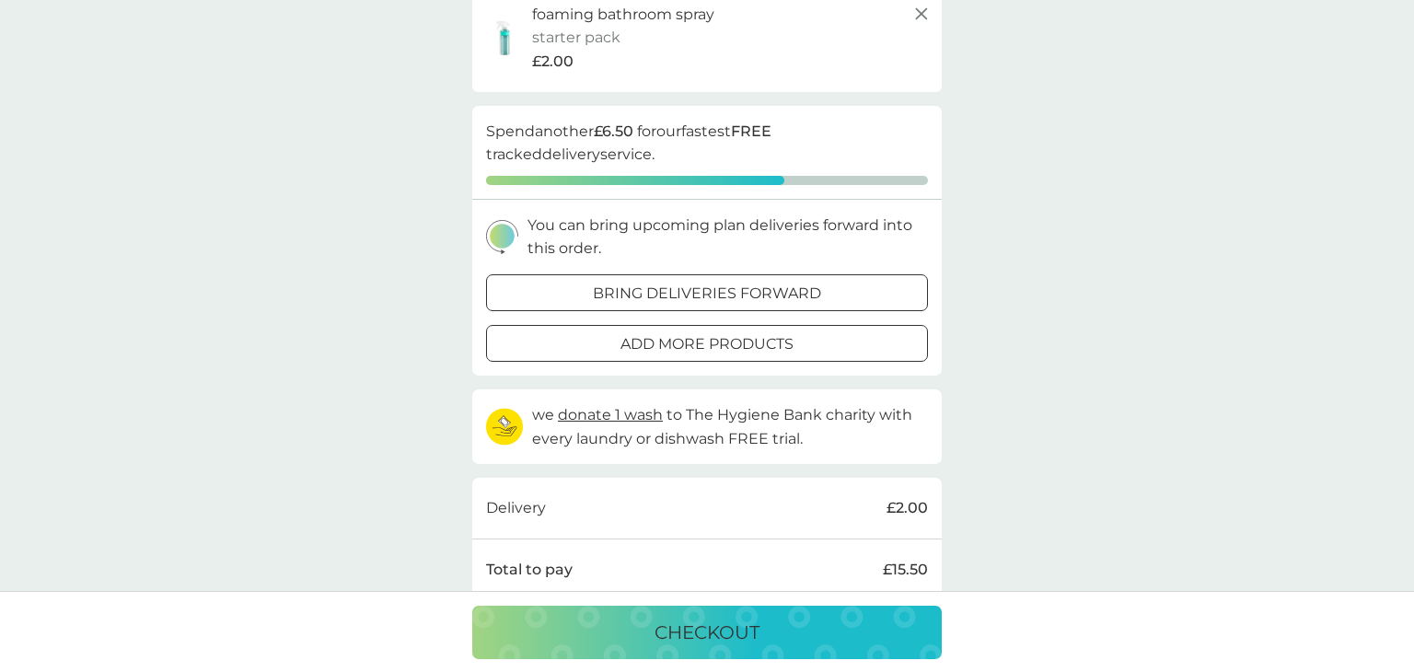
click at [659, 296] on p "bring deliveries forward" at bounding box center [707, 294] width 228 height 24
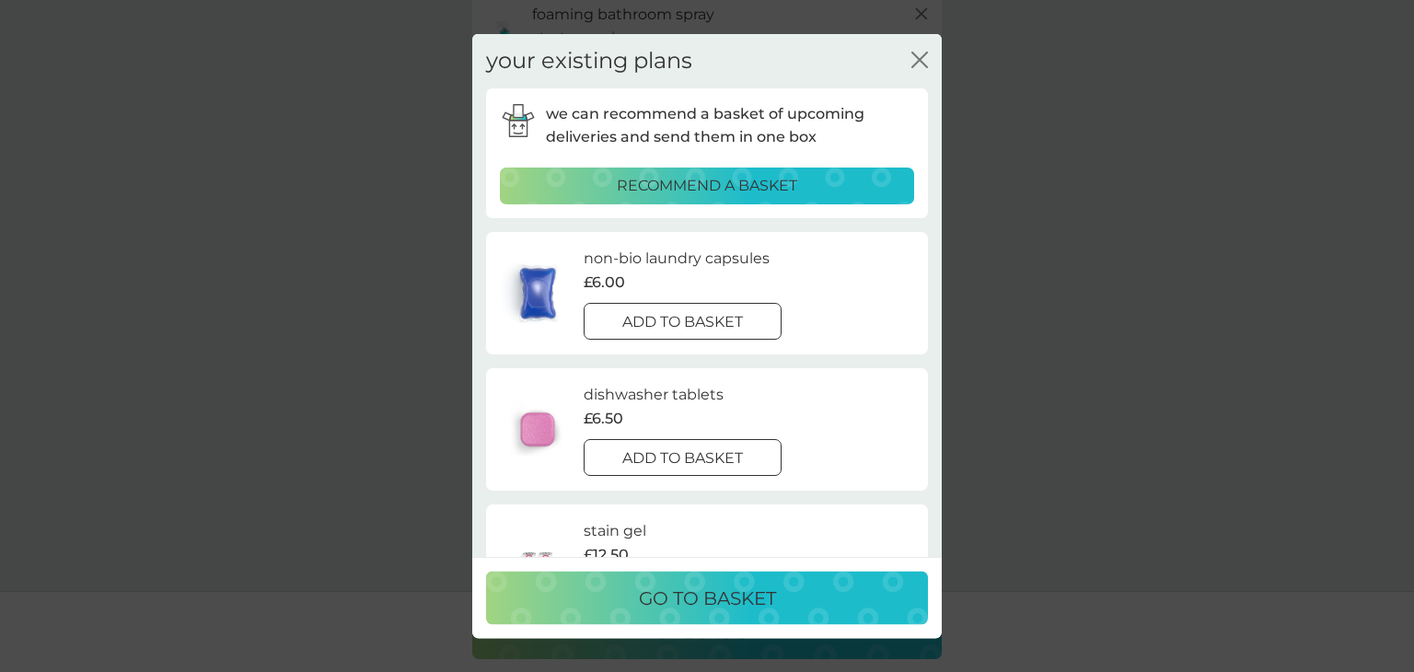
click at [663, 318] on div at bounding box center [682, 321] width 66 height 19
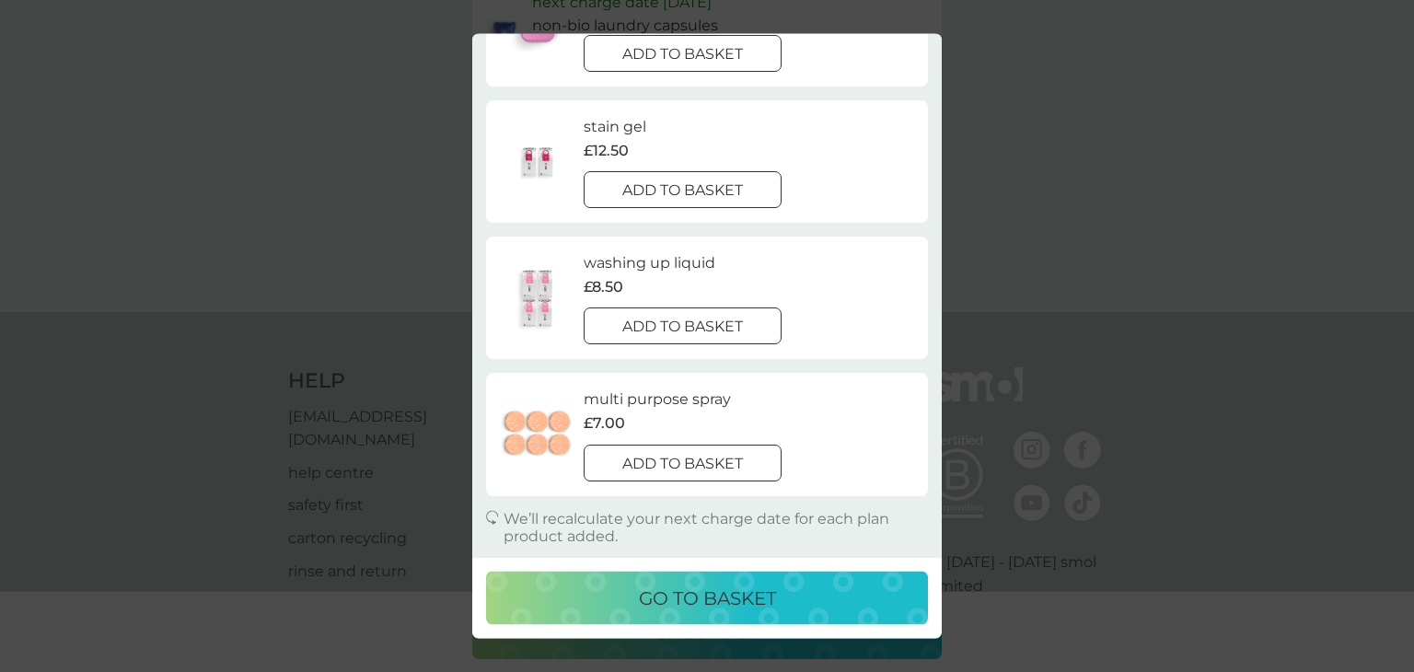
scroll to position [1345, 0]
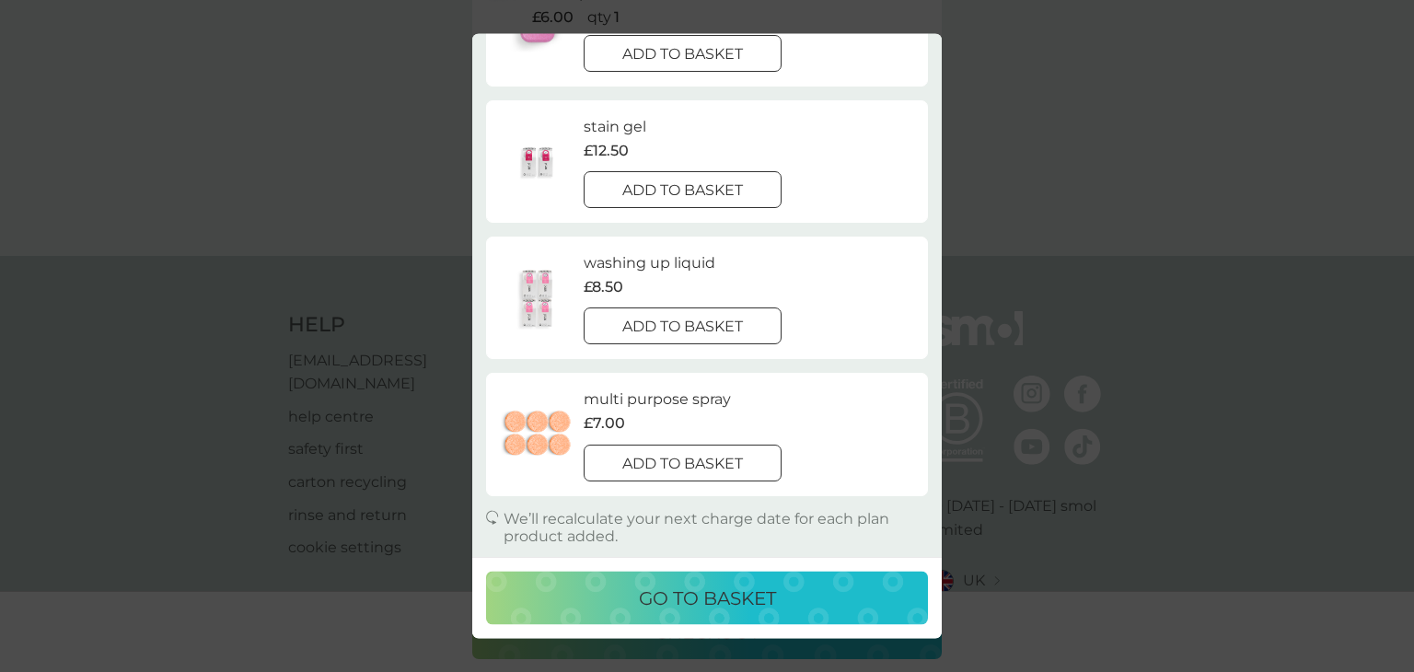
click at [739, 597] on p "go to basket" at bounding box center [707, 598] width 137 height 29
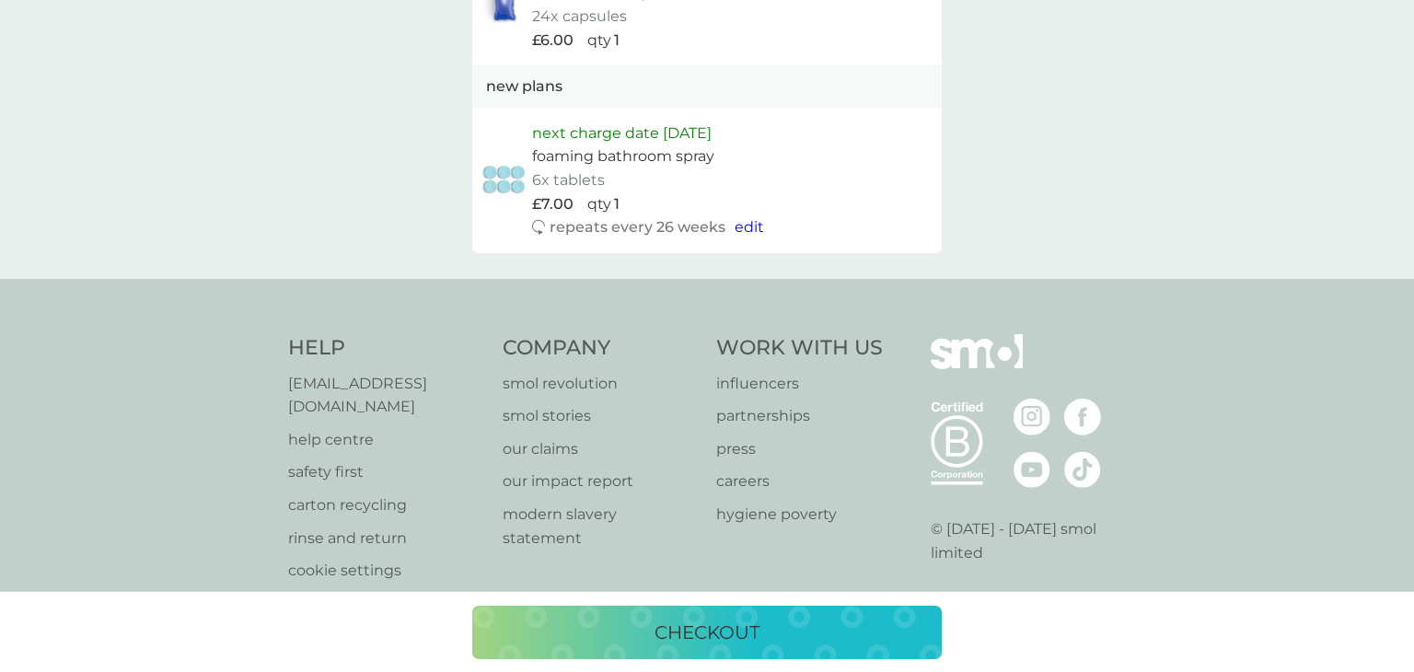
scroll to position [1325, 0]
click at [744, 226] on span "edit" at bounding box center [748, 222] width 29 height 17
select select "182"
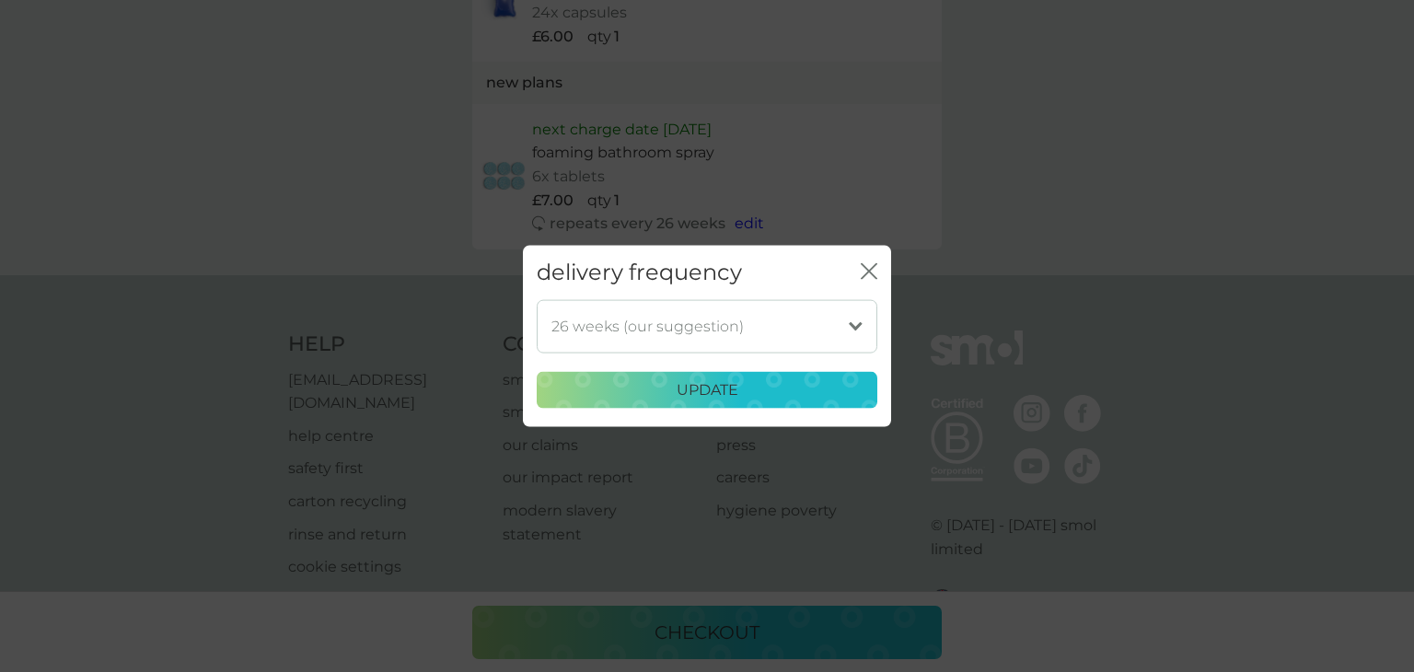
click at [855, 329] on select "1 week 2 weeks 3 weeks 4 weeks 5 weeks 6 weeks 7 weeks 8 weeks 9 weeks 10 weeks…" at bounding box center [707, 325] width 341 height 53
click at [1105, 238] on div "delivery frequency close 1 week 2 weeks 3 weeks 4 weeks 5 weeks 6 weeks 7 weeks…" at bounding box center [707, 336] width 1414 height 672
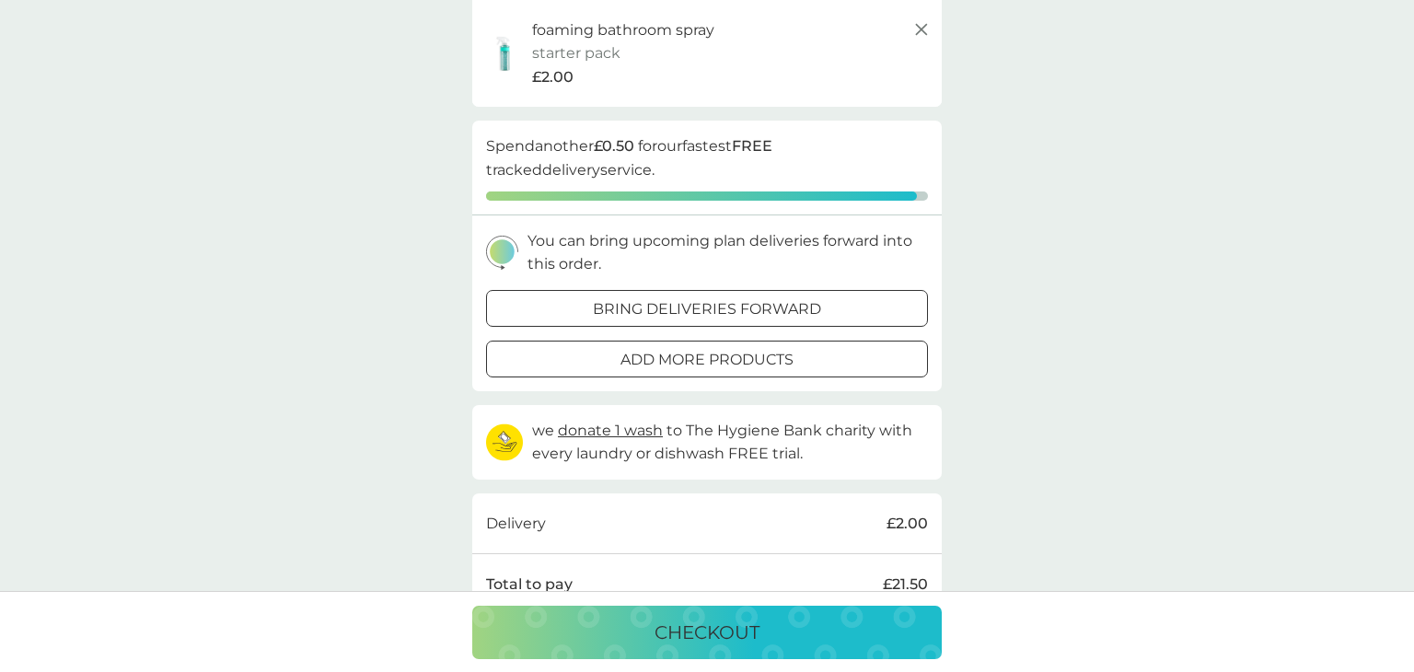
scroll to position [442, 0]
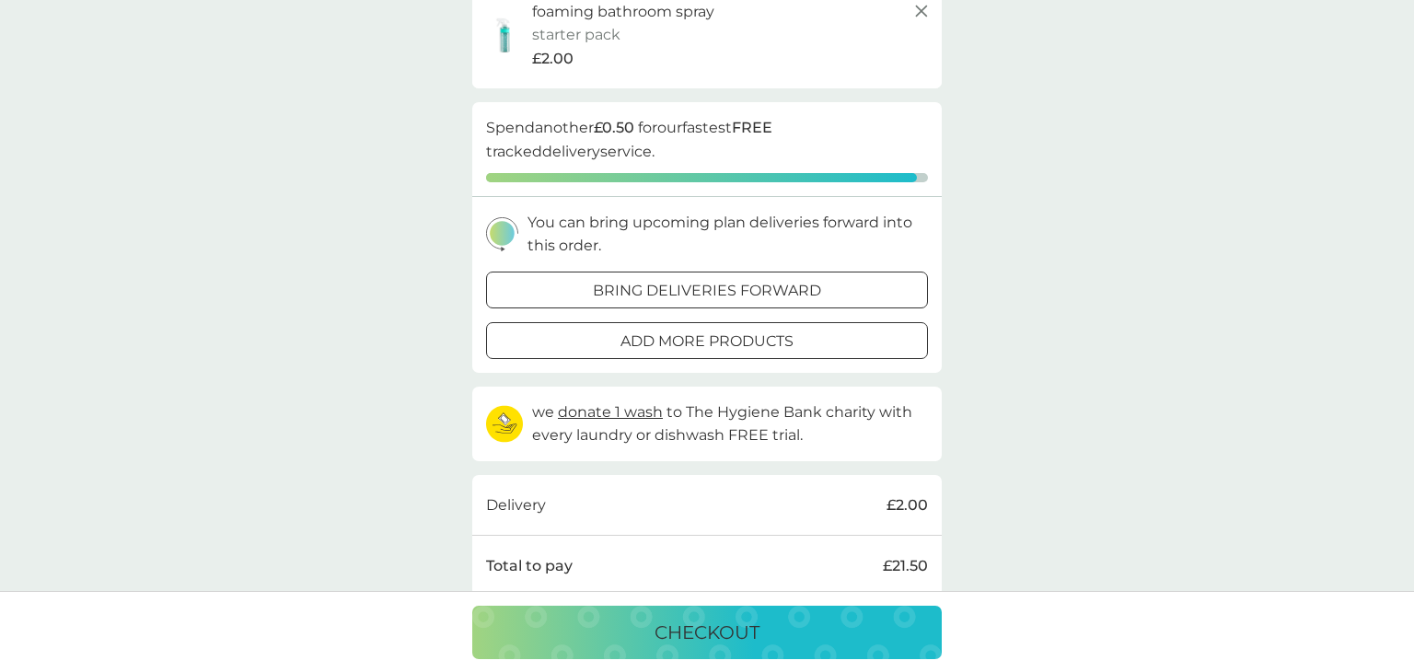
click at [743, 334] on p "add more products" at bounding box center [706, 341] width 173 height 24
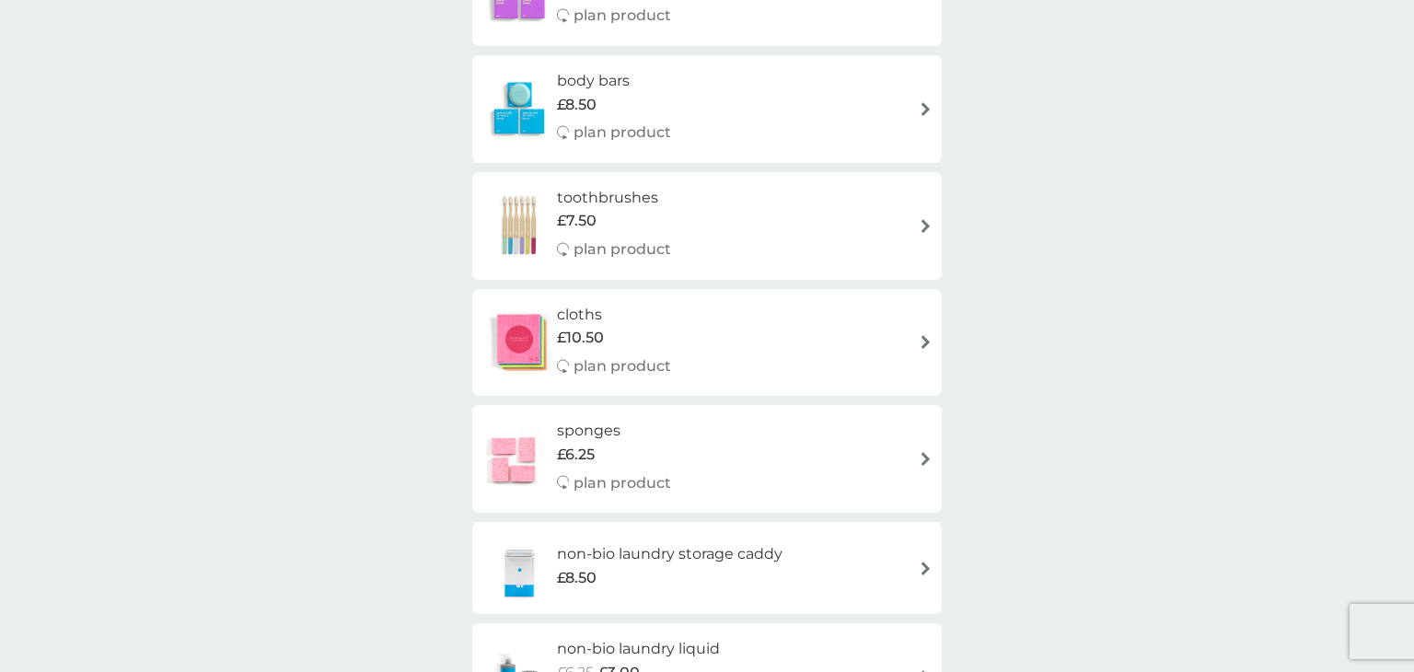
scroll to position [1325, 0]
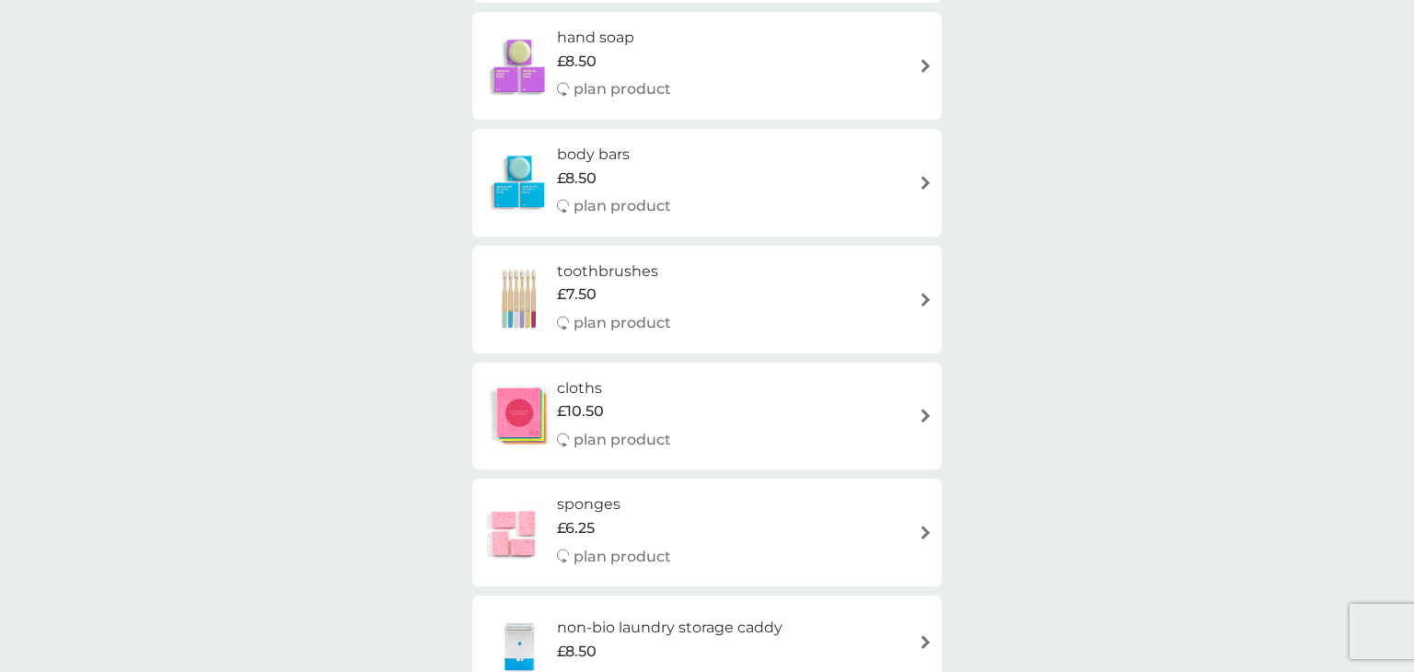
click at [917, 535] on div "sponges £6.25 plan product" at bounding box center [706, 532] width 451 height 80
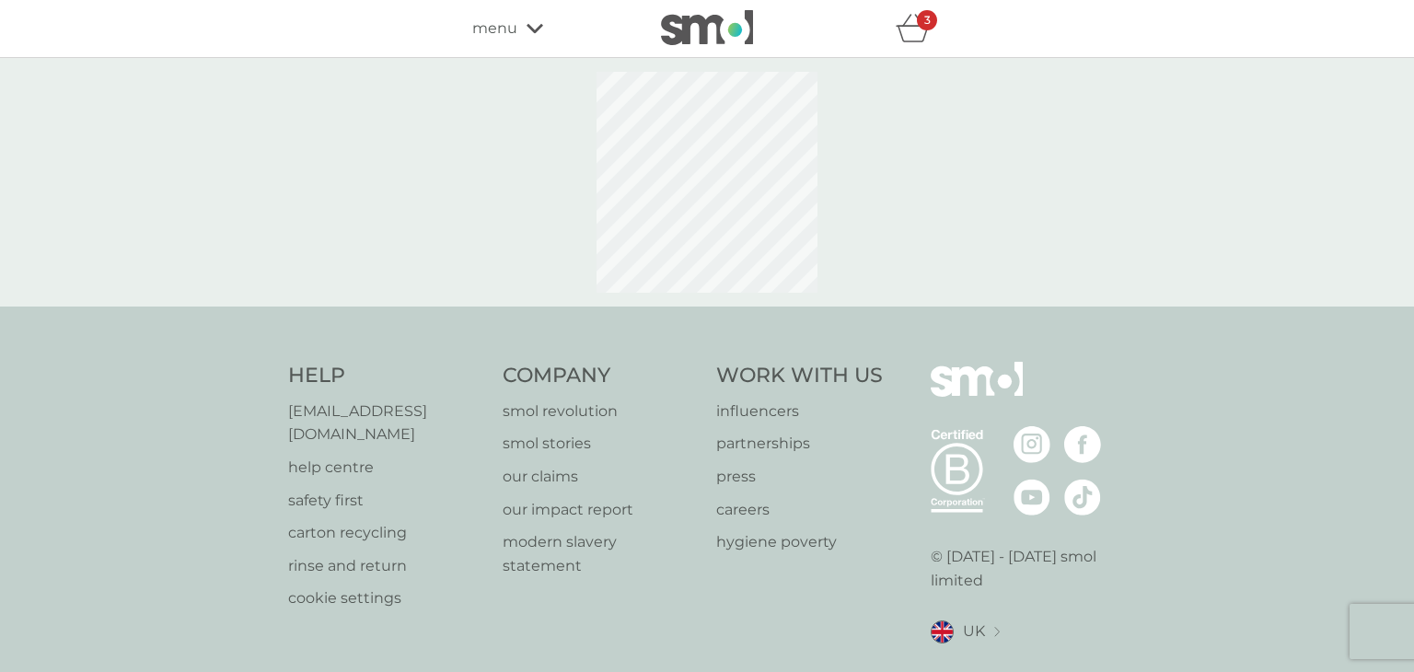
select select "63"
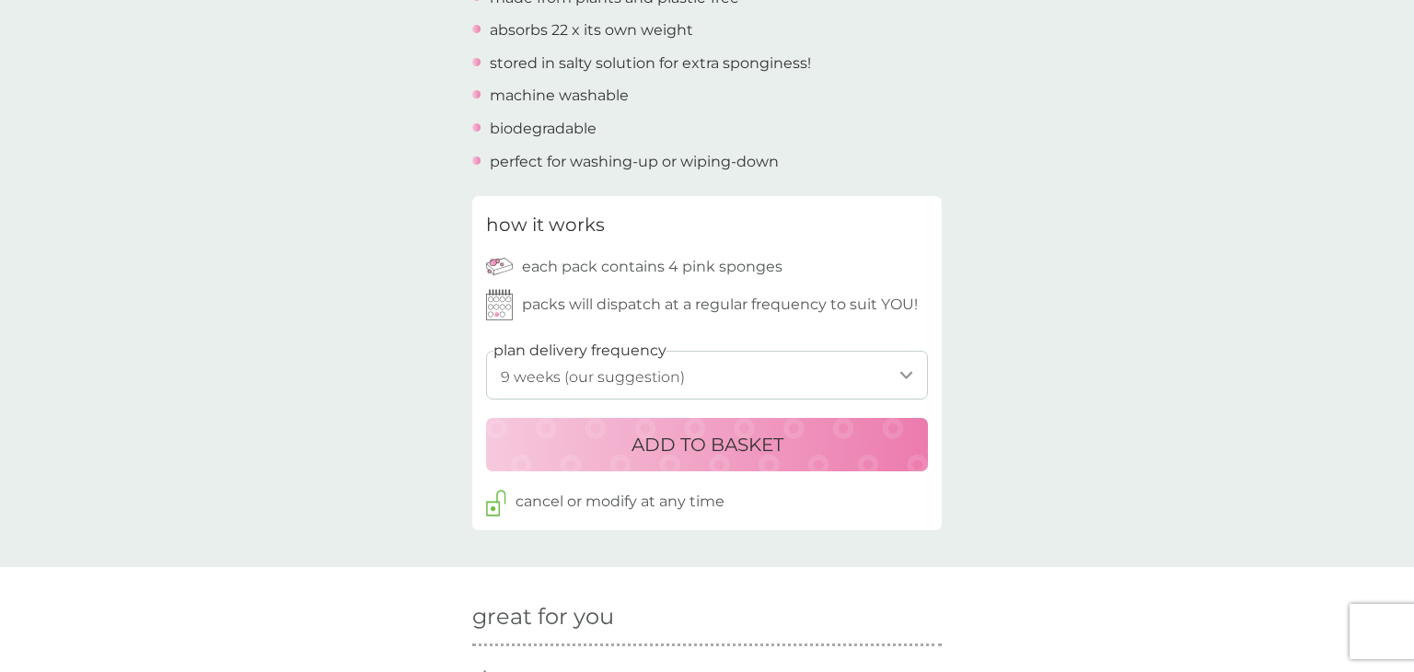
scroll to position [736, 0]
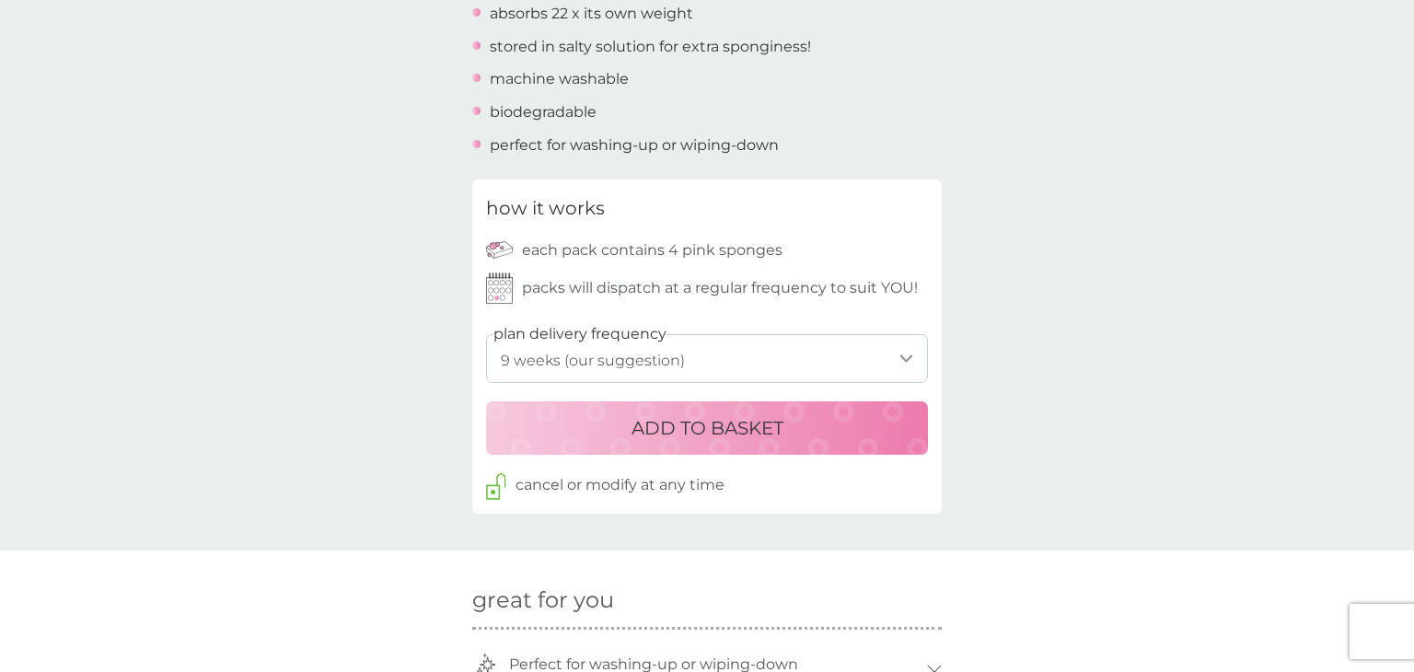
click at [900, 364] on select "1 week 2 weeks 3 weeks 4 weeks 5 weeks 6 weeks 7 weeks 8 weeks 9 weeks (our sug…" at bounding box center [707, 358] width 442 height 49
click at [850, 433] on div "ADD TO BASKET" at bounding box center [706, 427] width 405 height 29
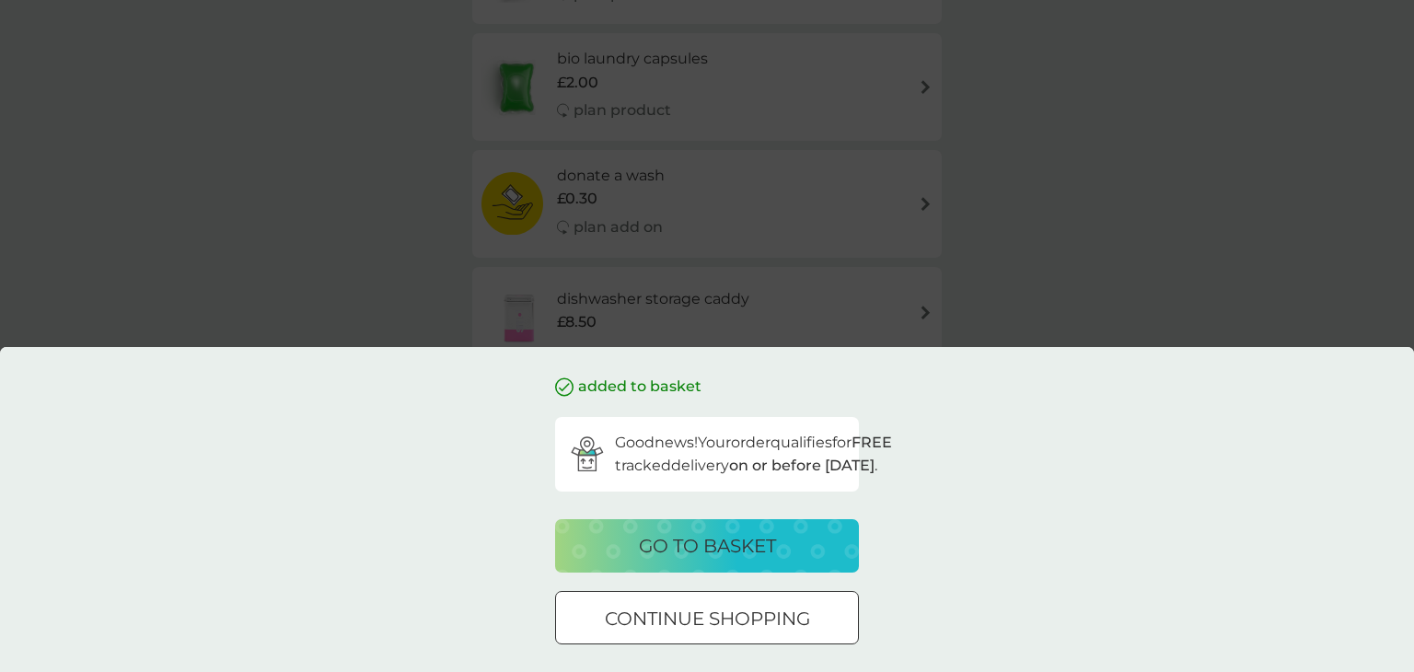
scroll to position [331, 0]
click at [704, 531] on p "go to basket" at bounding box center [707, 545] width 137 height 29
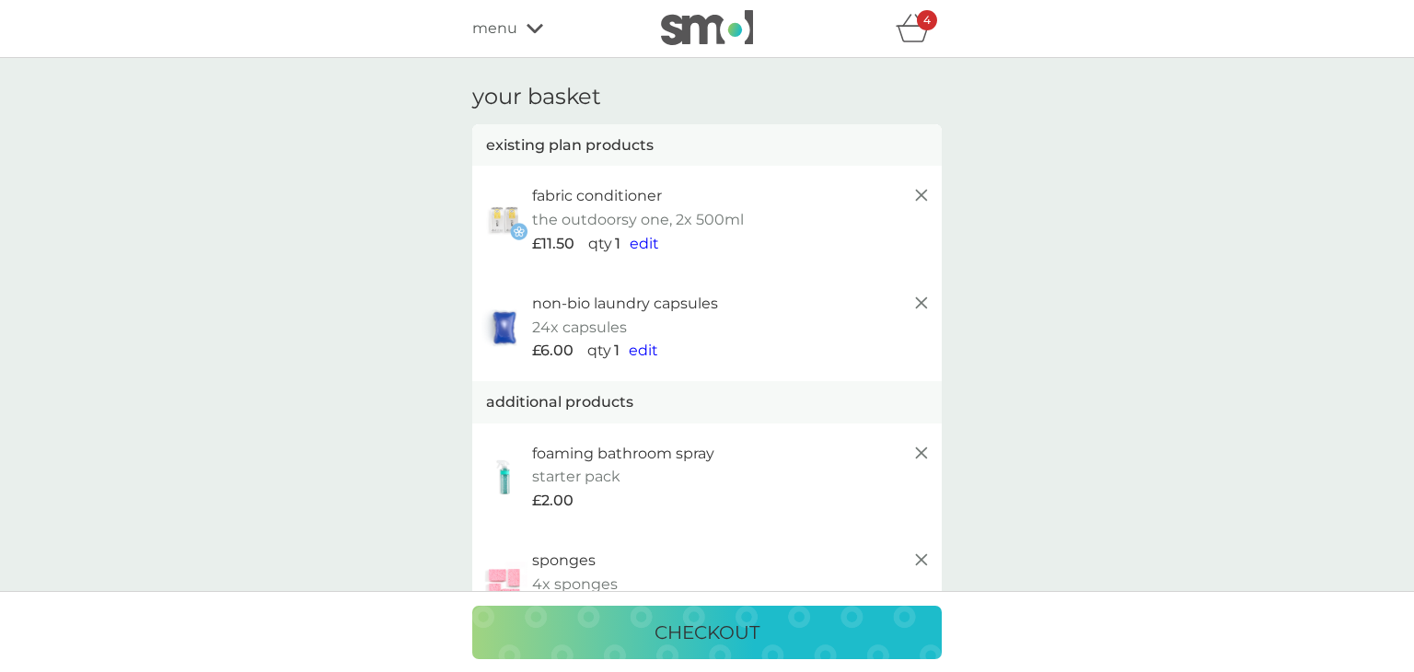
click at [914, 19] on icon "basket" at bounding box center [913, 28] width 35 height 29
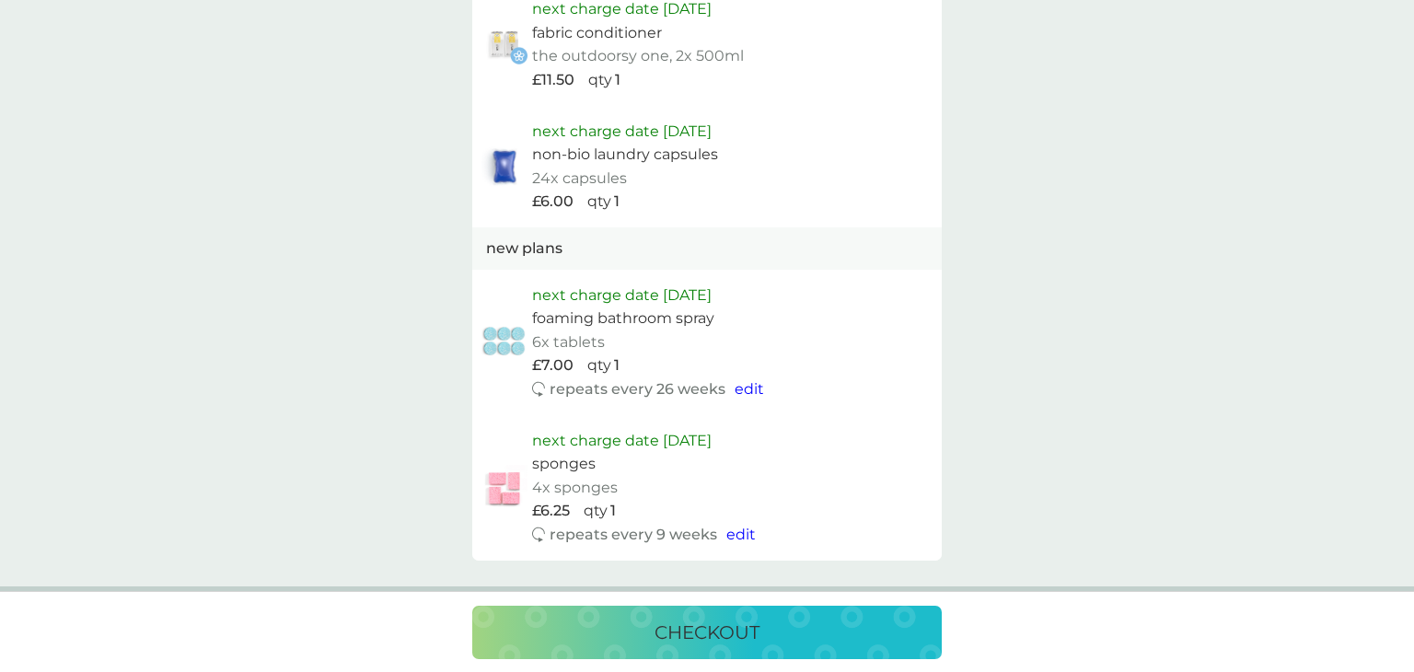
scroll to position [1289, 0]
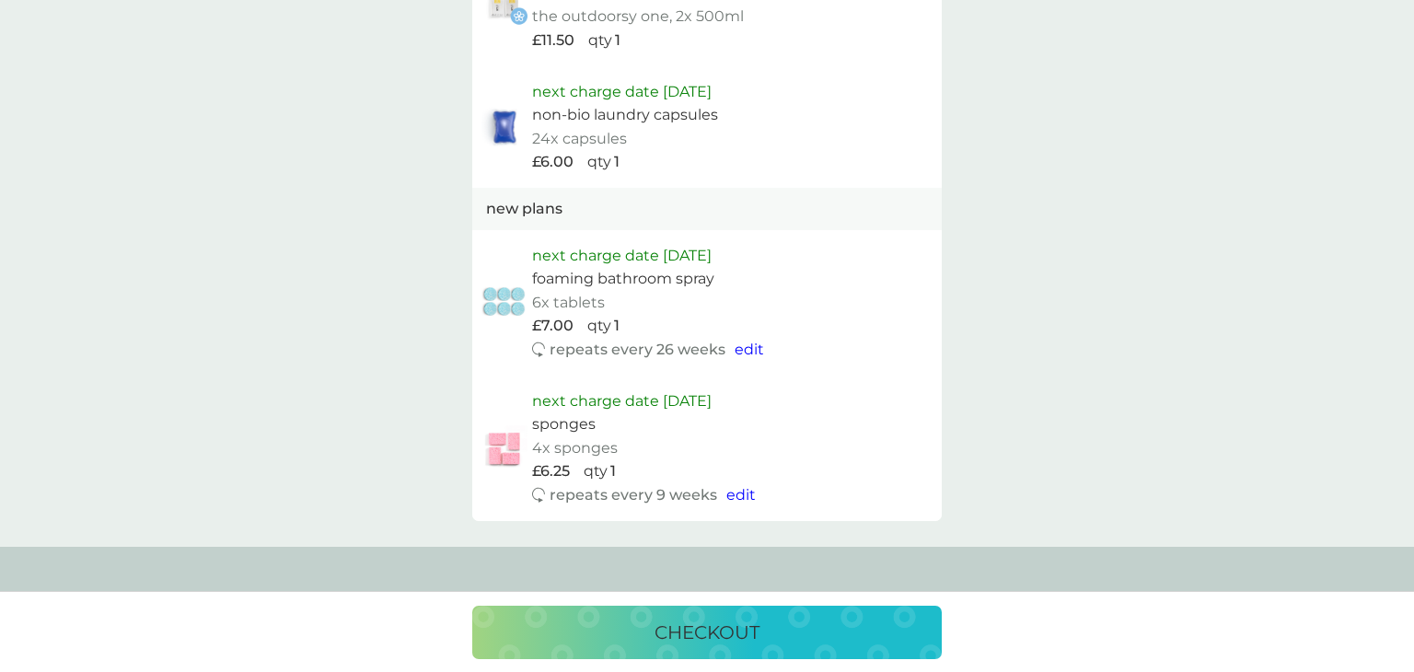
click at [749, 642] on p "checkout" at bounding box center [706, 632] width 105 height 29
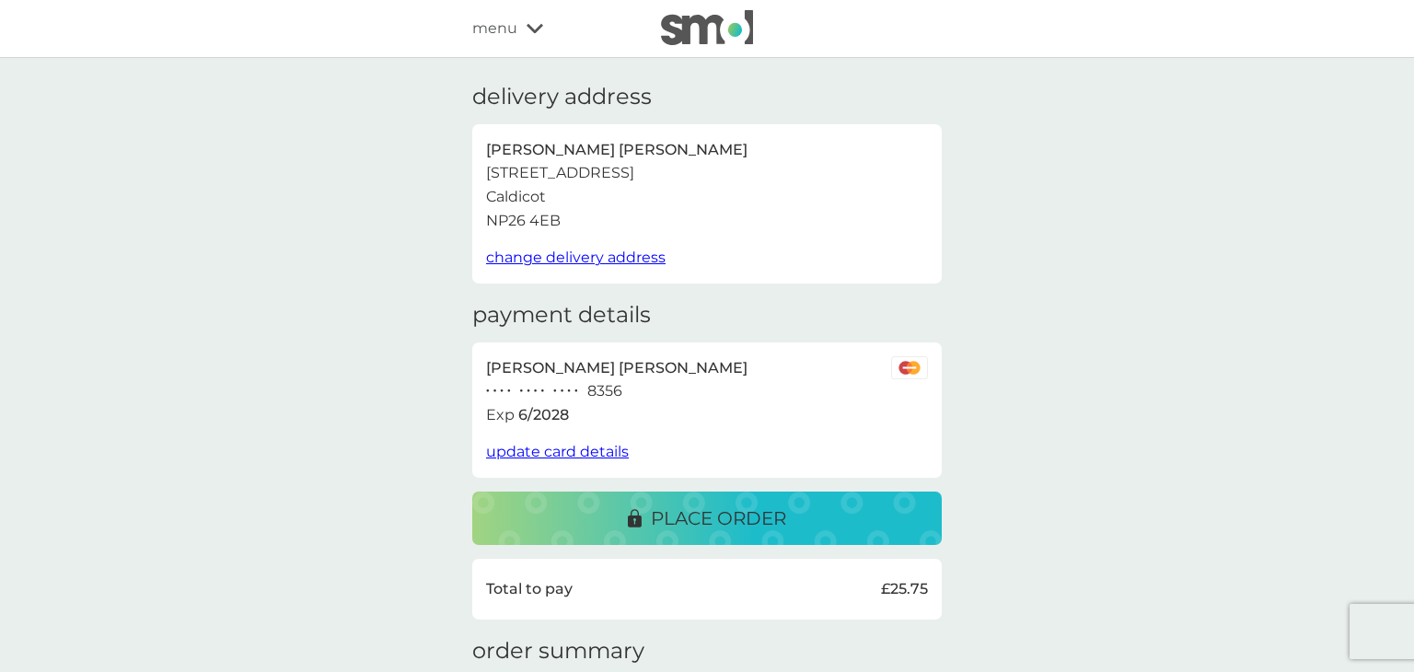
click at [784, 513] on p "place order" at bounding box center [718, 517] width 135 height 29
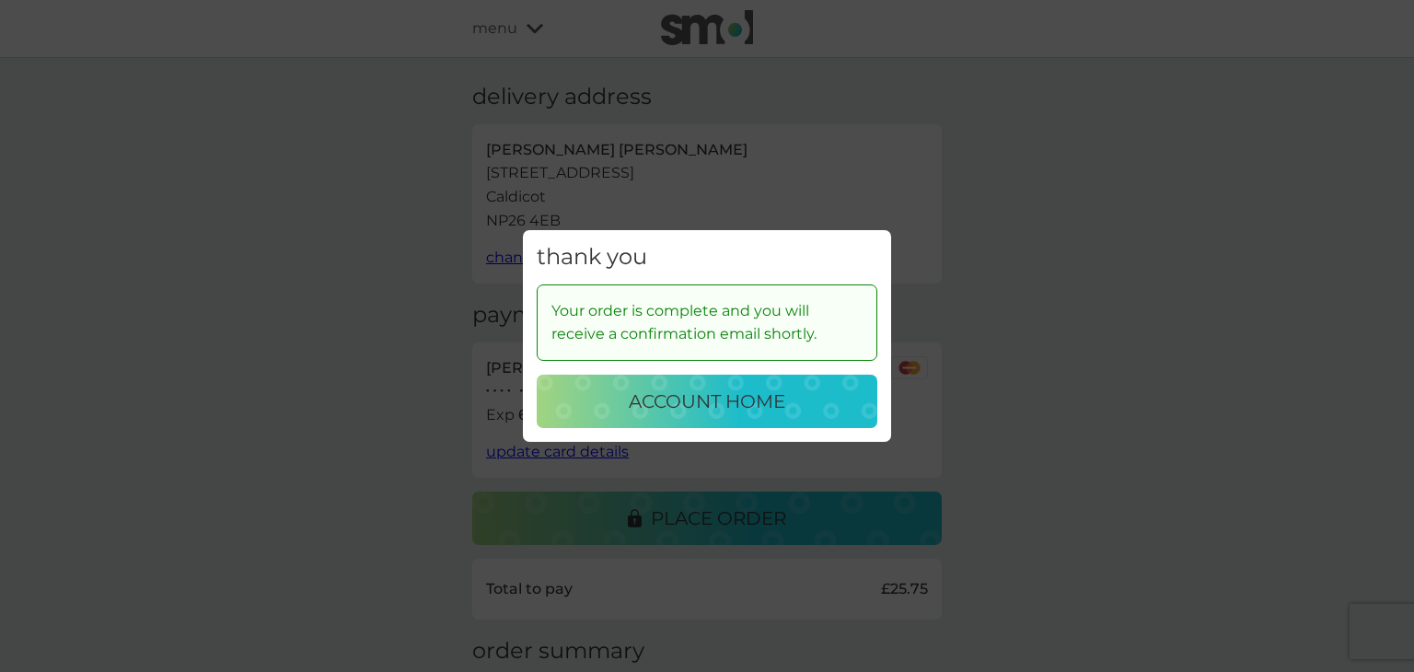
click at [772, 387] on p "account home" at bounding box center [707, 401] width 156 height 29
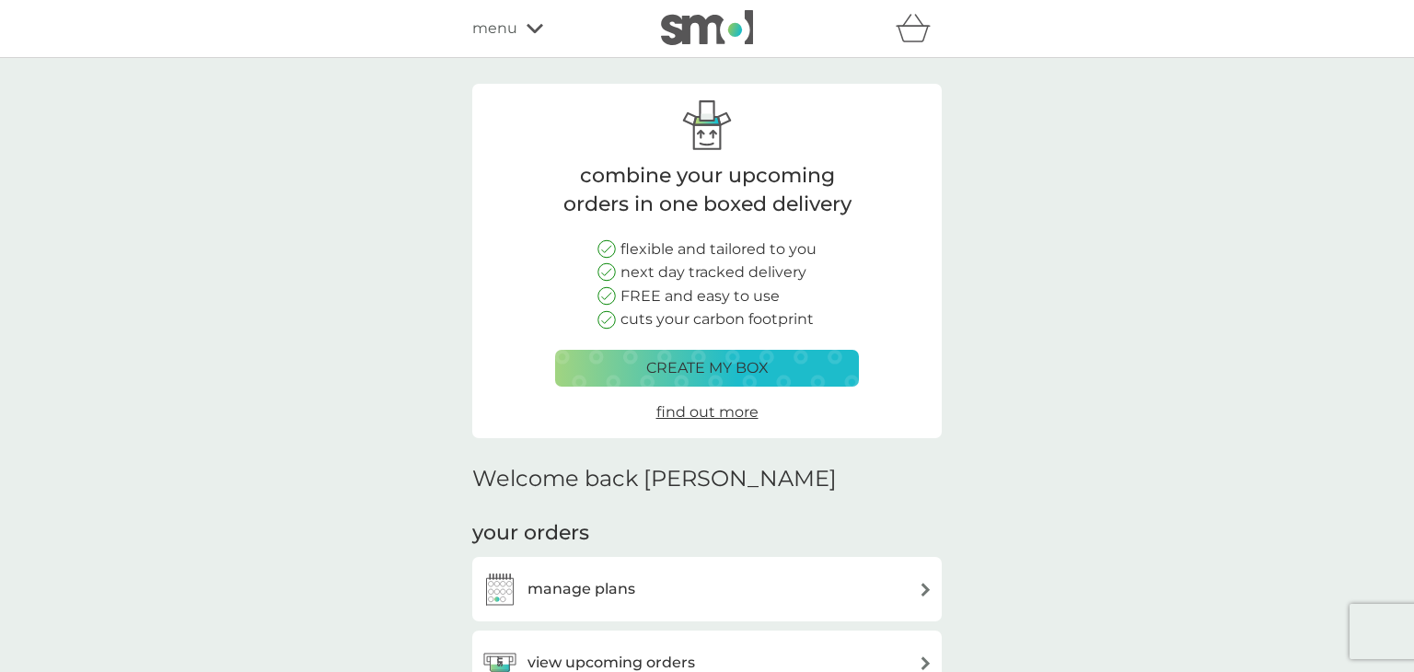
click at [934, 579] on div "manage plans" at bounding box center [706, 589] width 469 height 64
click at [921, 584] on img at bounding box center [926, 590] width 14 height 14
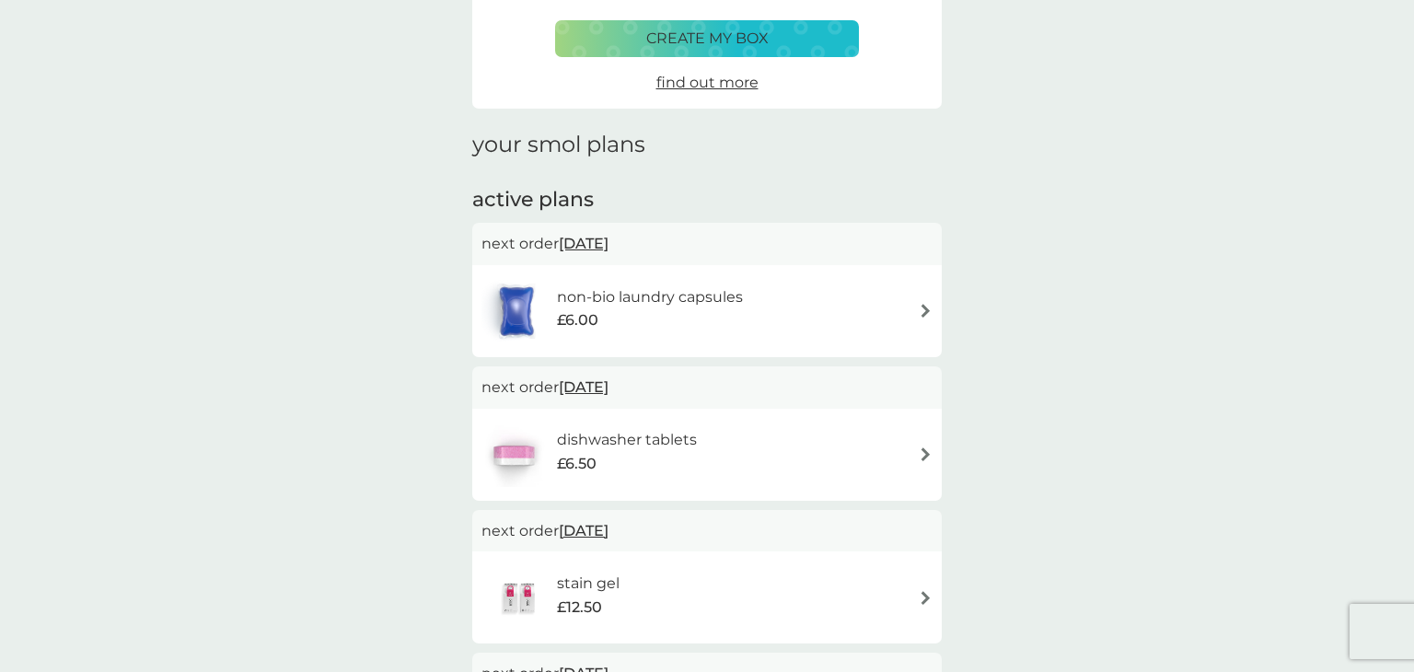
scroll to position [110, 0]
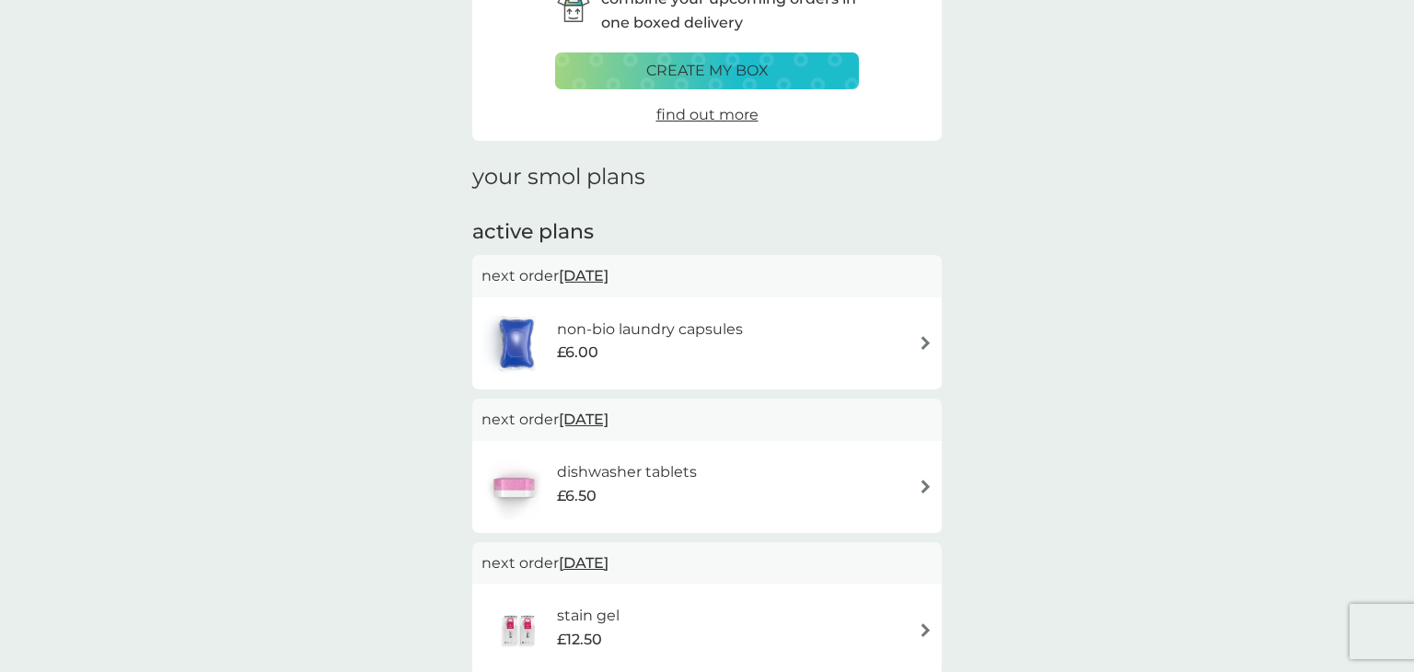
click at [938, 351] on div "non-bio laundry capsules £6.00" at bounding box center [706, 343] width 469 height 92
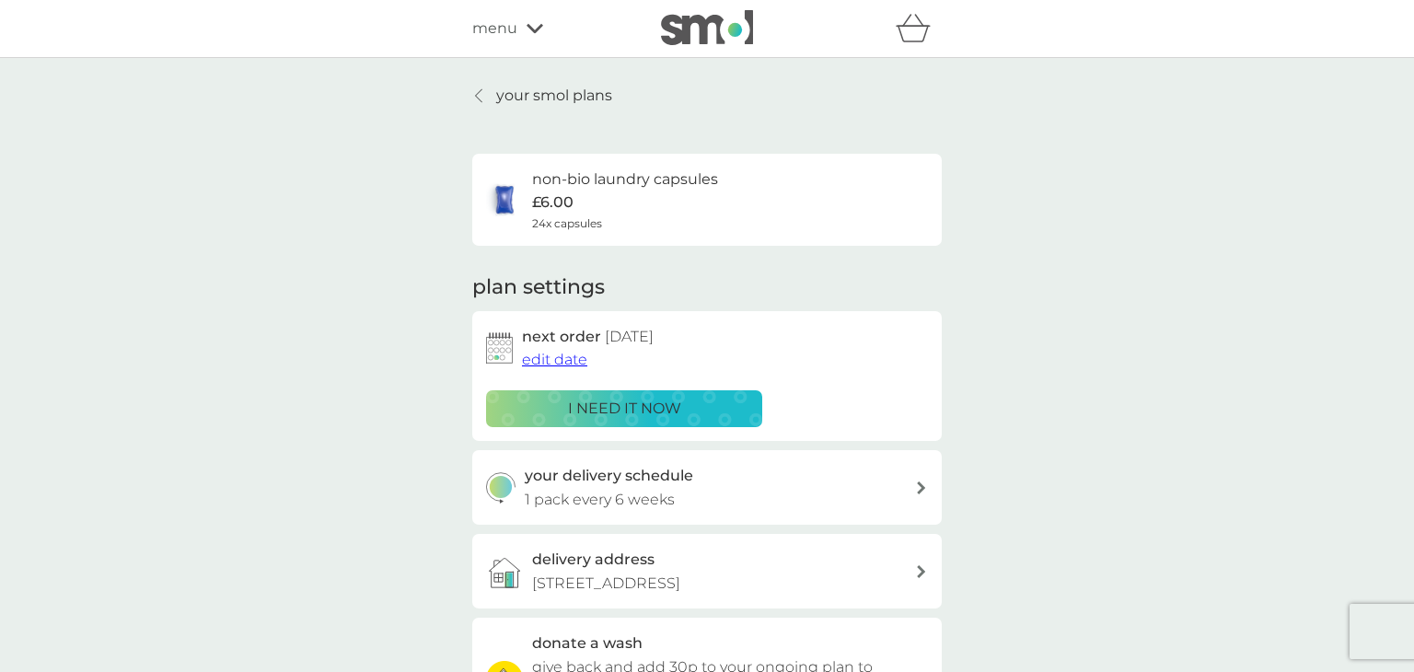
click at [480, 96] on icon at bounding box center [478, 95] width 7 height 15
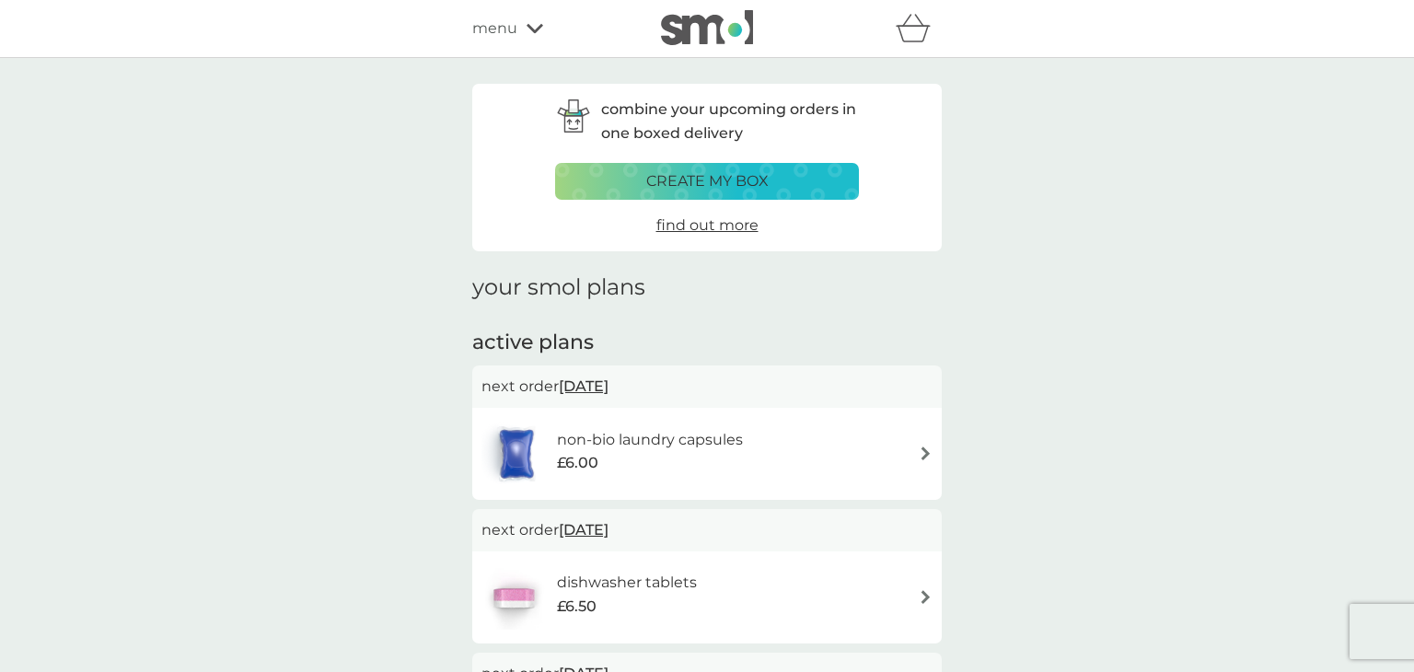
click at [526, 17] on div "menu" at bounding box center [550, 29] width 156 height 24
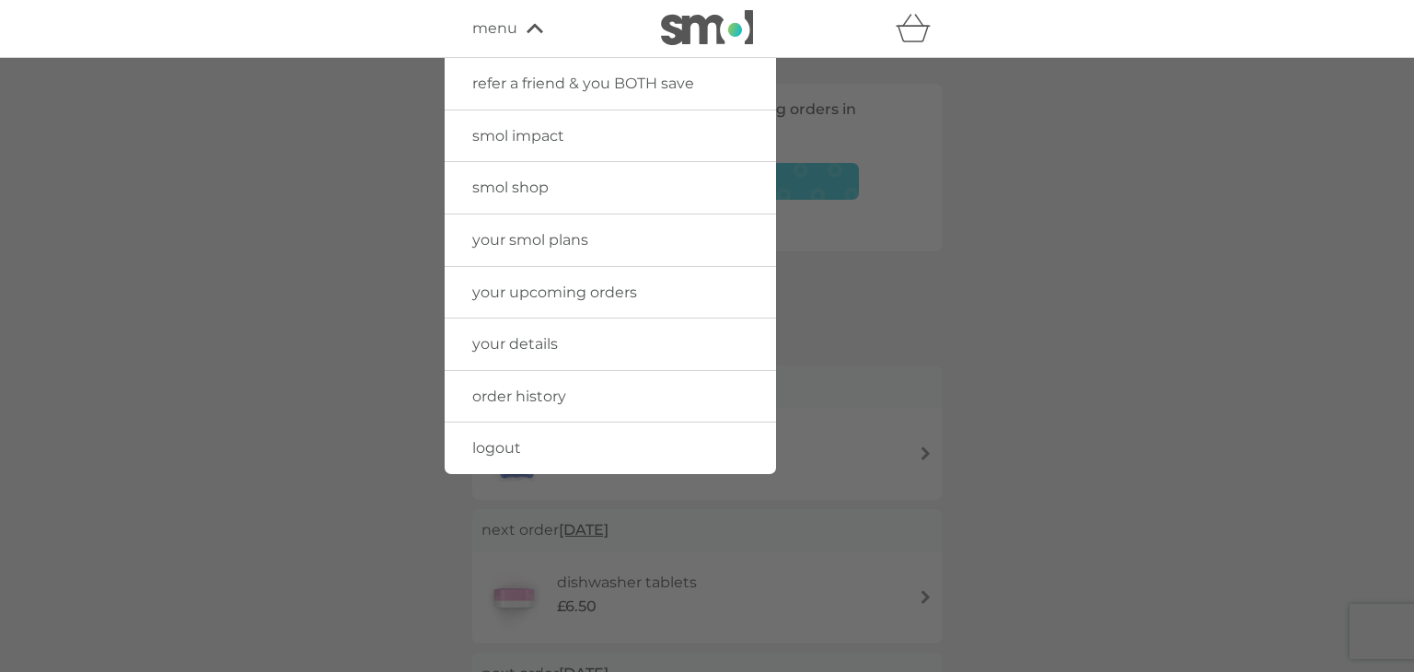
click at [571, 237] on span "your smol plans" at bounding box center [530, 239] width 116 height 17
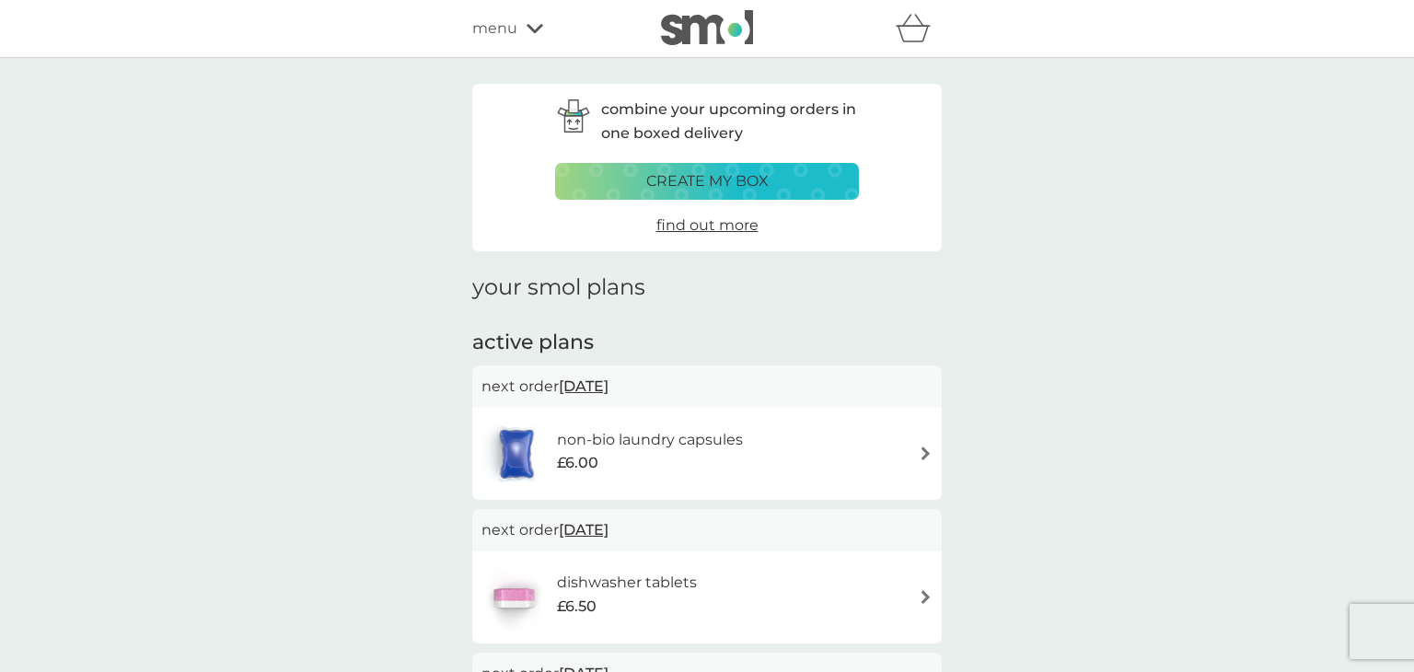
click at [726, 229] on span "find out more" at bounding box center [707, 224] width 102 height 17
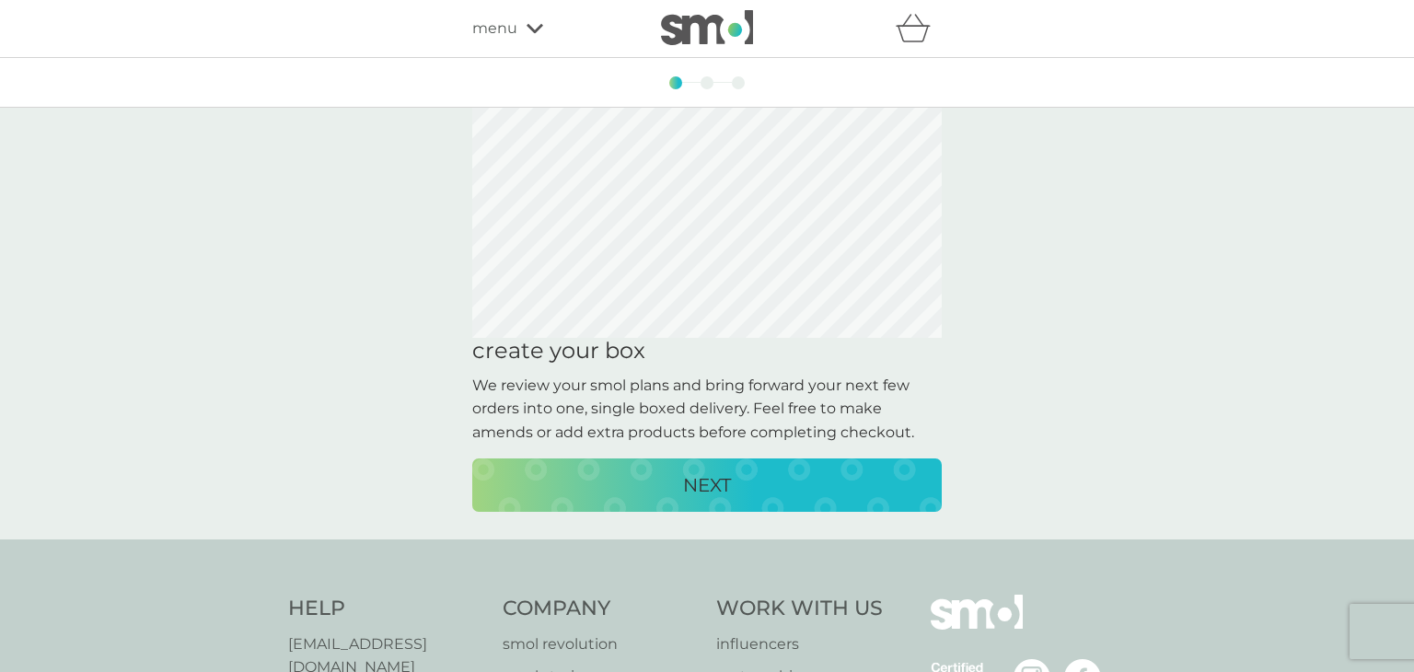
click at [755, 489] on div "NEXT" at bounding box center [707, 484] width 433 height 29
click at [755, 489] on p "CREATE MY BOX" at bounding box center [707, 484] width 152 height 29
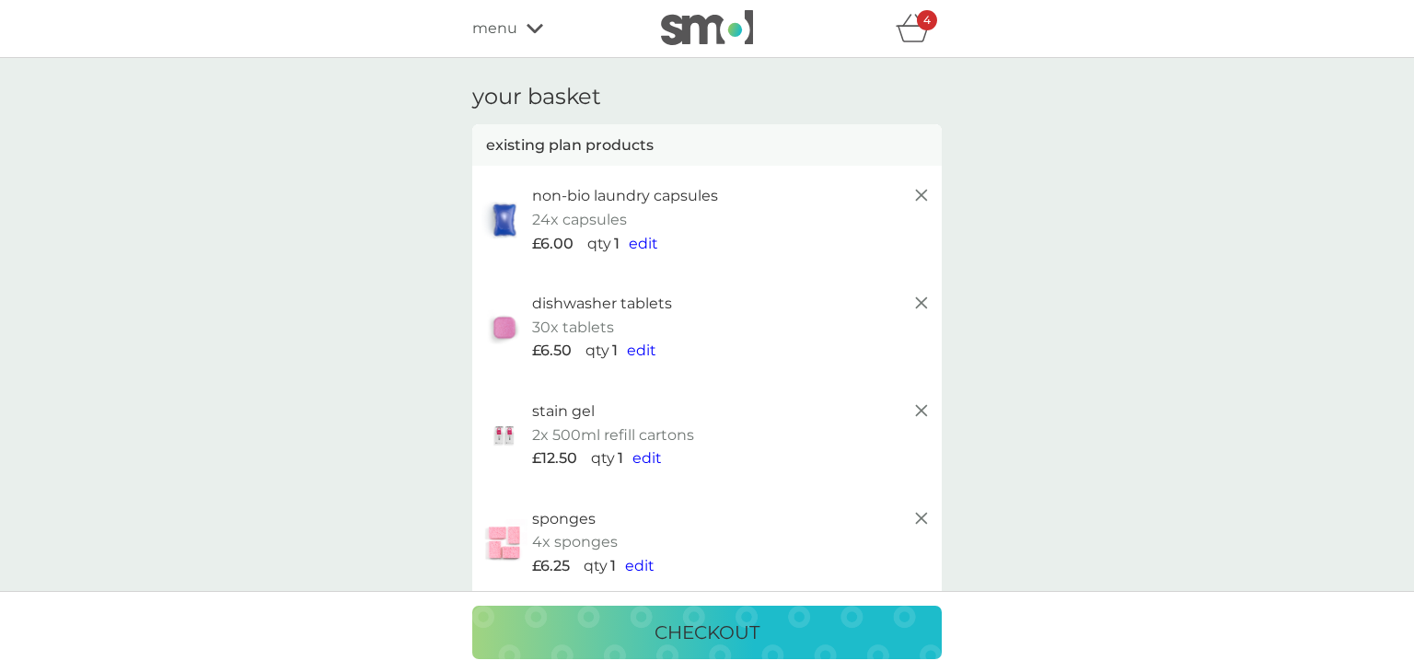
click at [919, 297] on icon at bounding box center [921, 303] width 22 height 22
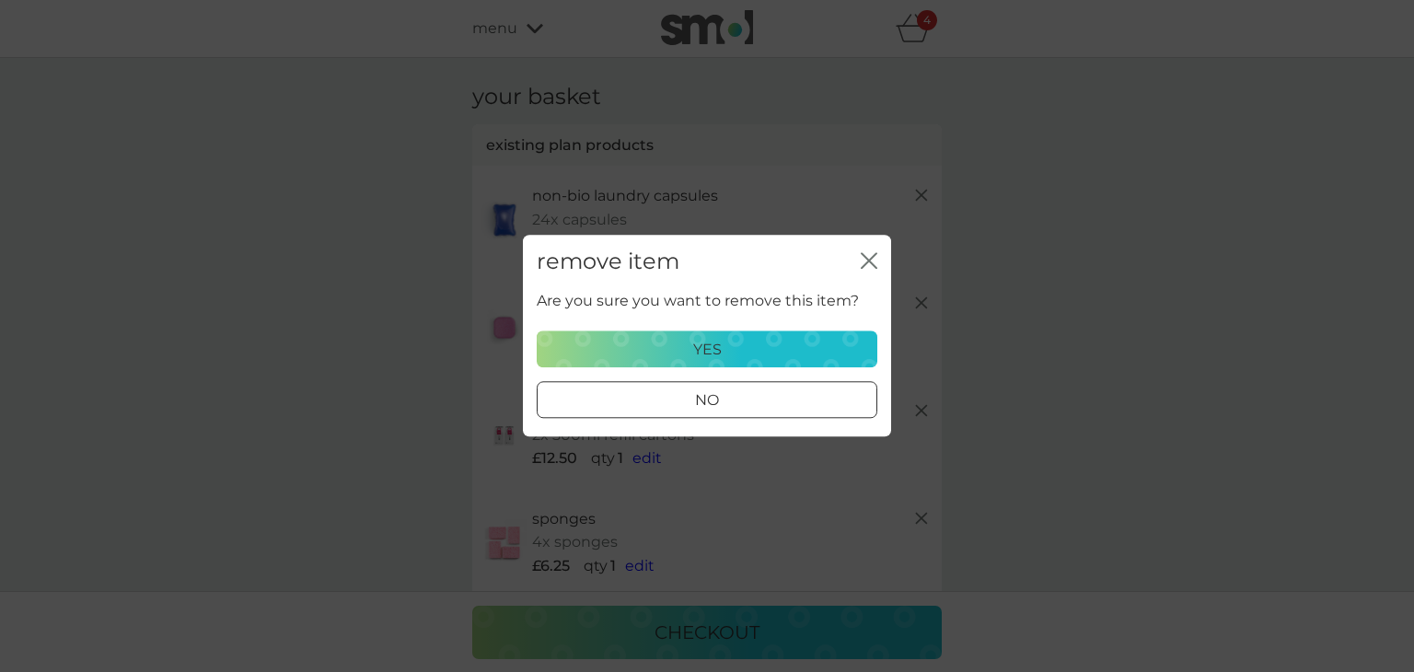
click at [708, 348] on p "yes" at bounding box center [707, 350] width 29 height 24
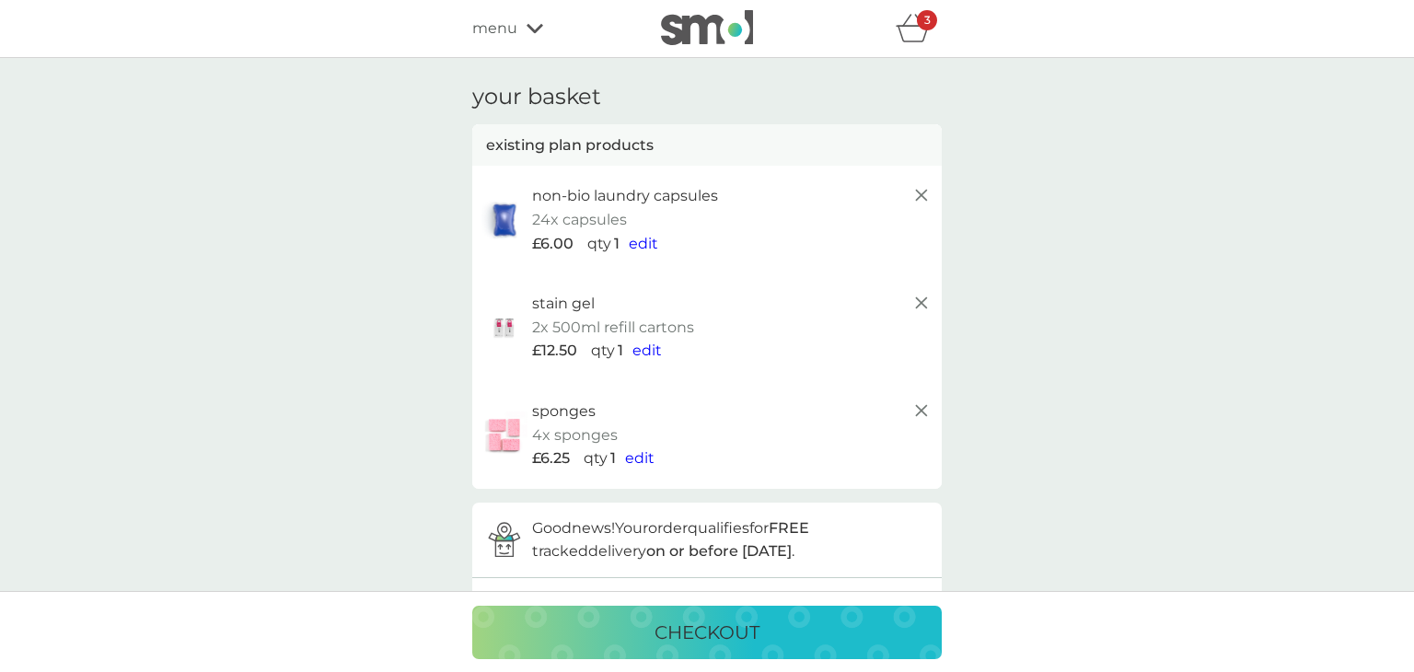
click at [913, 298] on icon at bounding box center [921, 303] width 22 height 22
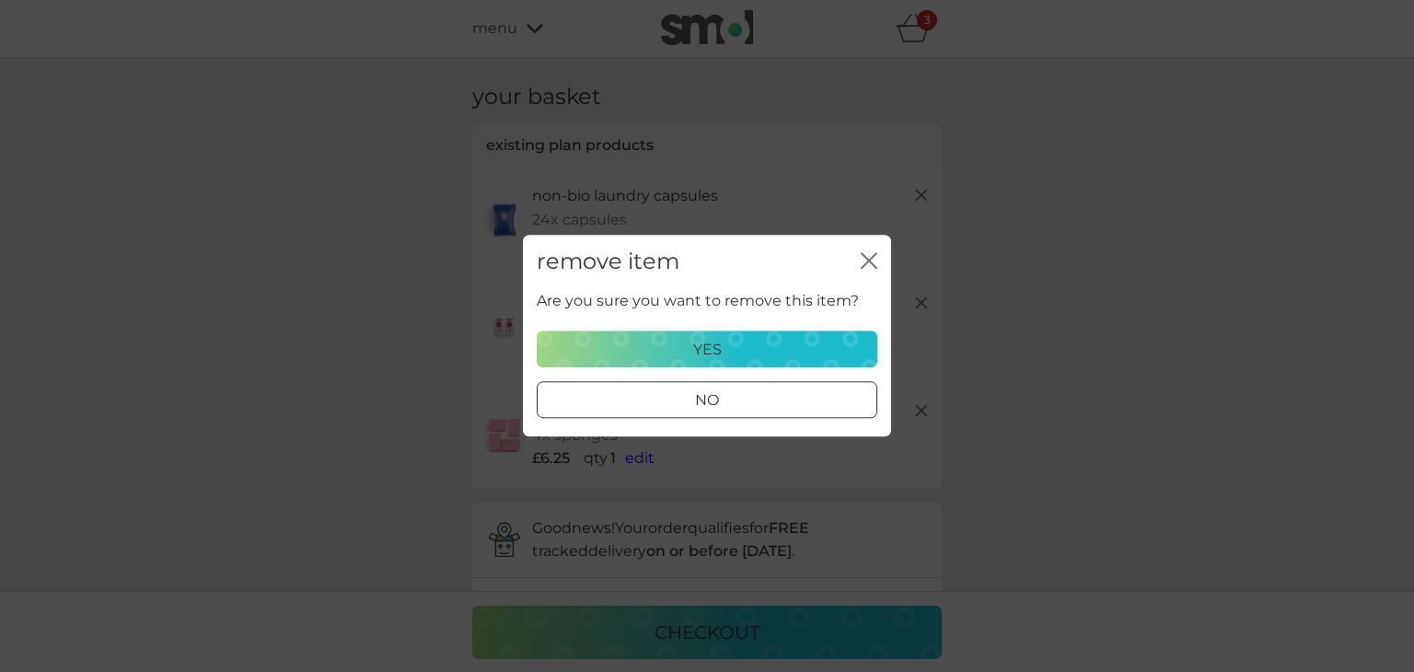
click at [746, 346] on div "yes" at bounding box center [707, 350] width 317 height 24
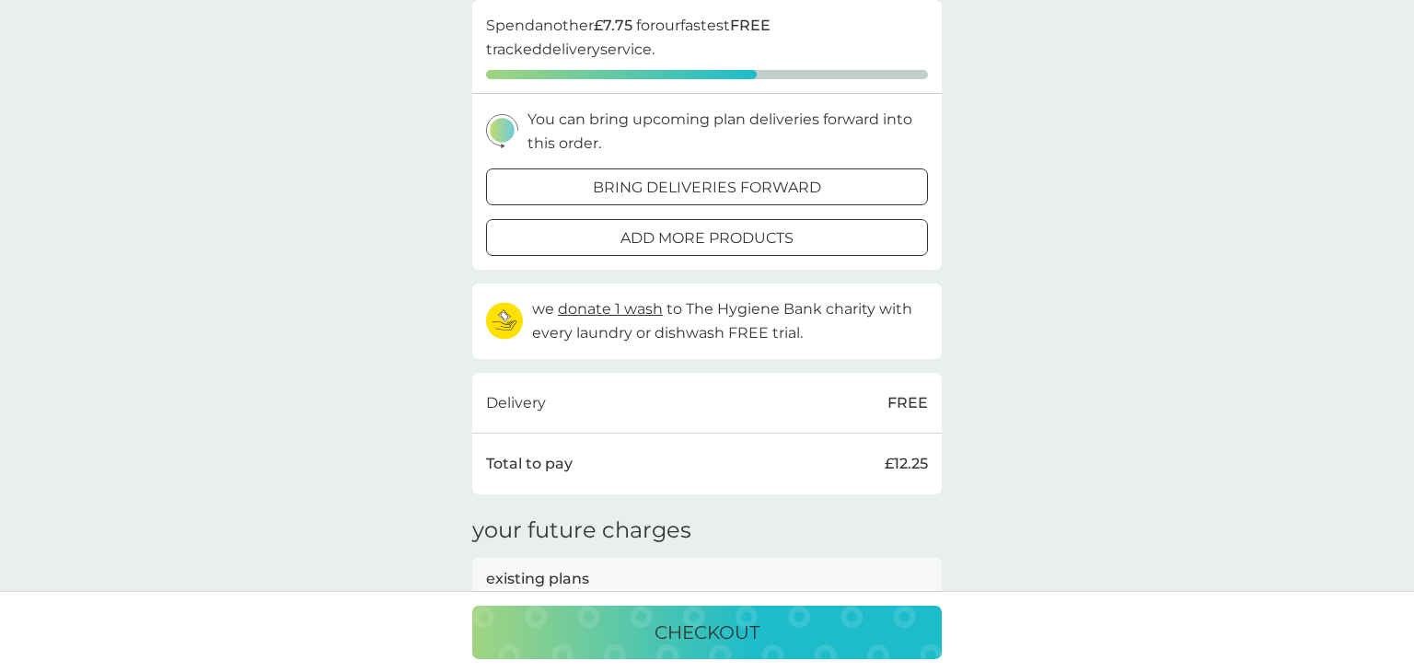
scroll to position [405, 0]
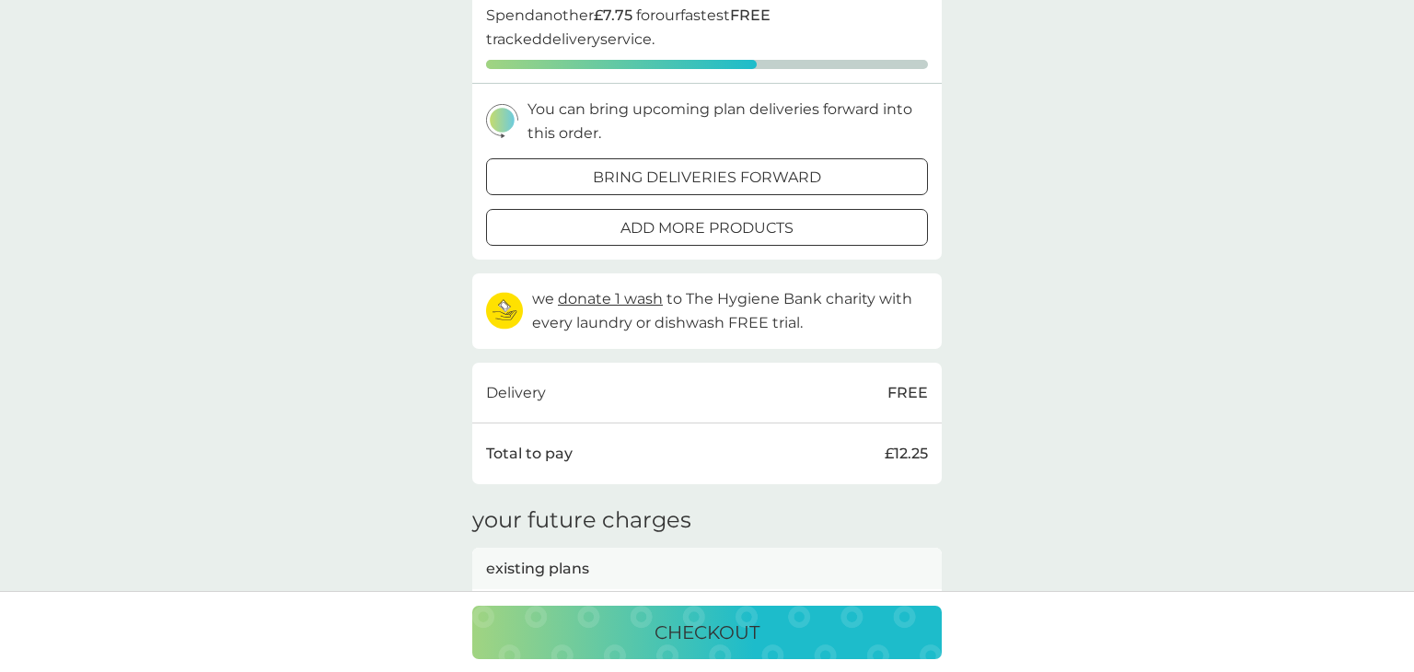
click at [667, 222] on p "add more products" at bounding box center [706, 228] width 173 height 24
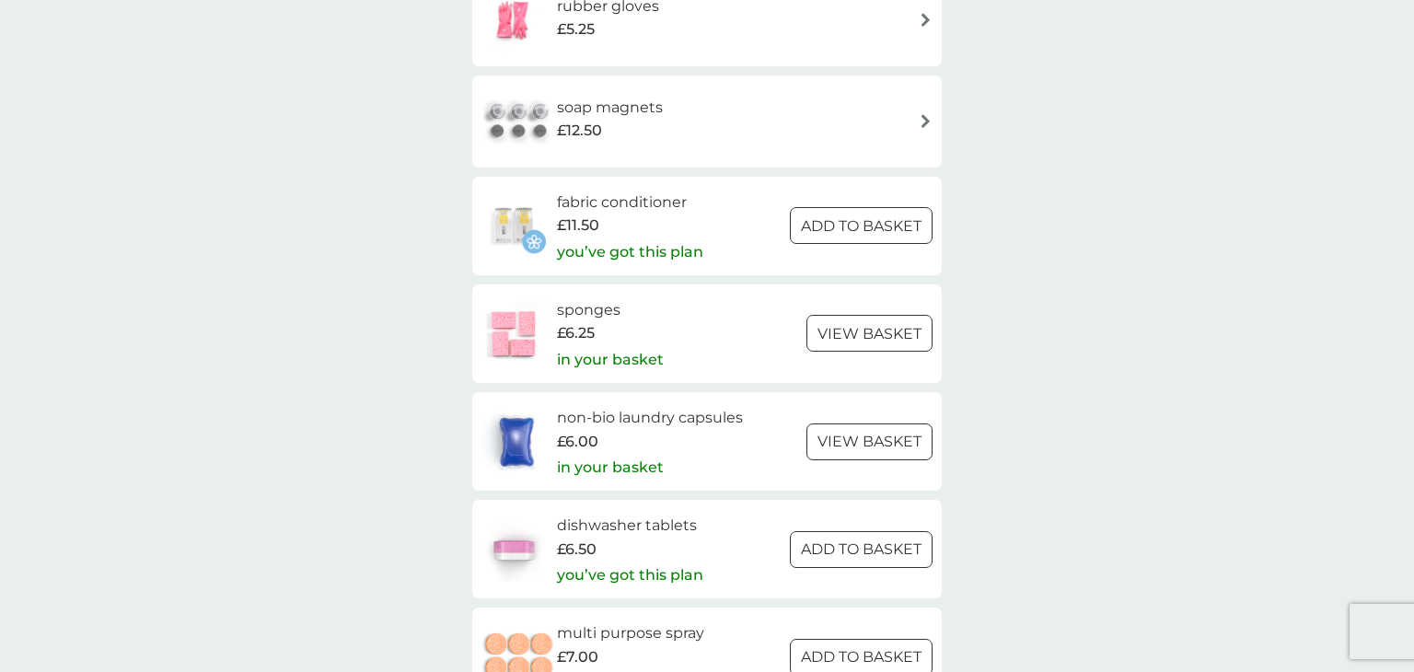
scroll to position [2282, 0]
click at [688, 241] on p "you’ve got this plan" at bounding box center [630, 251] width 146 height 24
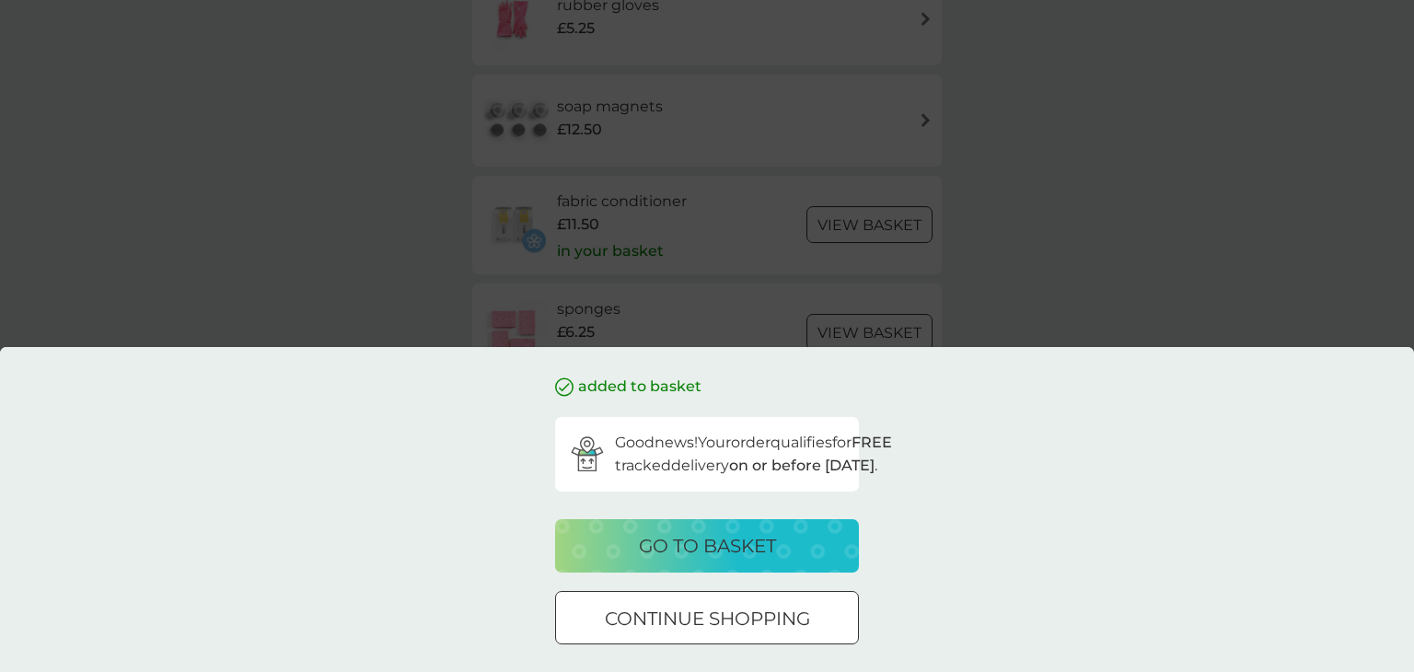
click at [1044, 231] on div "added to basket Good news! Your order qualifies for FREE tracked delivery on or…" at bounding box center [707, 336] width 1414 height 672
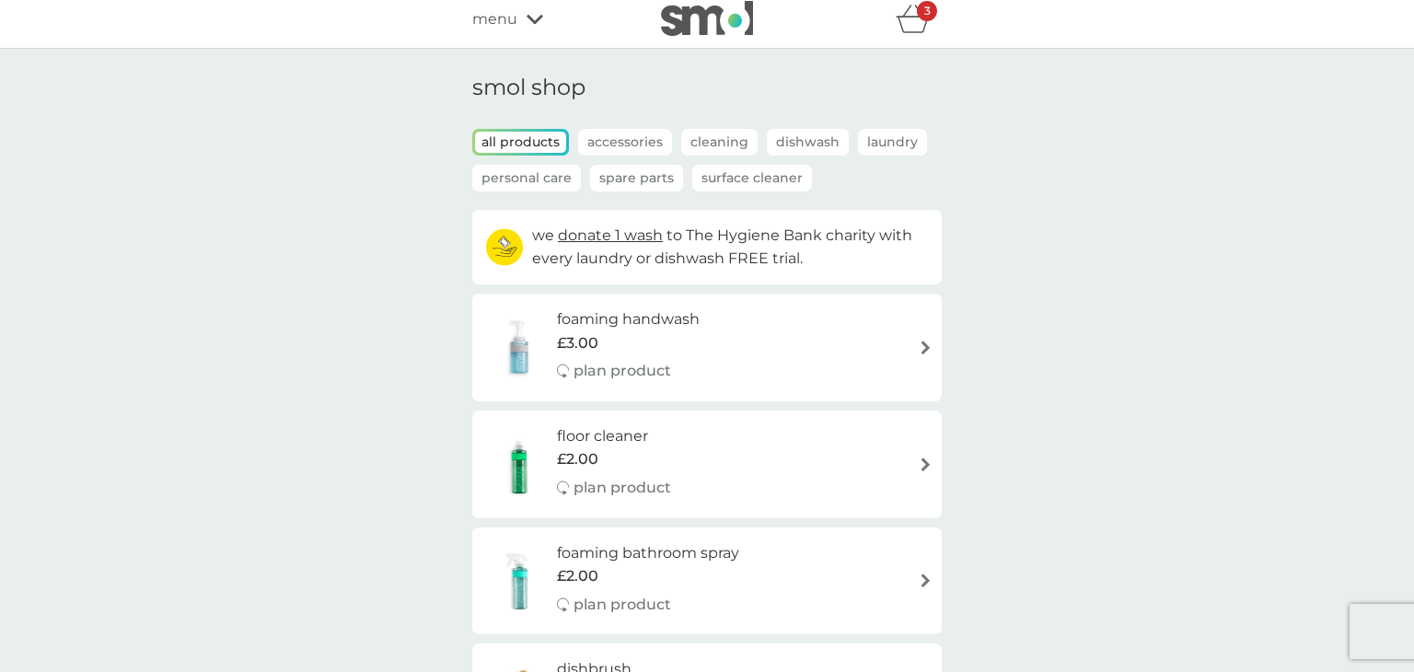
scroll to position [0, 0]
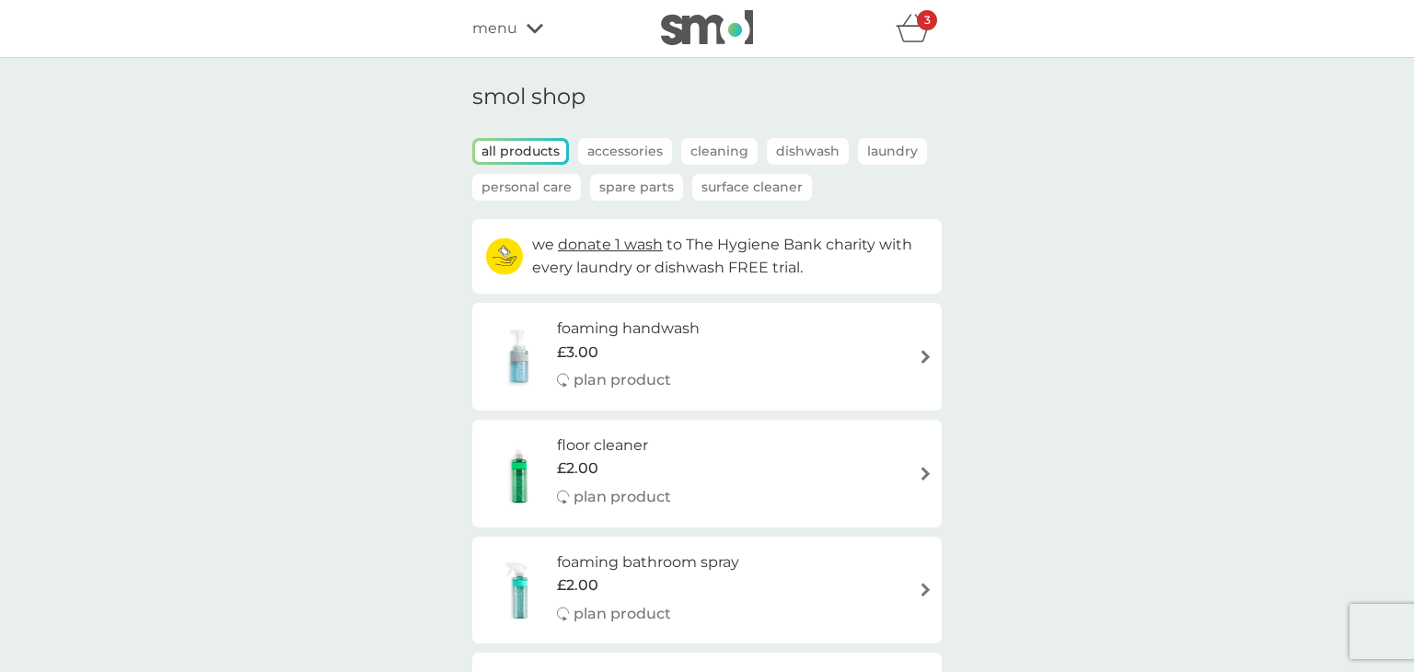
click at [503, 32] on span "menu" at bounding box center [494, 29] width 45 height 24
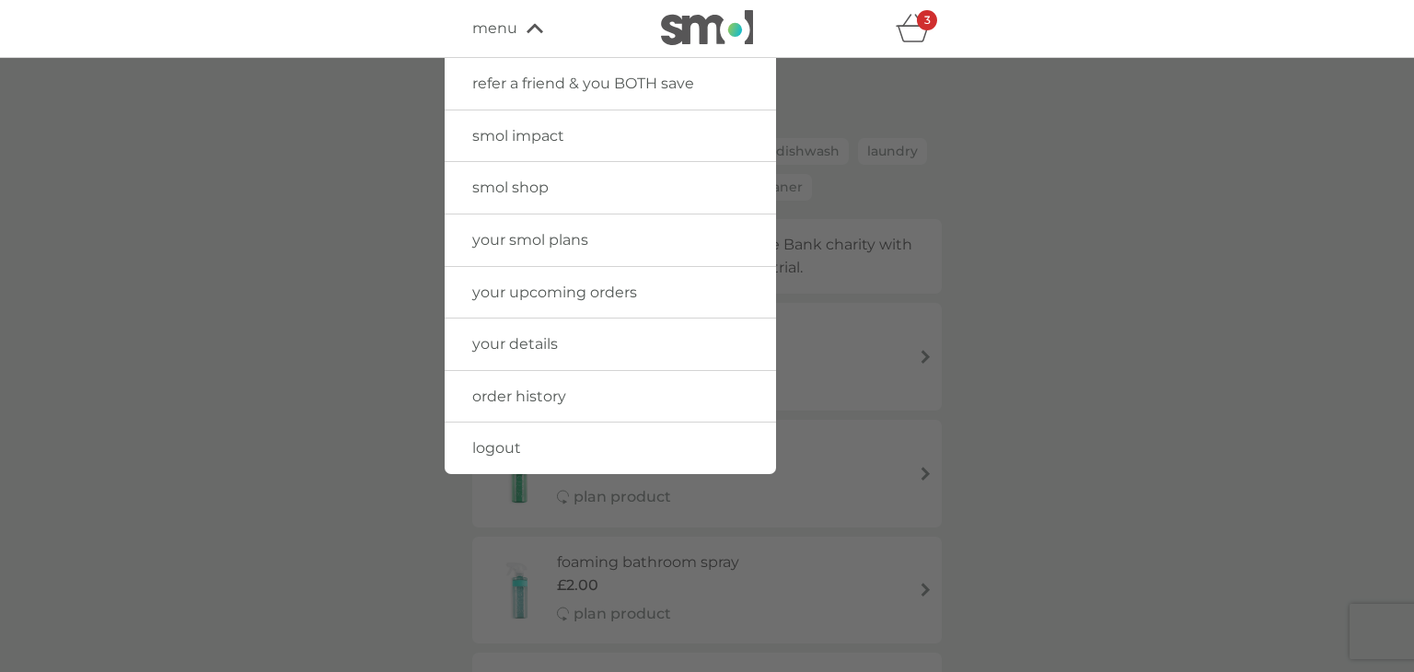
click at [541, 335] on span "your details" at bounding box center [515, 343] width 86 height 17
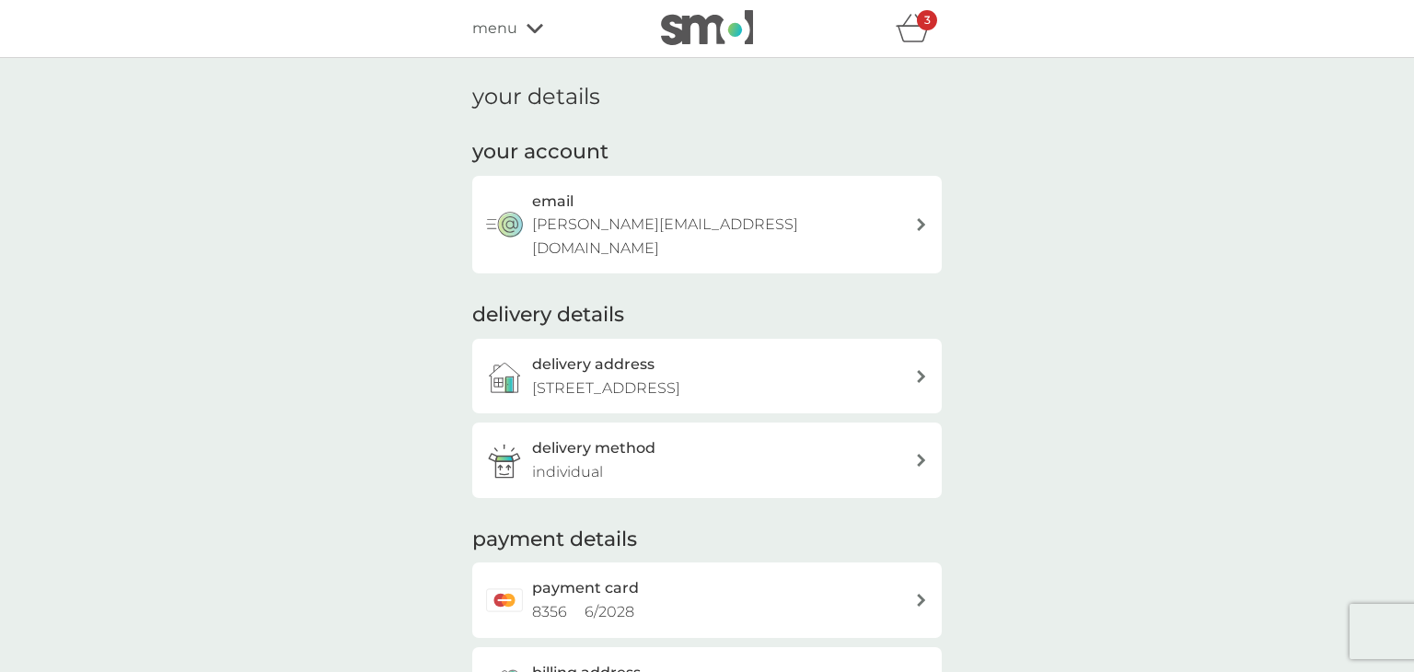
click at [1135, 188] on div "your details your account email miss.n.goode@gmail.com delivery details deliver…" at bounding box center [707, 402] width 1414 height 689
click at [516, 29] on div "menu" at bounding box center [550, 29] width 156 height 24
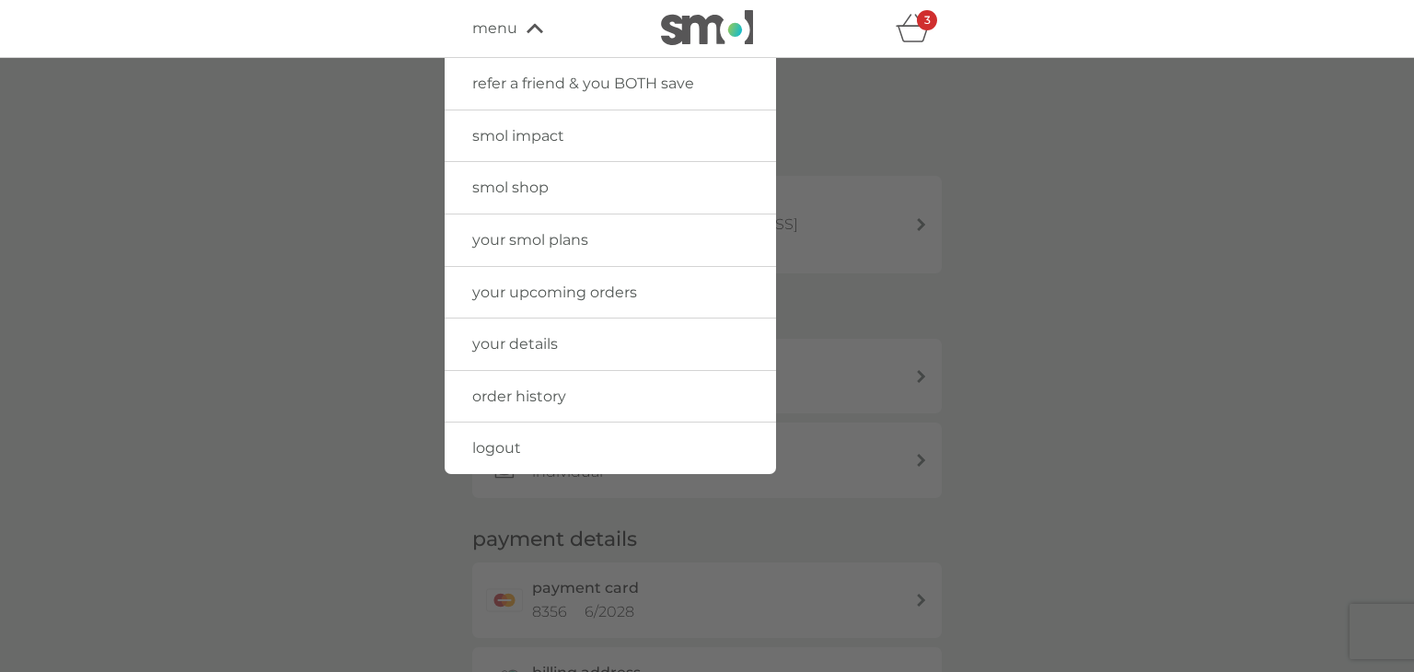
click at [488, 247] on span "your smol plans" at bounding box center [530, 239] width 116 height 17
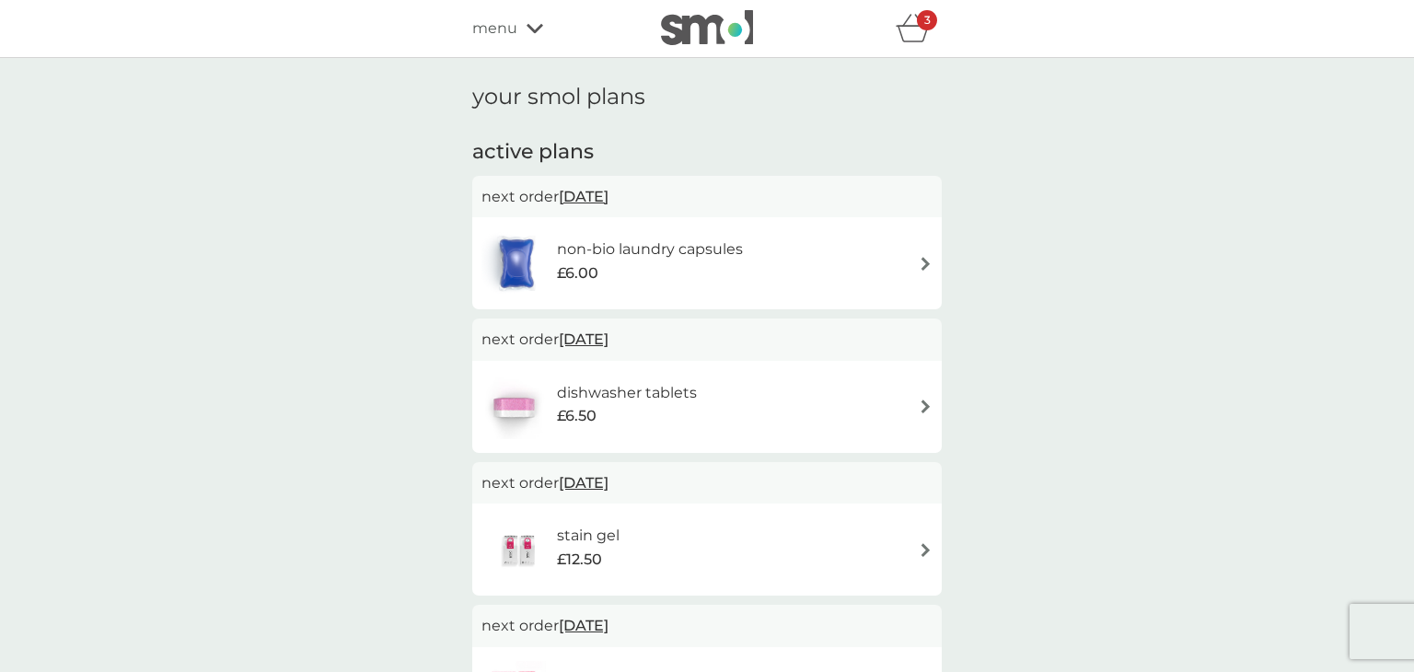
click at [919, 404] on img at bounding box center [926, 406] width 14 height 14
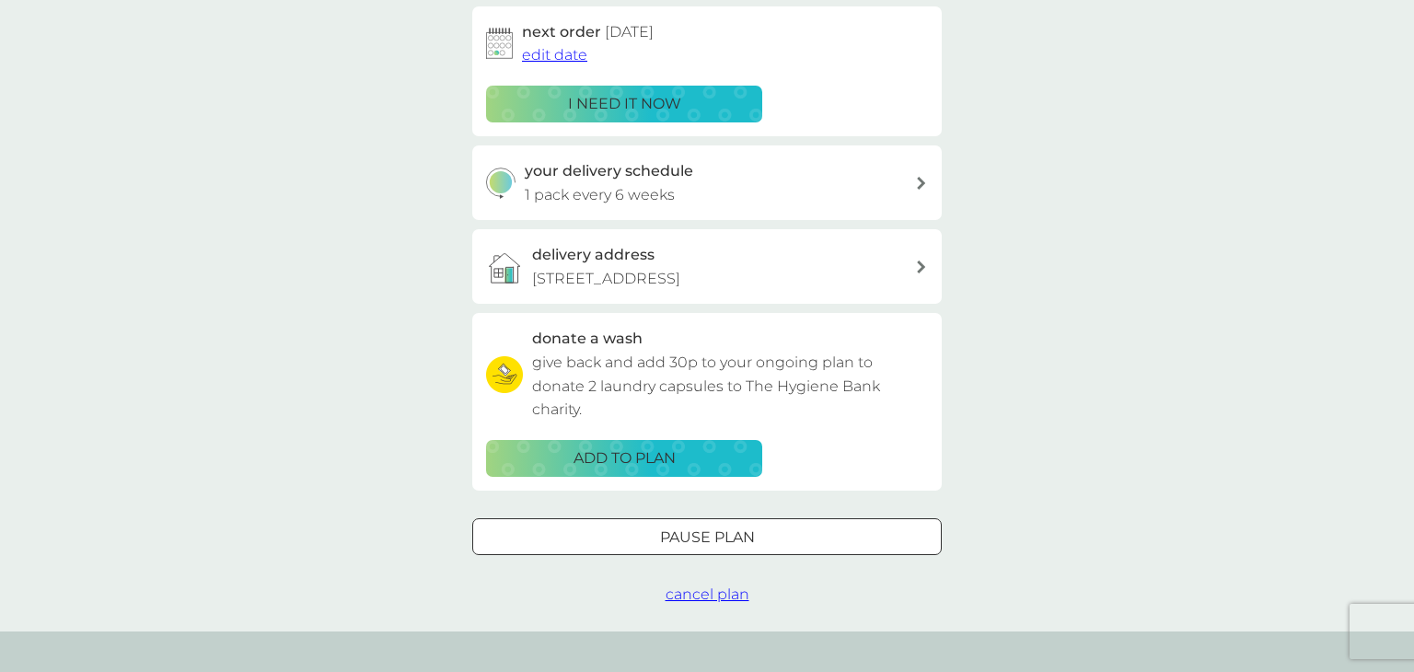
scroll to position [331, 0]
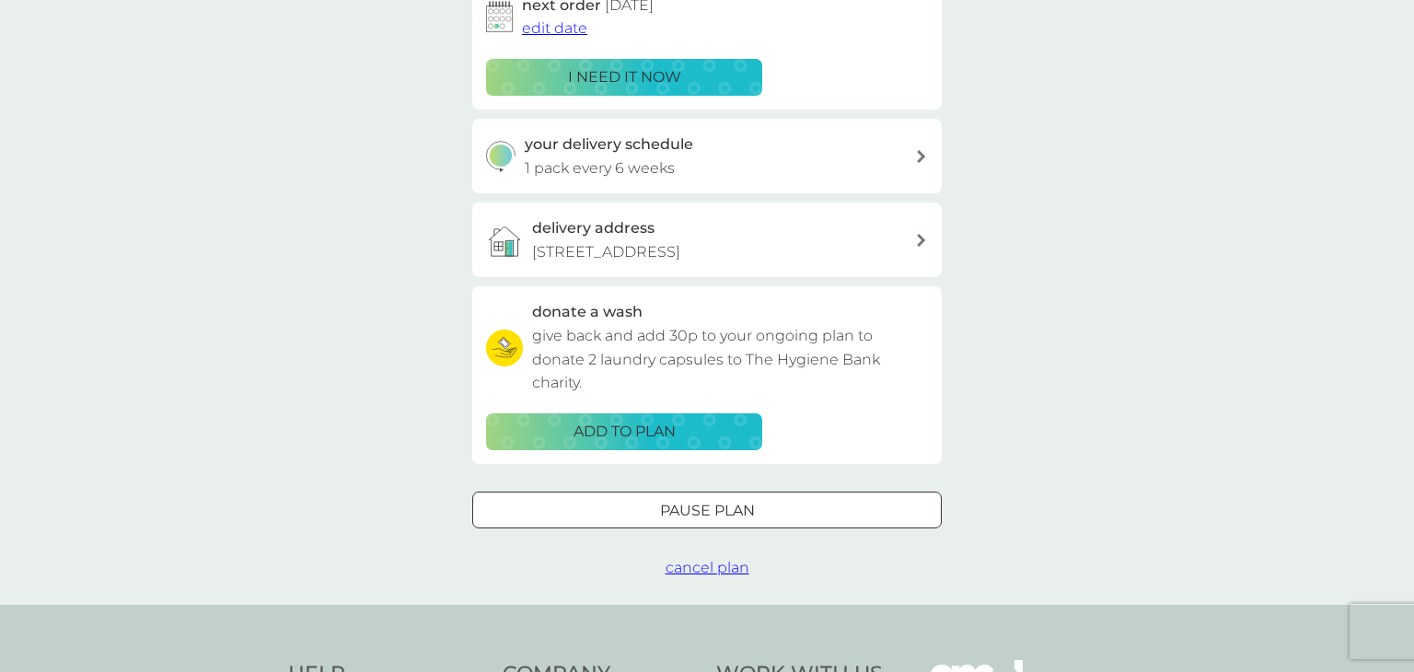
click at [711, 516] on div at bounding box center [707, 510] width 66 height 19
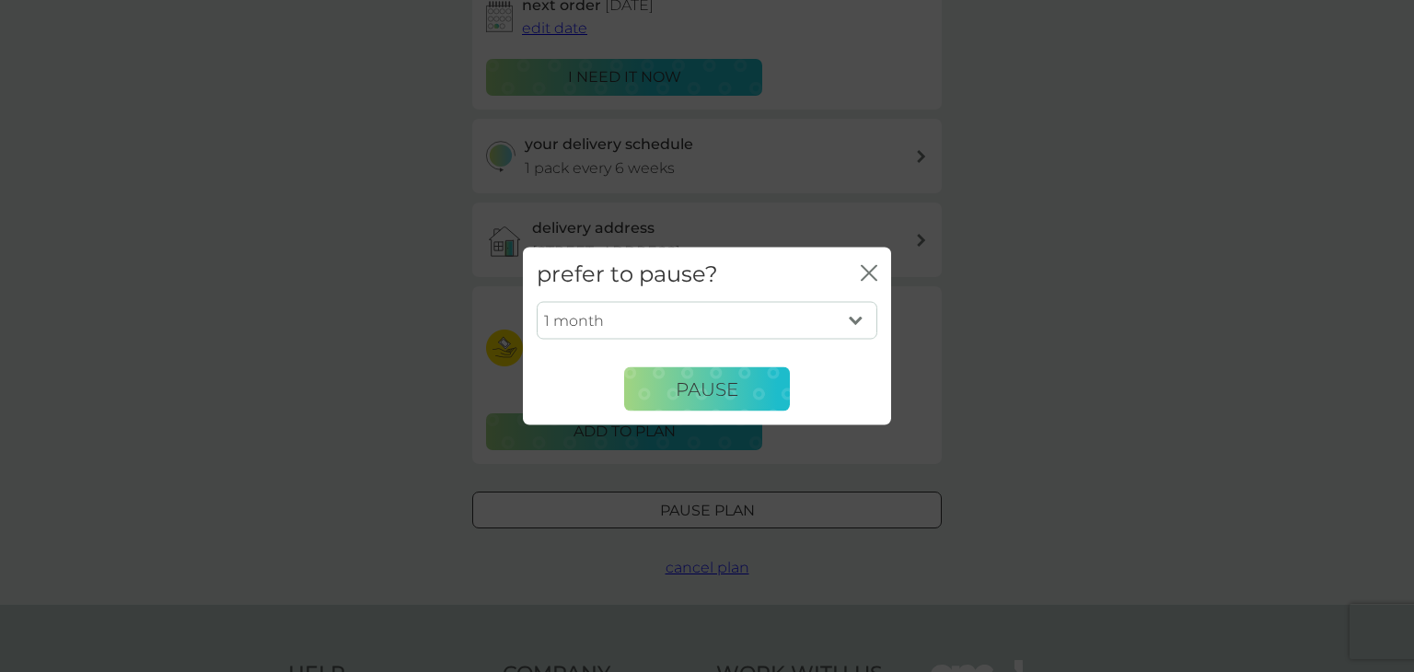
click at [853, 313] on select "1 month 2 months 3 months 4 months 5 months 6 months" at bounding box center [707, 320] width 341 height 39
select select "6"
click at [537, 301] on select "1 month 2 months 3 months 4 months 5 months 6 months" at bounding box center [707, 320] width 341 height 39
click at [722, 382] on span "Pause" at bounding box center [707, 388] width 63 height 22
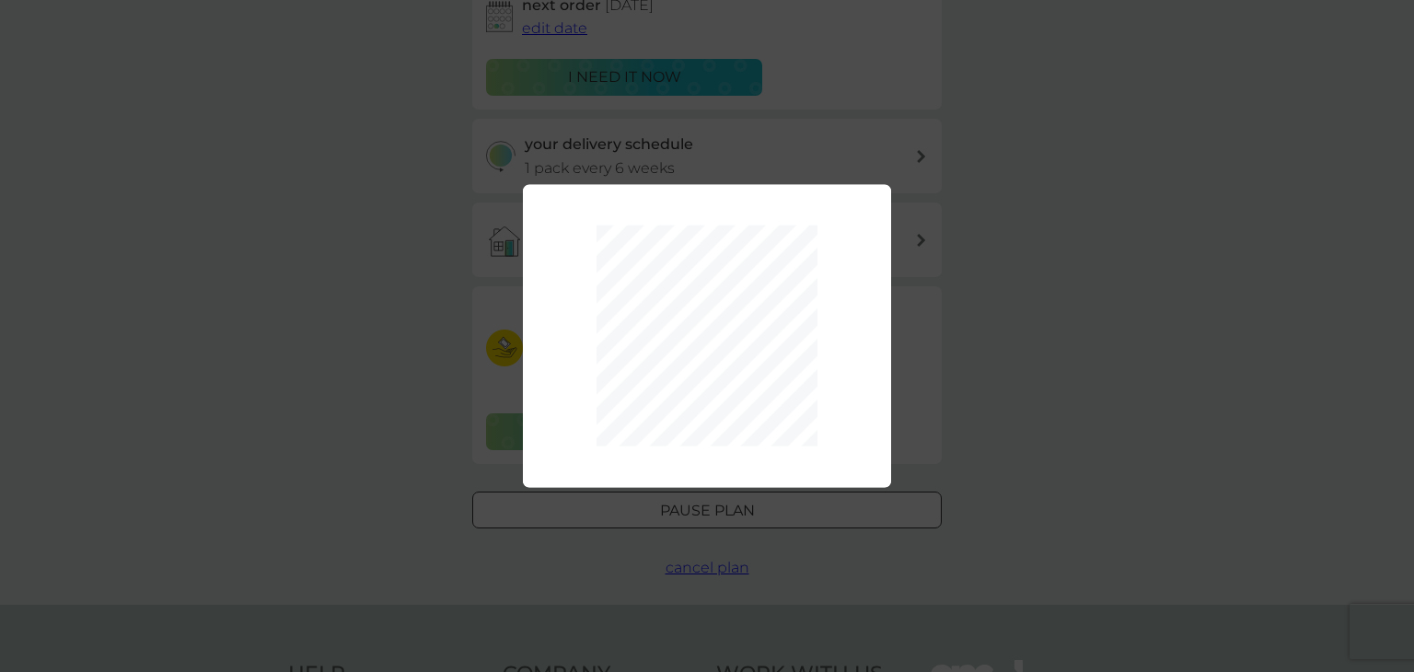
click at [706, 572] on div "1 month 2 months 3 months 4 months 5 months 6 months Pause" at bounding box center [707, 336] width 1414 height 672
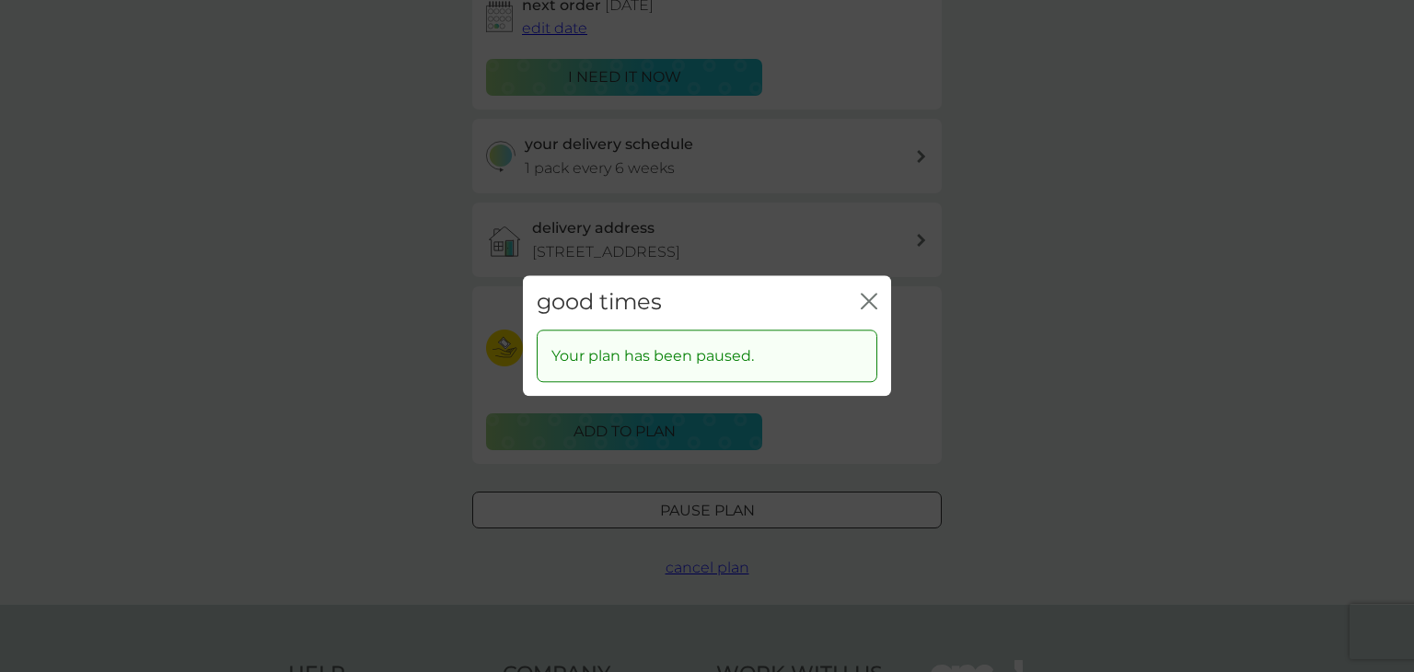
click at [716, 577] on div "good times close Your plan has been paused." at bounding box center [707, 336] width 1414 height 672
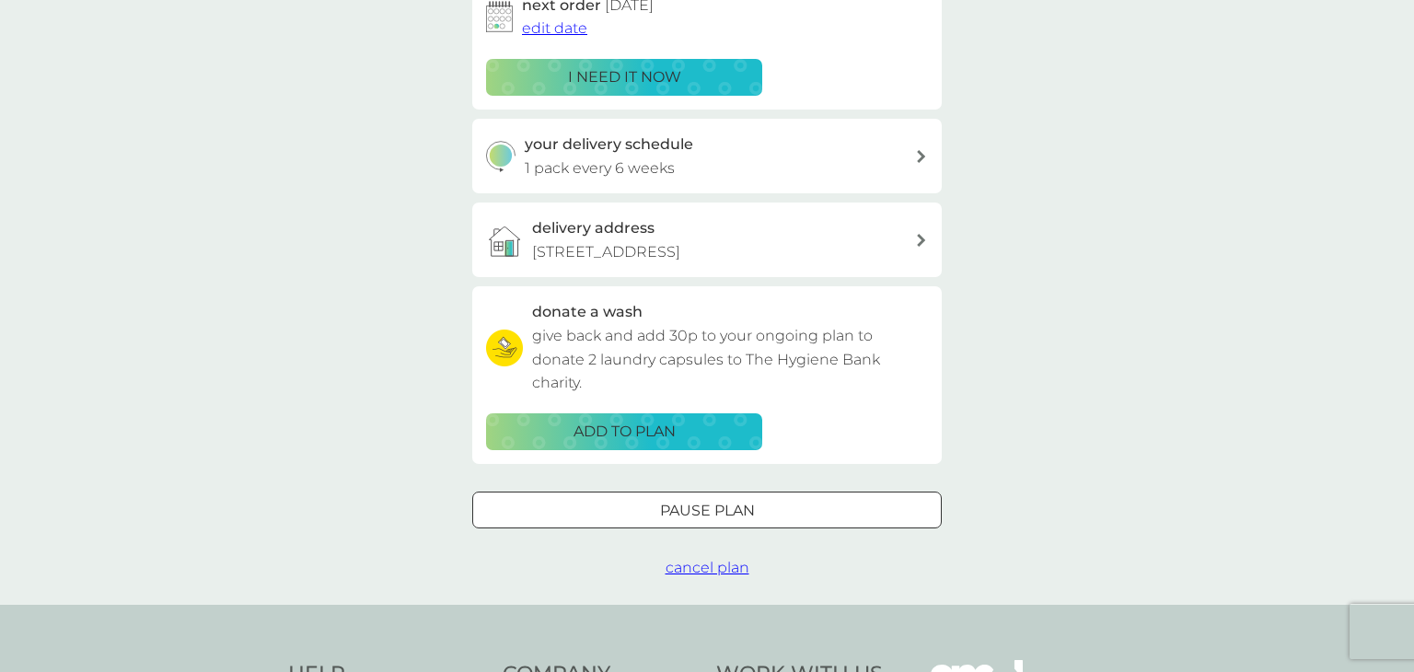
click at [725, 562] on span "cancel plan" at bounding box center [707, 567] width 84 height 17
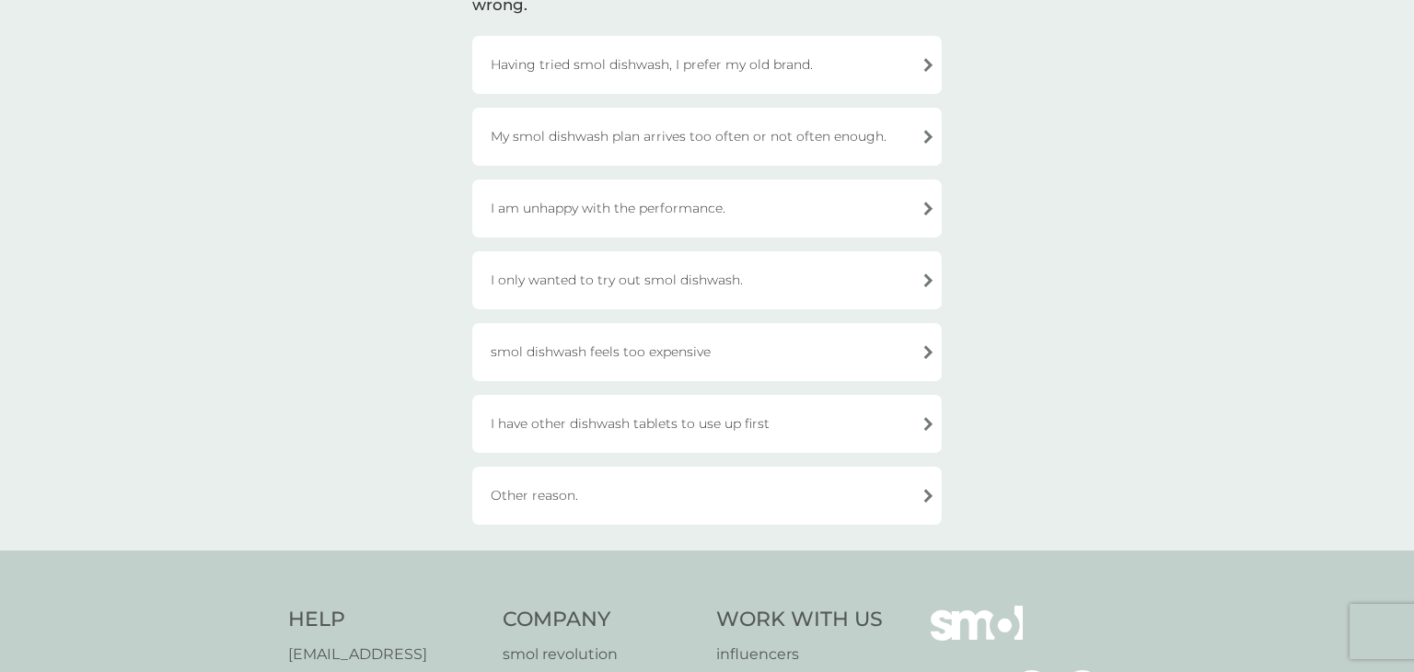
scroll to position [184, 0]
click at [531, 503] on div "Other reason." at bounding box center [706, 494] width 469 height 58
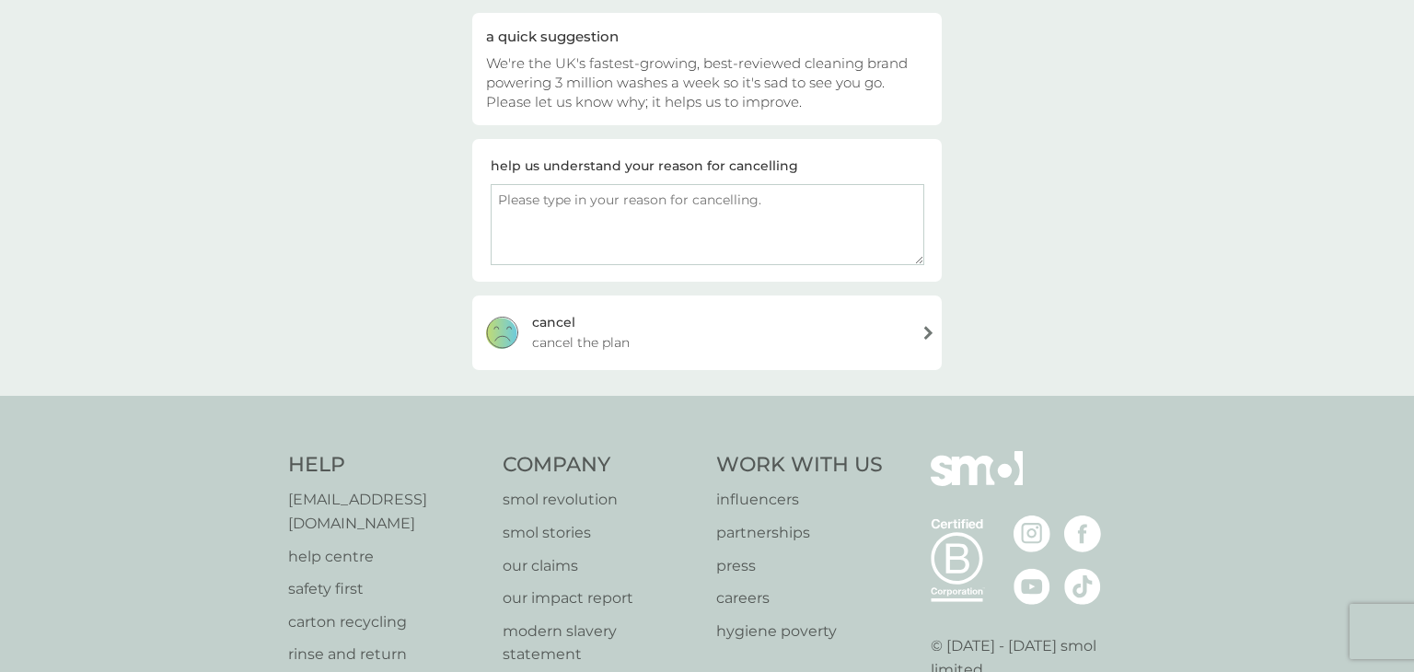
click at [703, 196] on textarea at bounding box center [707, 224] width 433 height 81
type textarea "I don't have a dishwasher"
click at [865, 341] on div "cancel cancel the plan" at bounding box center [706, 332] width 469 height 74
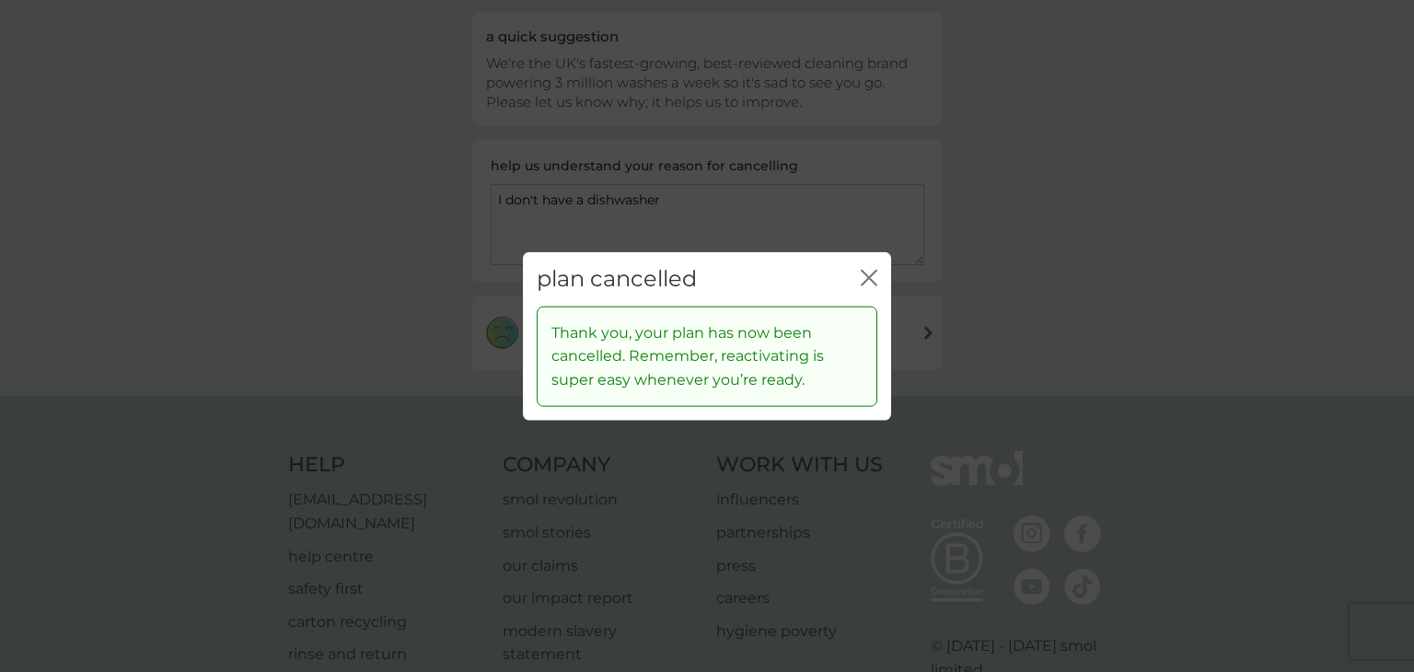
click at [863, 273] on icon "close" at bounding box center [869, 278] width 17 height 17
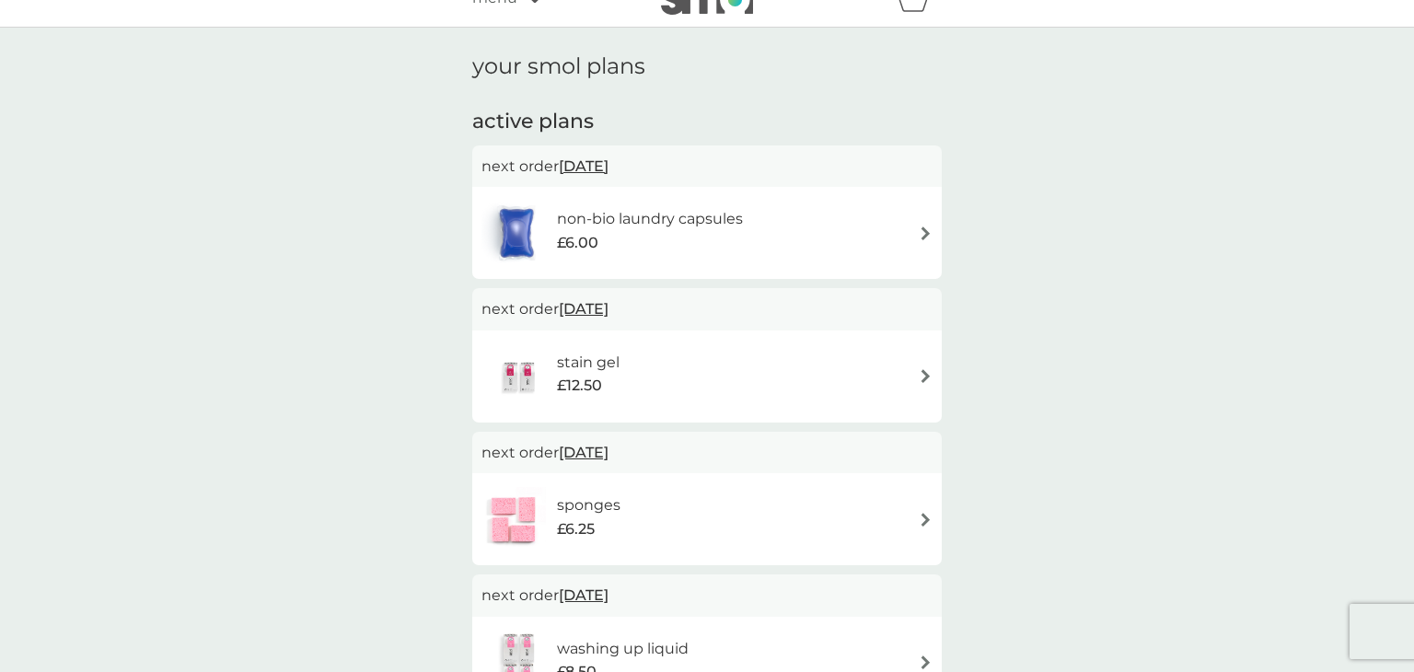
scroll to position [37, 0]
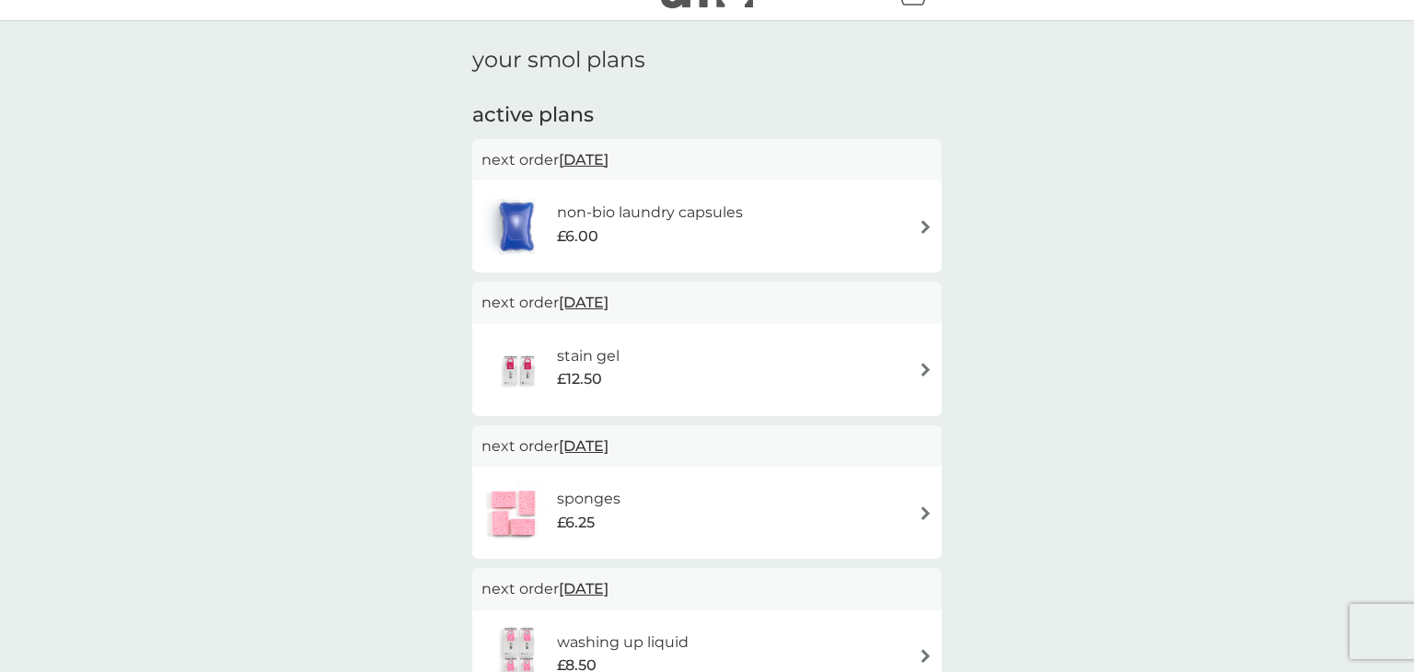
click at [907, 369] on div "stain gel £12.50" at bounding box center [706, 370] width 451 height 64
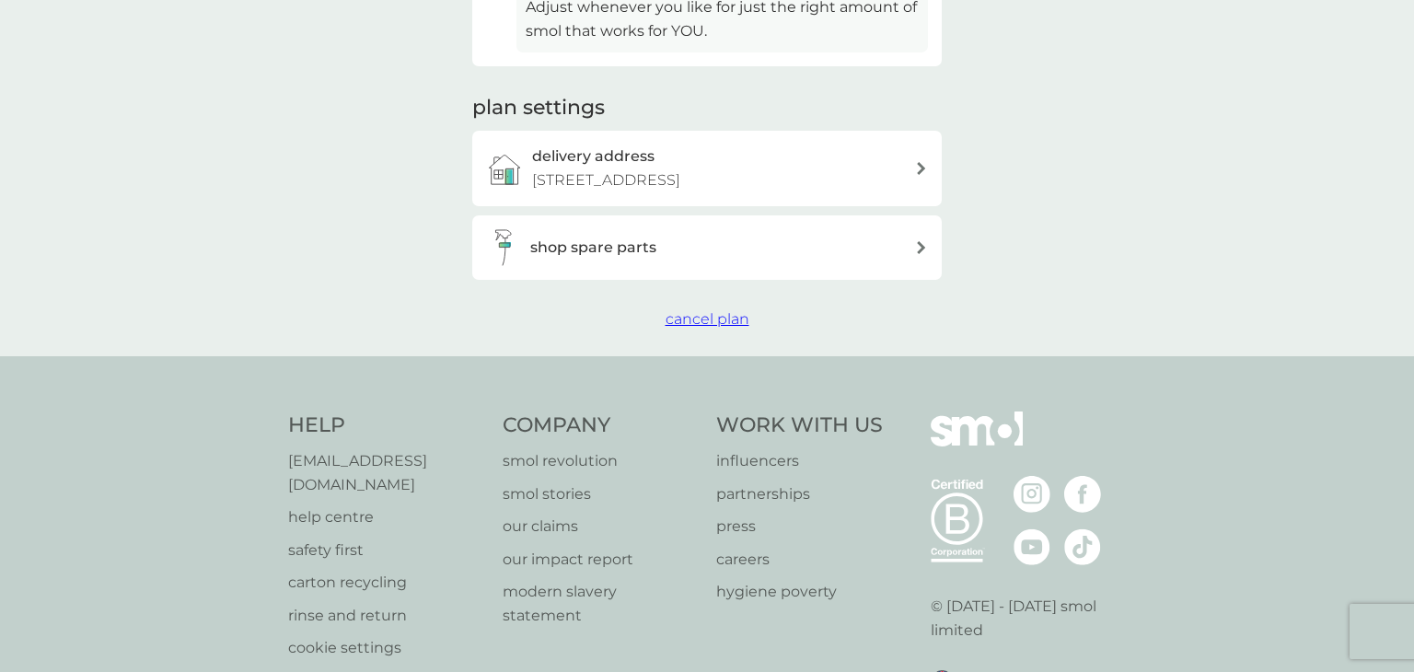
scroll to position [589, 0]
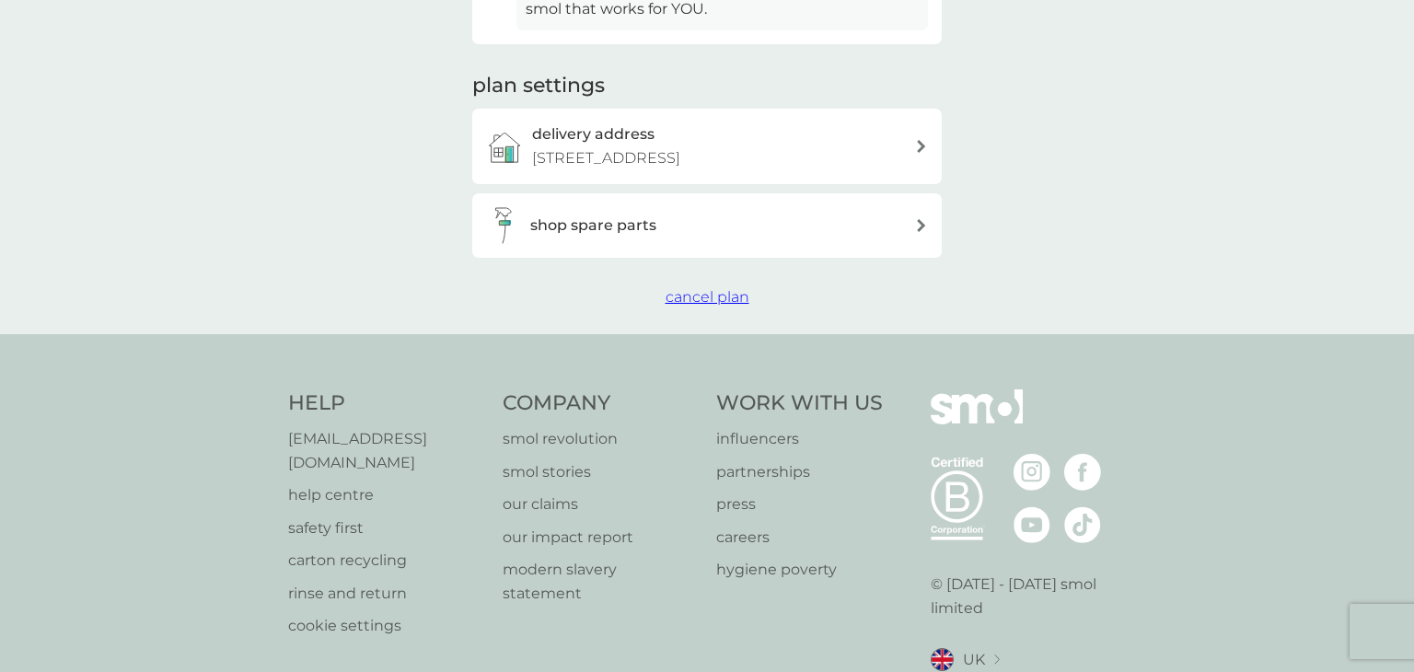
click at [691, 292] on span "cancel plan" at bounding box center [707, 296] width 84 height 17
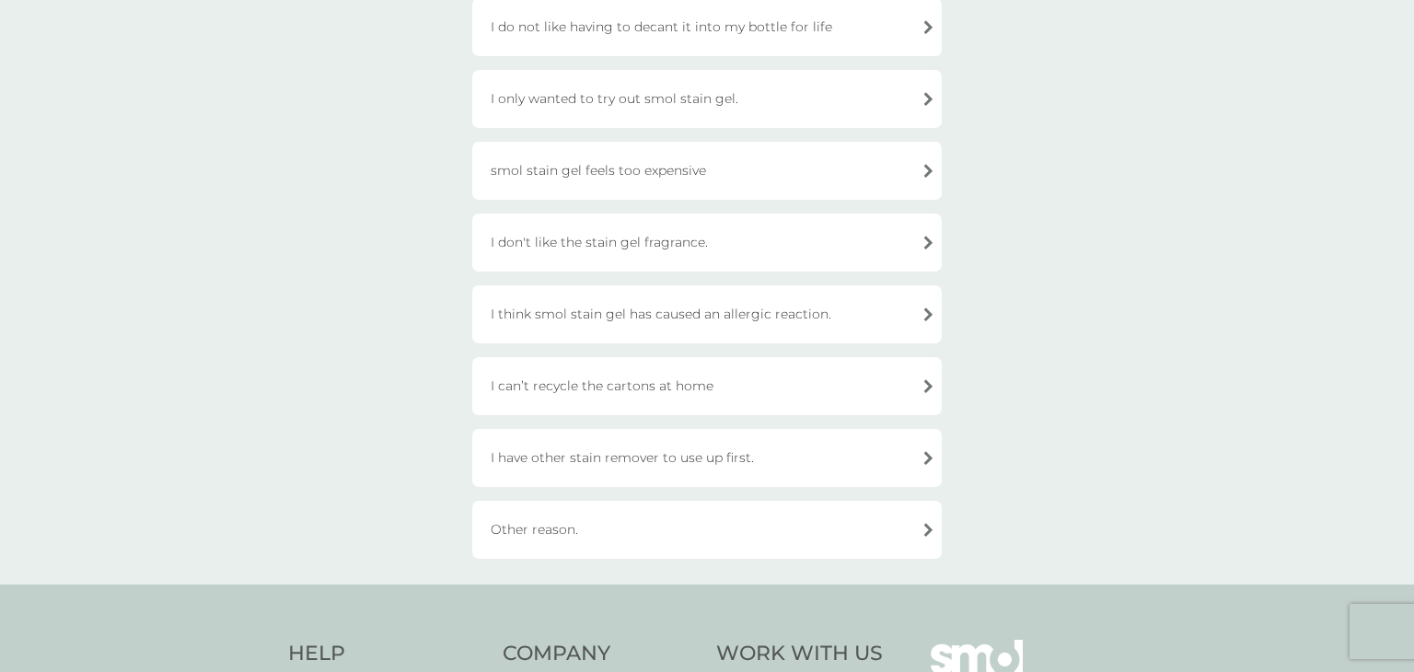
scroll to position [442, 0]
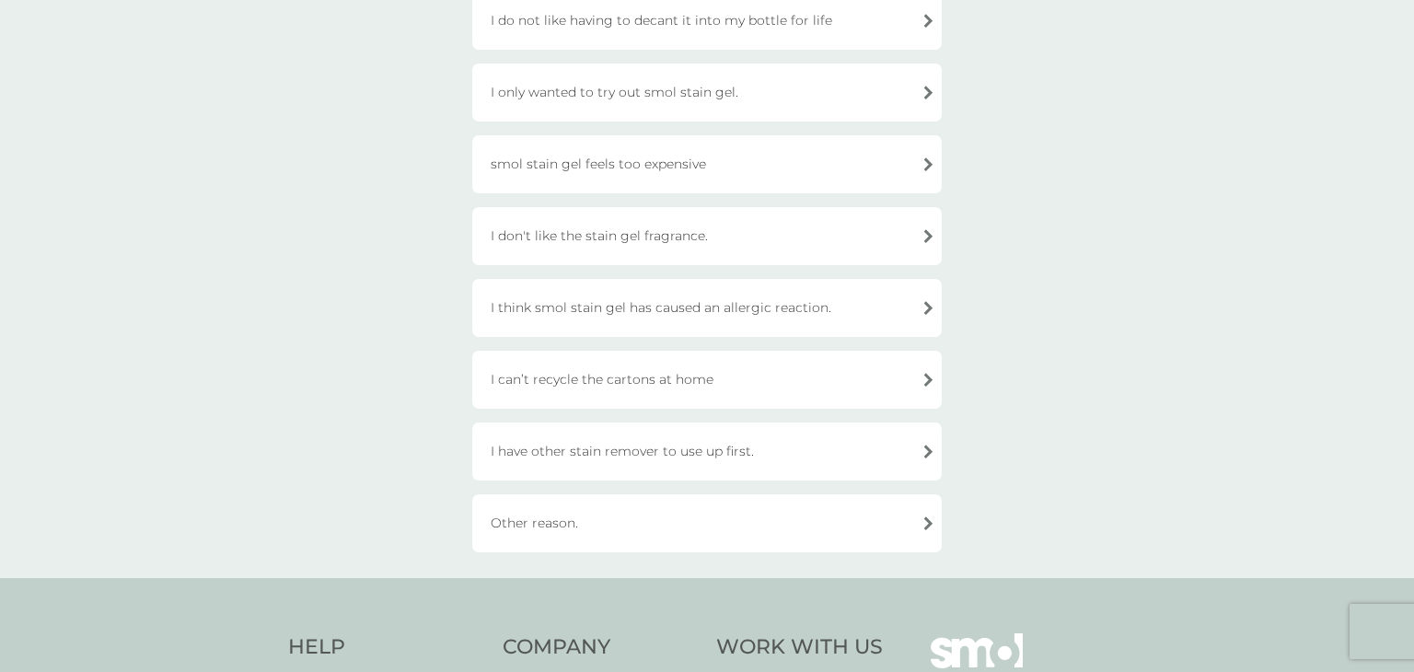
click at [886, 468] on div "I have other stain remover to use up first." at bounding box center [706, 451] width 469 height 58
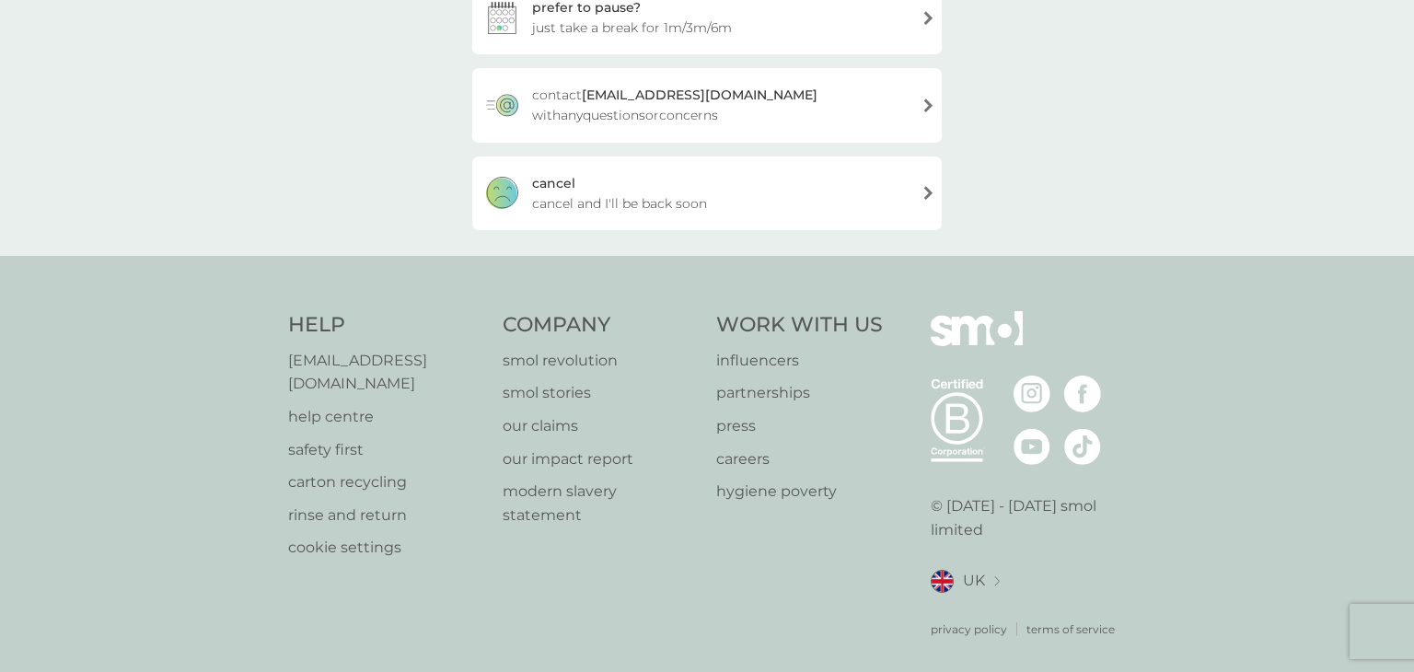
click at [741, 211] on div "cancel cancel and I'll be back soon" at bounding box center [706, 193] width 469 height 74
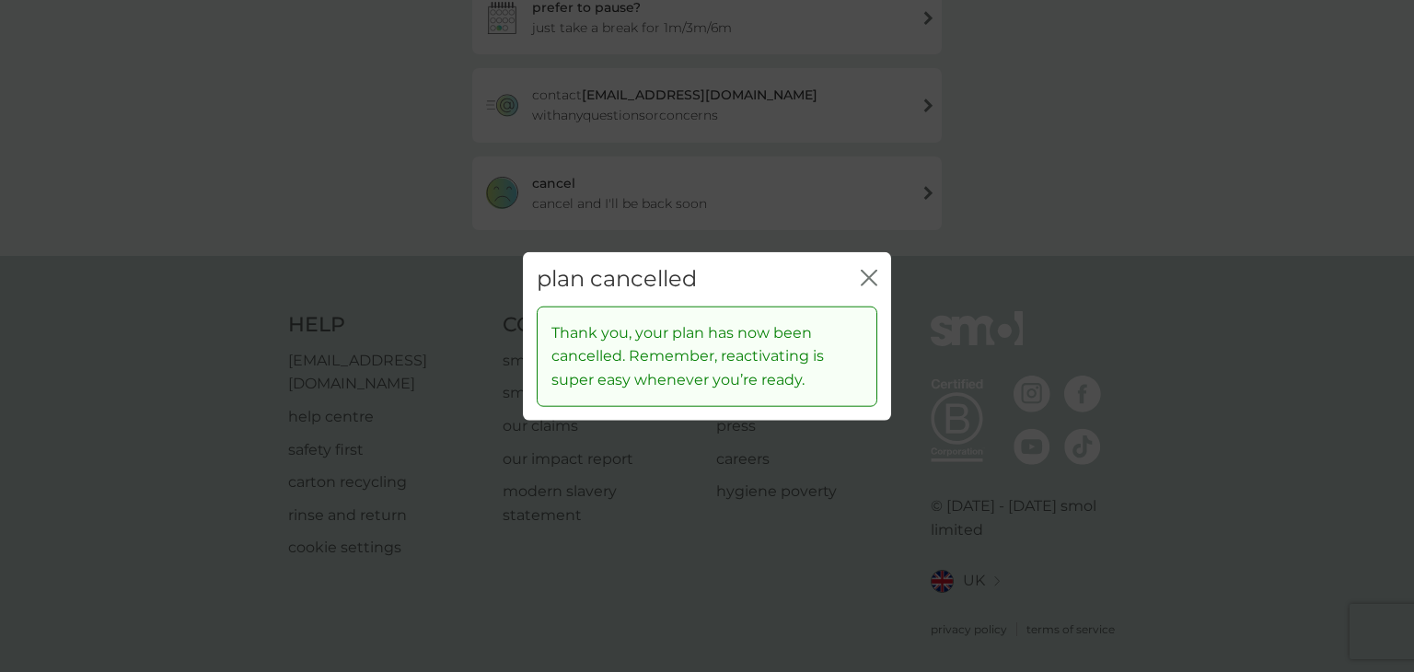
click at [874, 281] on icon "close" at bounding box center [869, 278] width 17 height 17
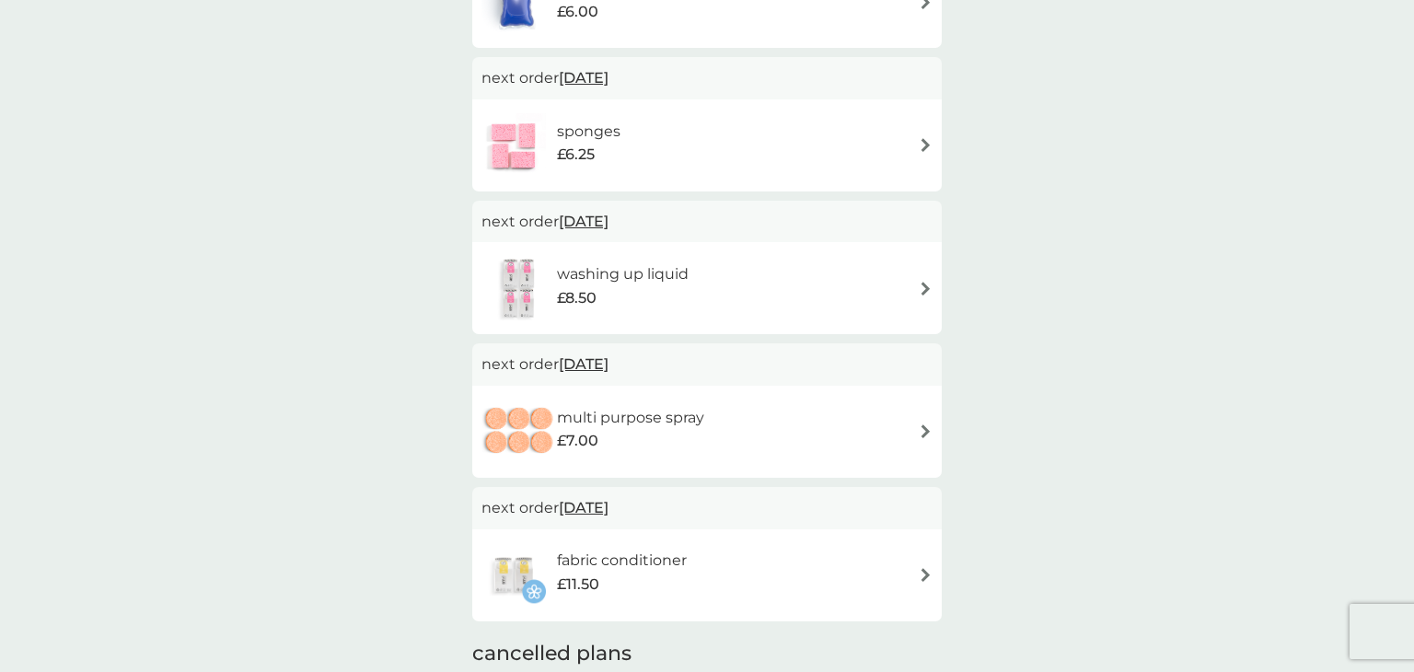
scroll to position [258, 0]
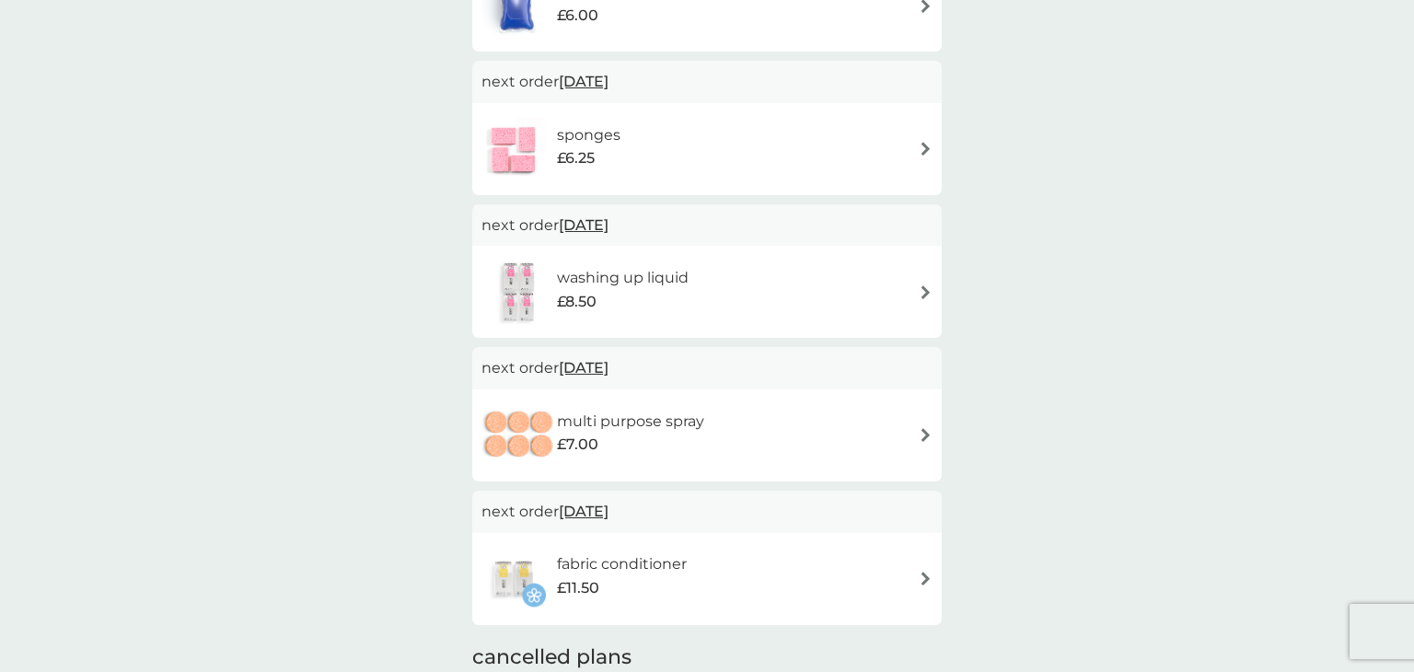
click at [928, 295] on img at bounding box center [926, 292] width 14 height 14
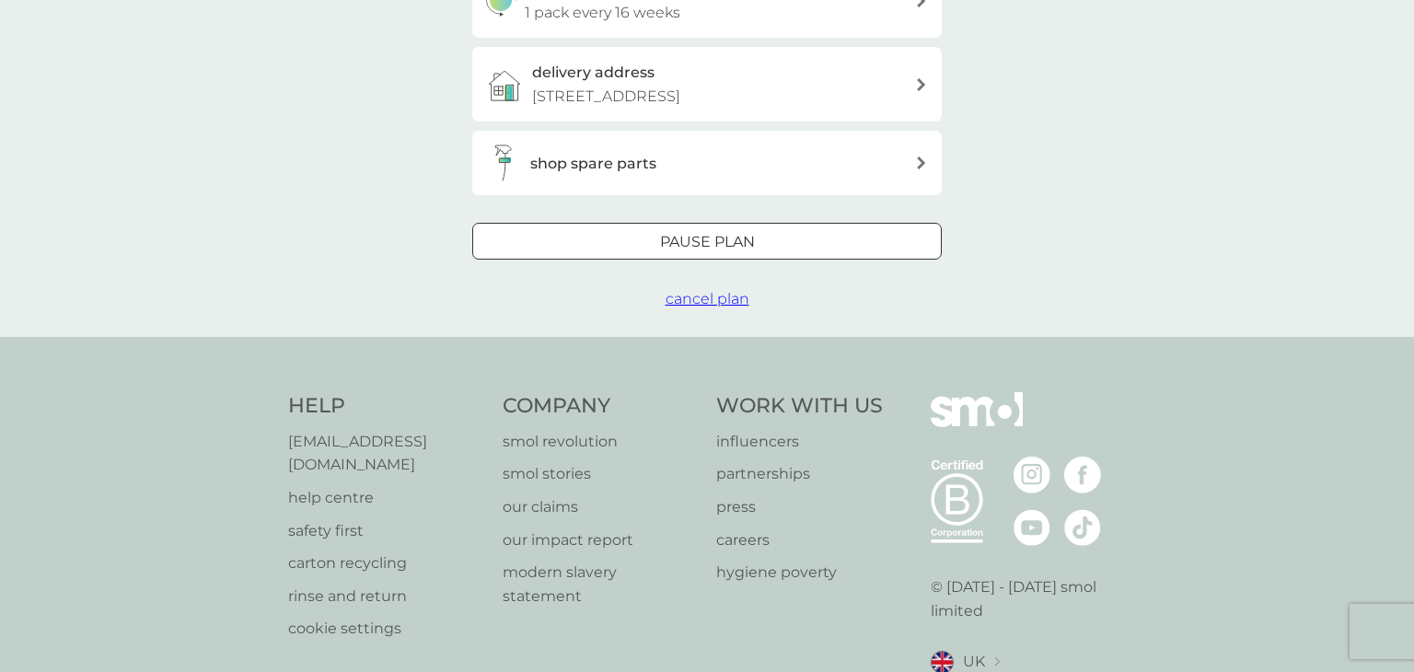
scroll to position [515, 0]
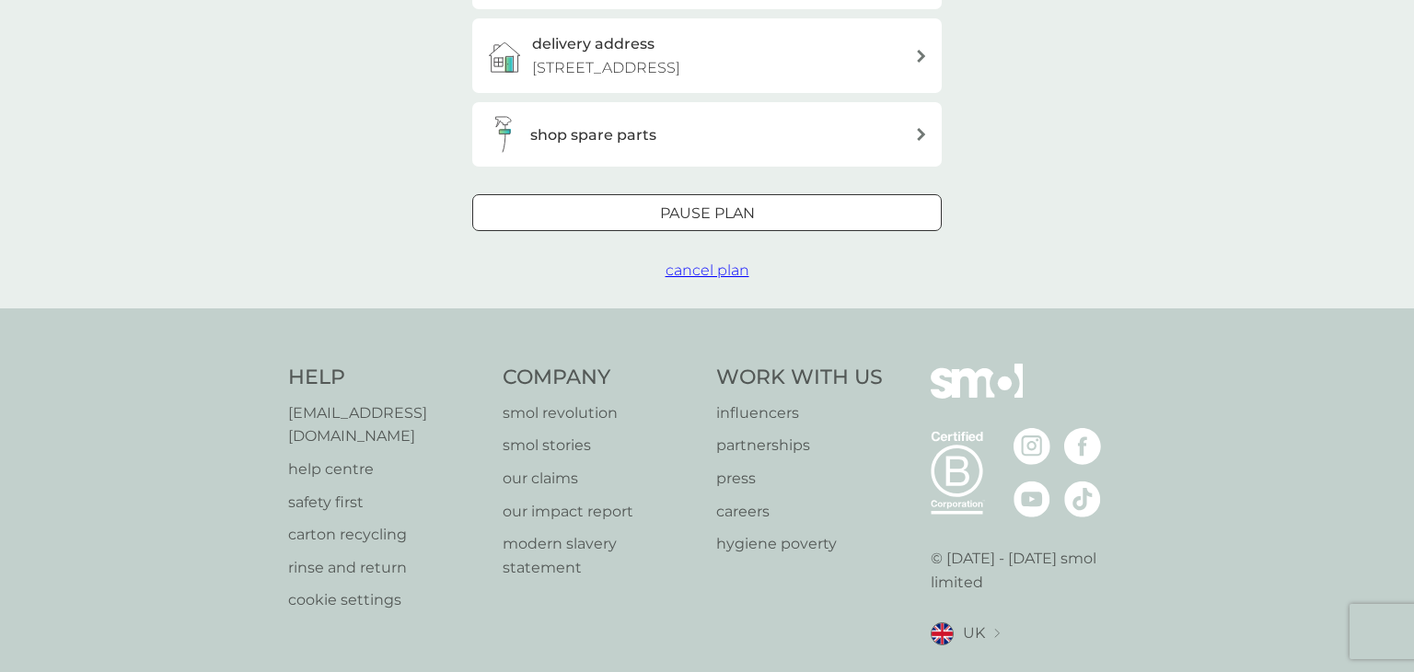
click at [718, 270] on span "cancel plan" at bounding box center [707, 269] width 84 height 17
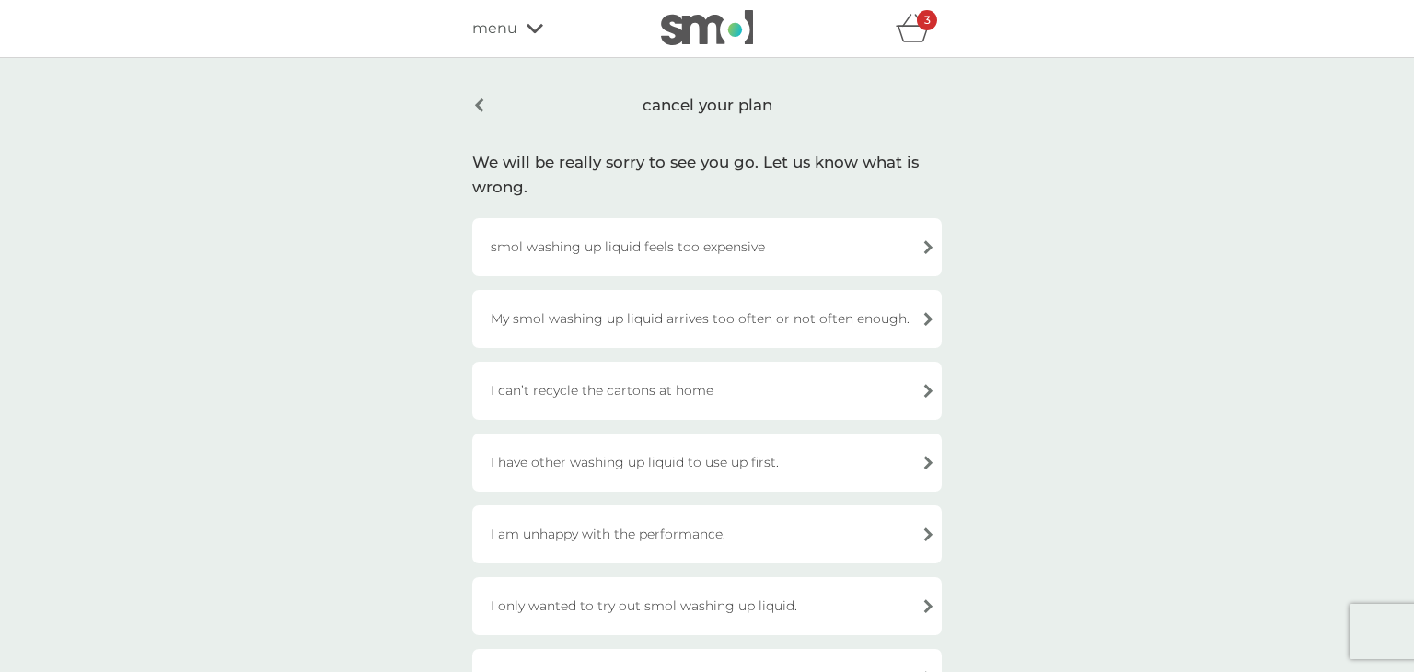
click at [888, 317] on div "My smol washing up liquid arrives too often or not often enough." at bounding box center [706, 319] width 469 height 58
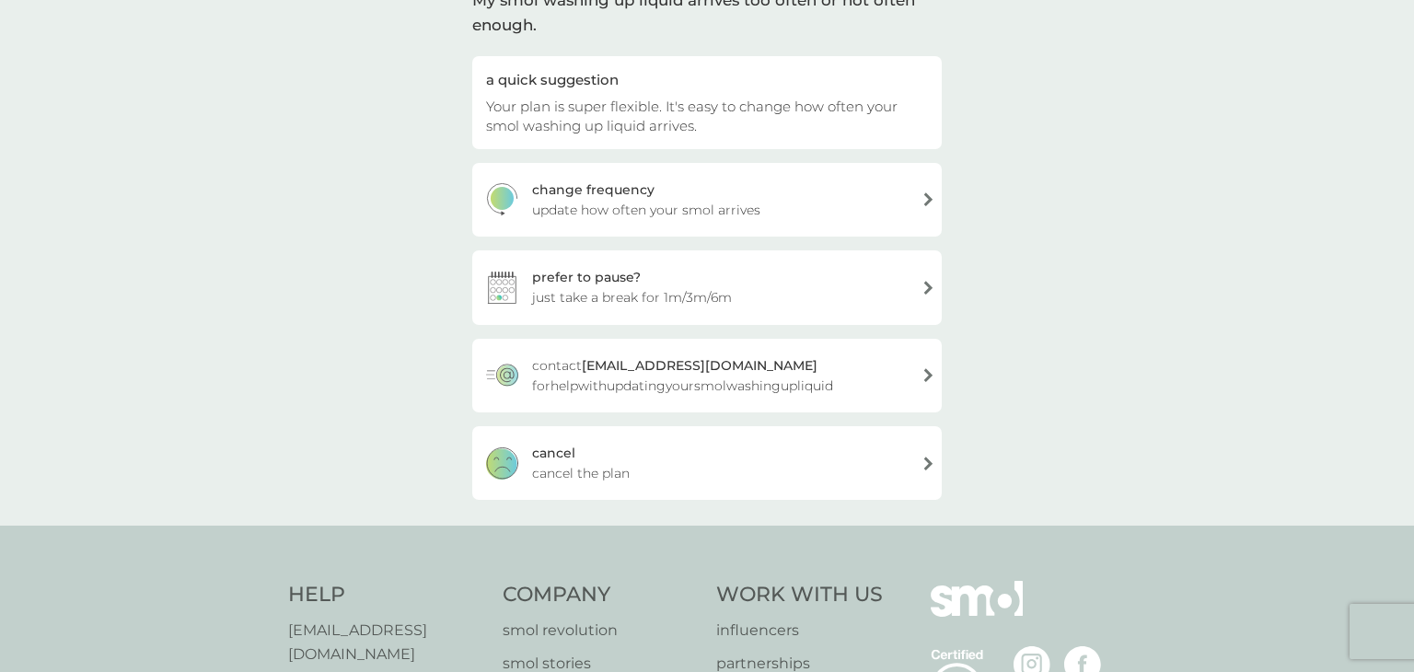
scroll to position [184, 0]
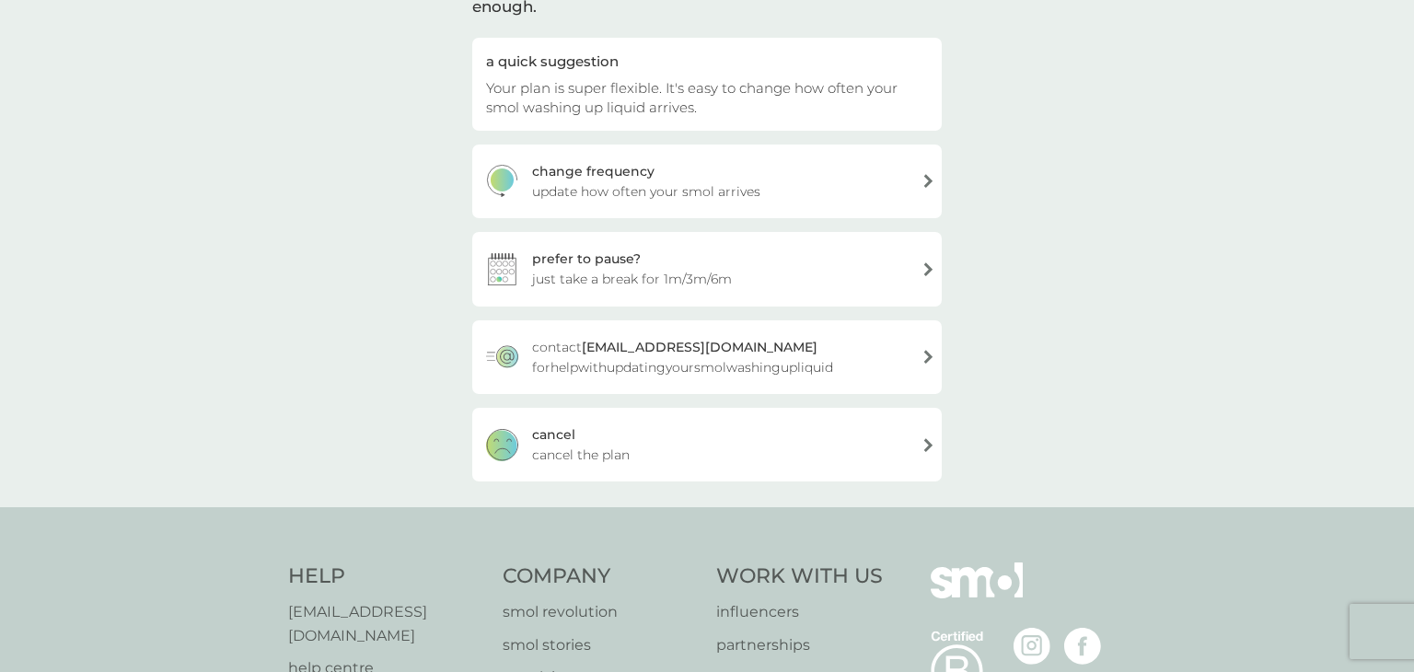
click at [865, 261] on div "prefer to pause? just take a break for 1m/3m/6m" at bounding box center [706, 269] width 469 height 74
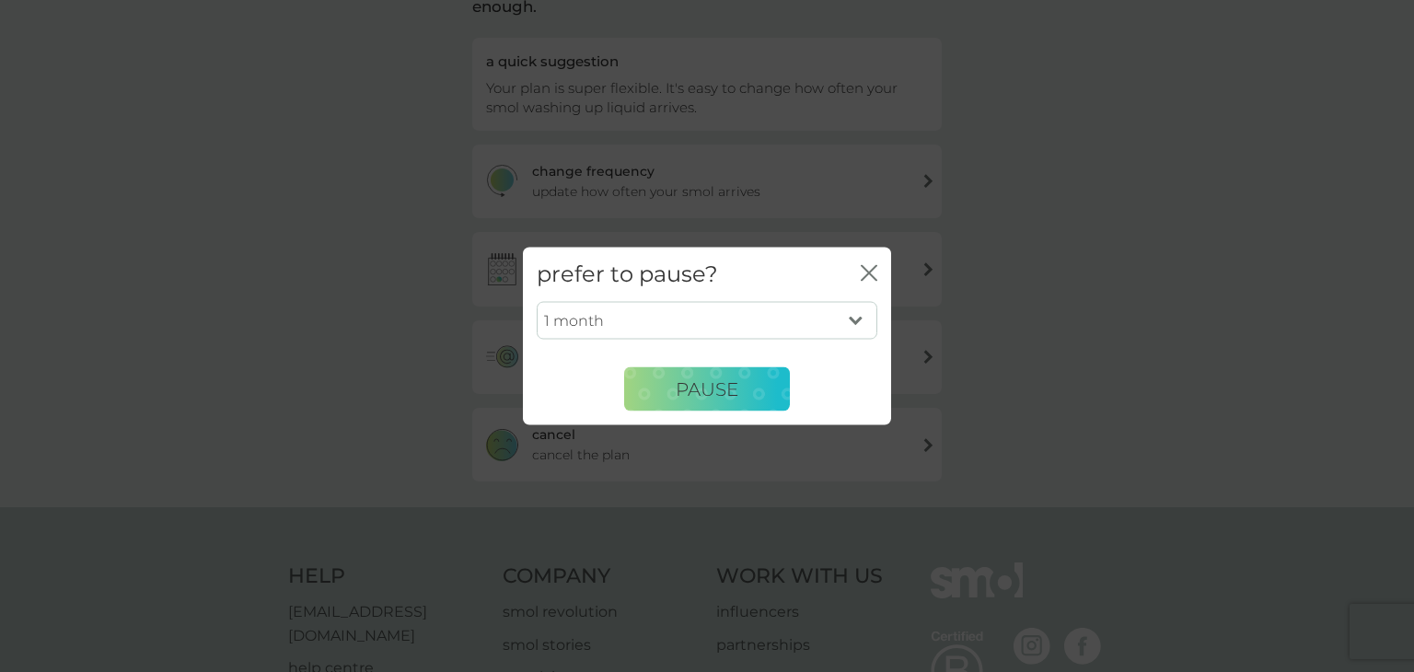
click at [855, 324] on select "1 month 3 months 6 months" at bounding box center [707, 320] width 341 height 39
select select "3"
click at [537, 301] on select "1 month 3 months 6 months" at bounding box center [707, 320] width 341 height 39
click at [704, 387] on span "PAUSE" at bounding box center [707, 388] width 63 height 22
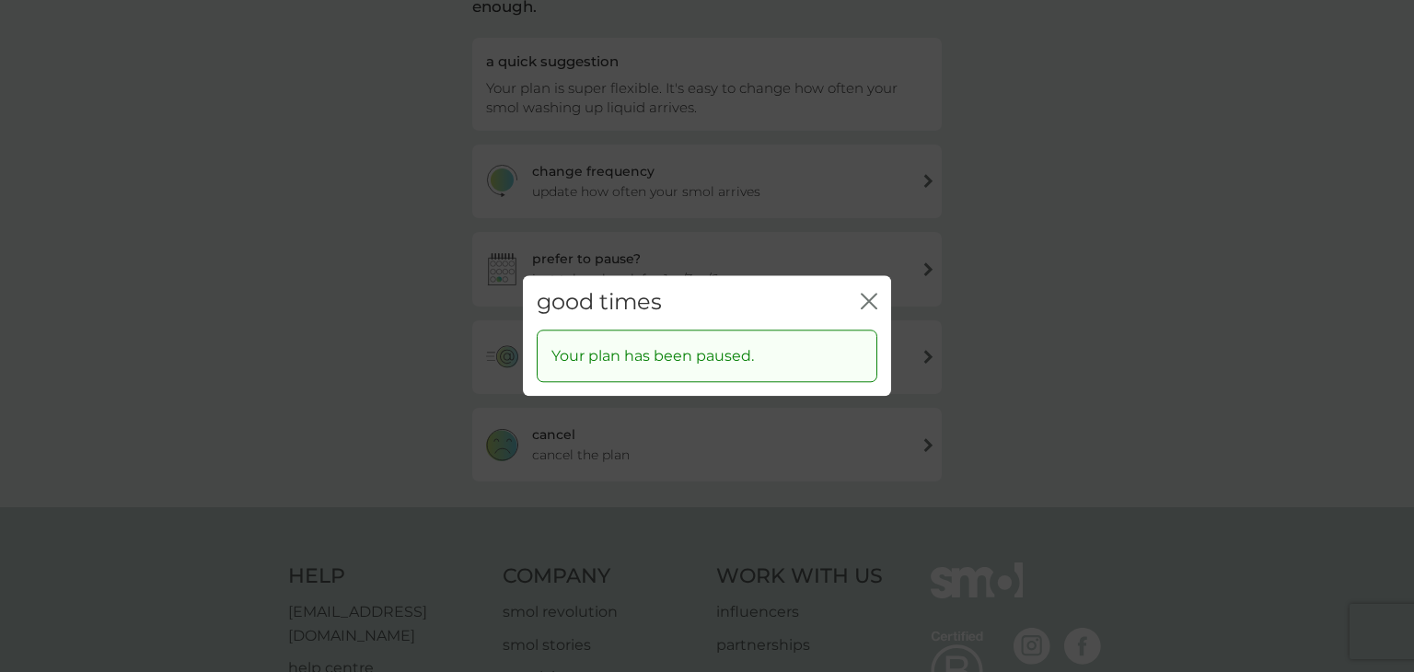
click at [861, 304] on icon "close" at bounding box center [869, 301] width 17 height 17
